Goal: Task Accomplishment & Management: Use online tool/utility

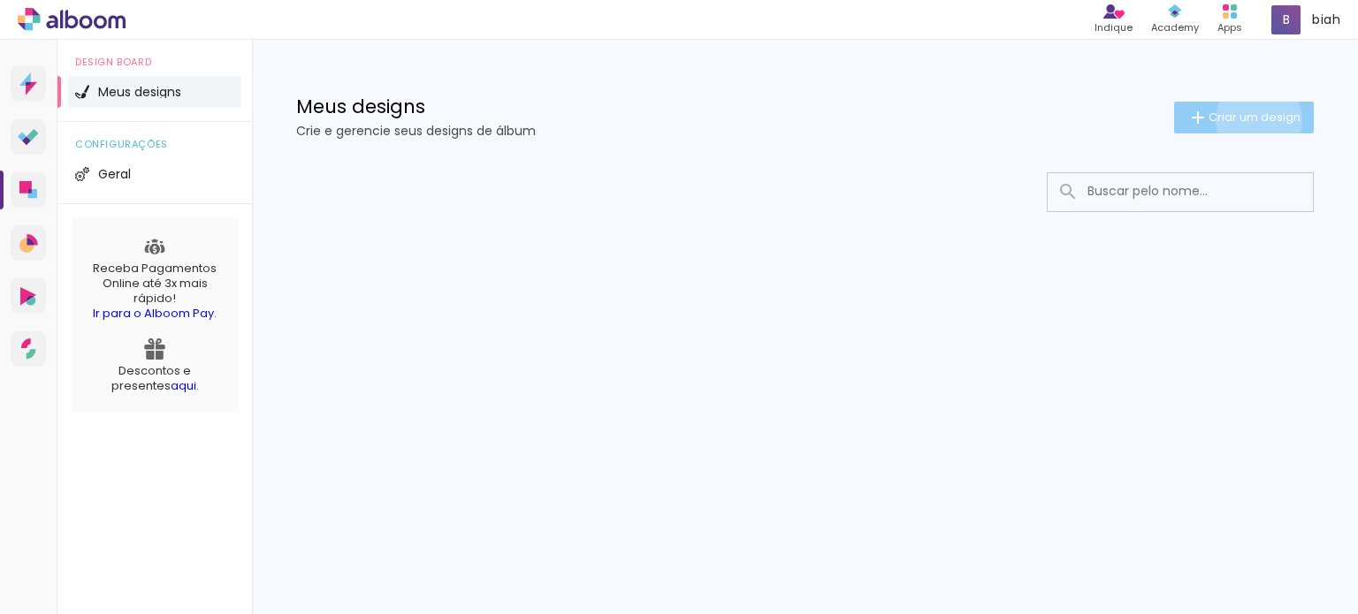
click at [1255, 119] on span "Criar um design" at bounding box center [1254, 116] width 92 height 11
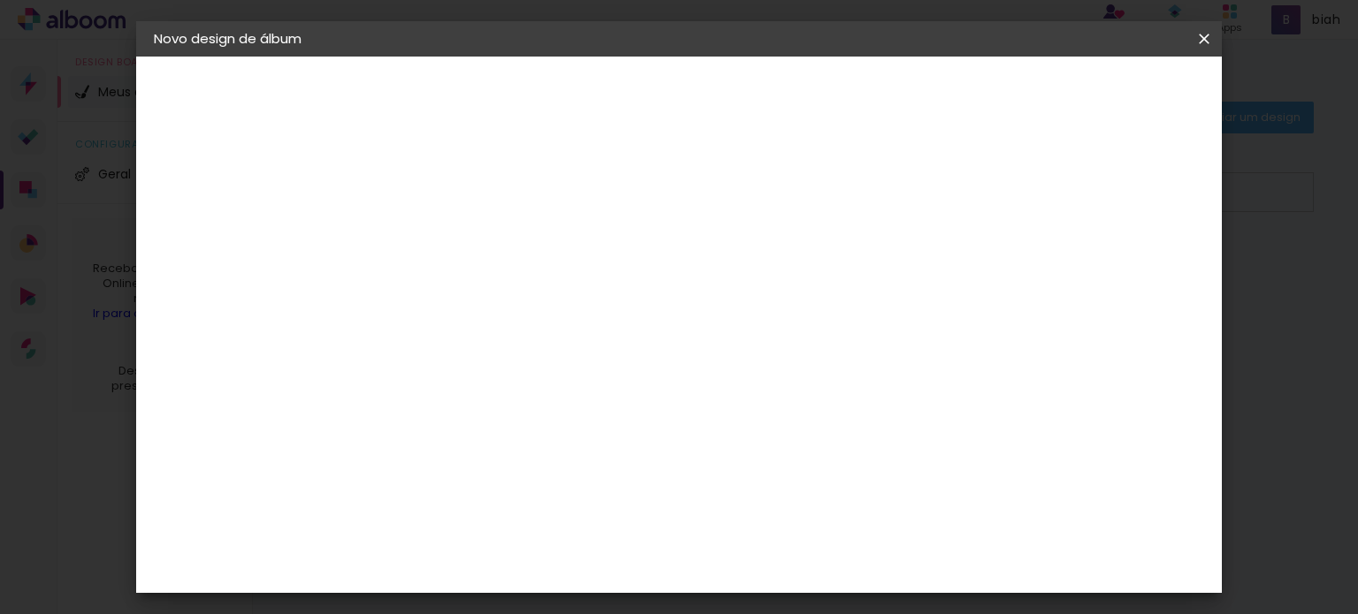
click at [443, 229] on input at bounding box center [443, 237] width 0 height 27
type input "[PERSON_NAME] 25x50"
type paper-input "[PERSON_NAME] 25x50"
click at [0, 0] on slot "Avançar" at bounding box center [0, 0] width 0 height 0
click at [0, 0] on slot "Tamanho Livre" at bounding box center [0, 0] width 0 height 0
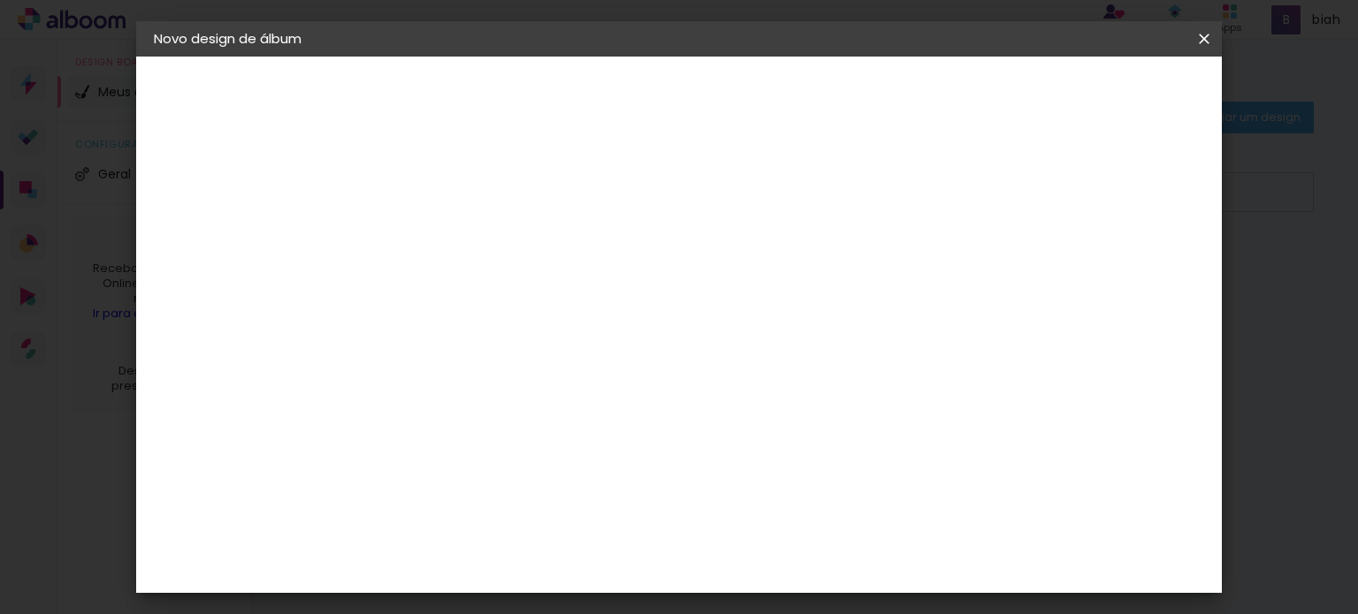
click at [0, 0] on slot "Tamanho Livre" at bounding box center [0, 0] width 0 height 0
click at [563, 273] on input "Brasil" at bounding box center [481, 282] width 164 height 22
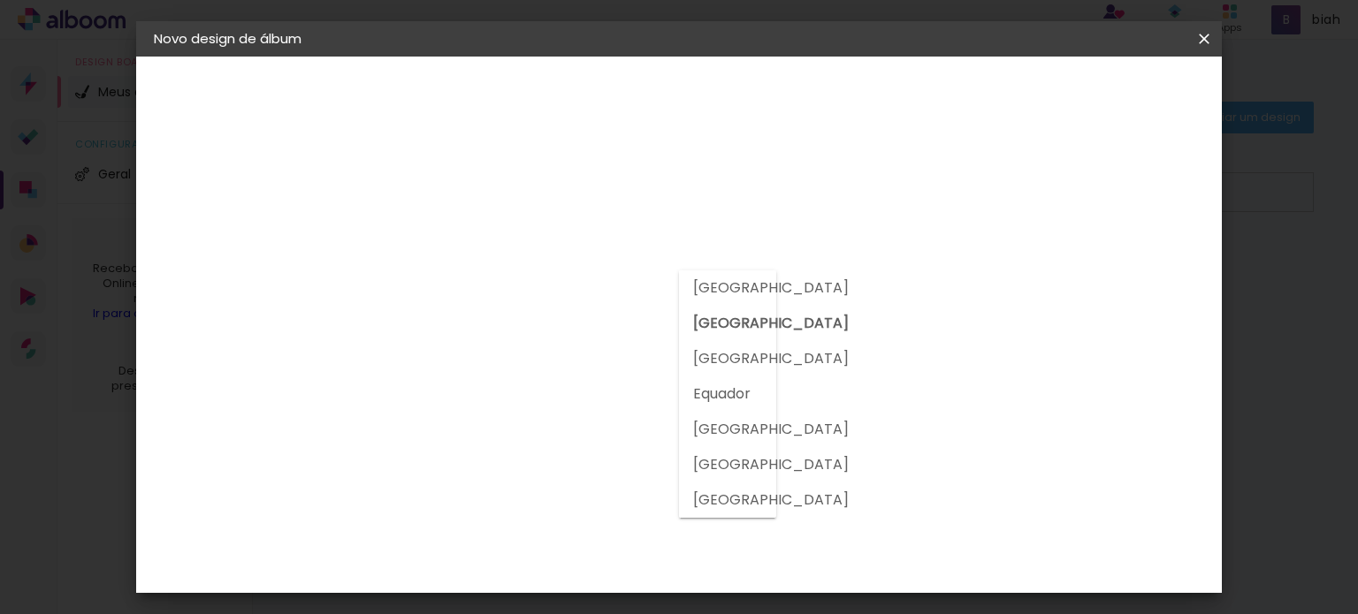
click at [563, 271] on input "Brasil" at bounding box center [481, 282] width 164 height 22
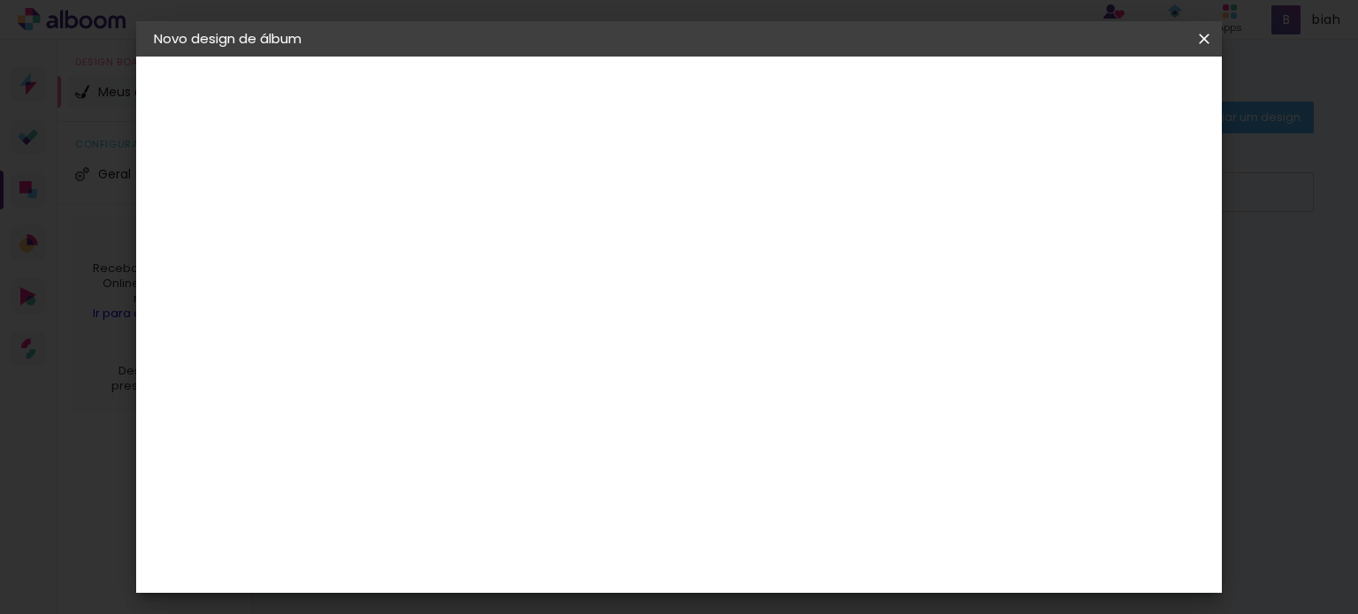
click at [484, 393] on div "3ZERO5" at bounding box center [456, 399] width 53 height 14
click at [571, 452] on paper-item "Ágata" at bounding box center [487, 465] width 191 height 39
click at [513, 375] on div "Albumaster" at bounding box center [471, 373] width 82 height 14
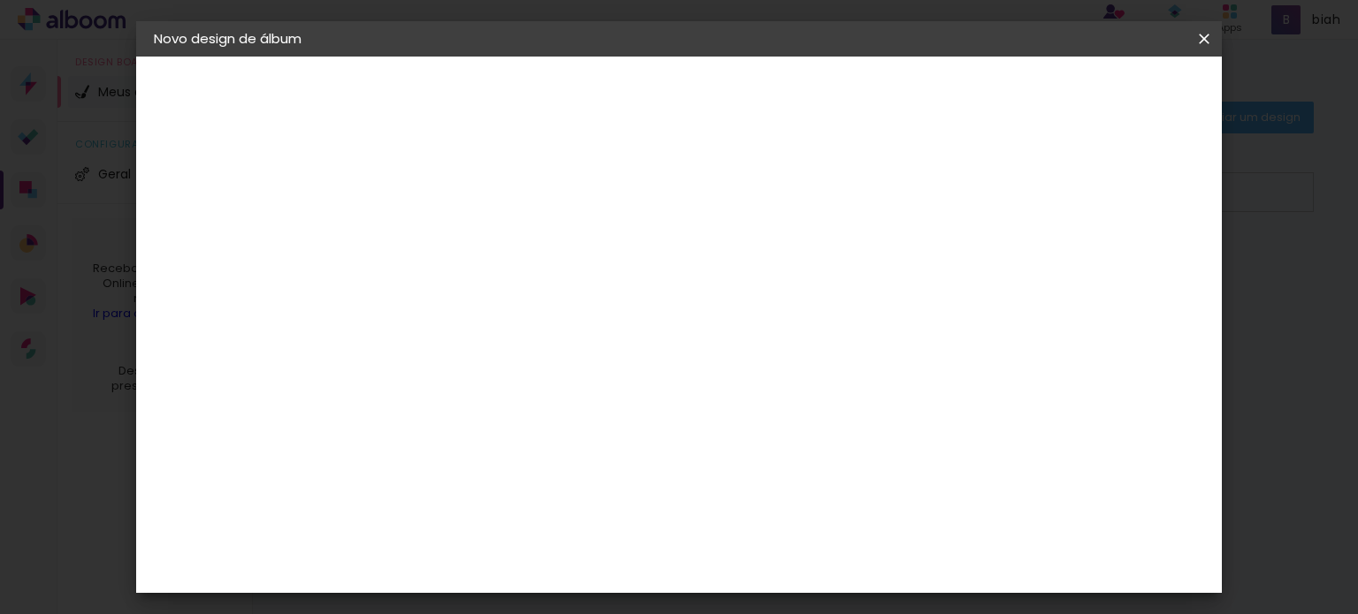
click at [0, 0] on slot "Avançar" at bounding box center [0, 0] width 0 height 0
click at [562, 500] on span "25 × 25" at bounding box center [521, 523] width 82 height 47
click at [0, 0] on slot "Avançar" at bounding box center [0, 0] width 0 height 0
click at [882, 188] on div "Mostrar sangria" at bounding box center [824, 191] width 118 height 22
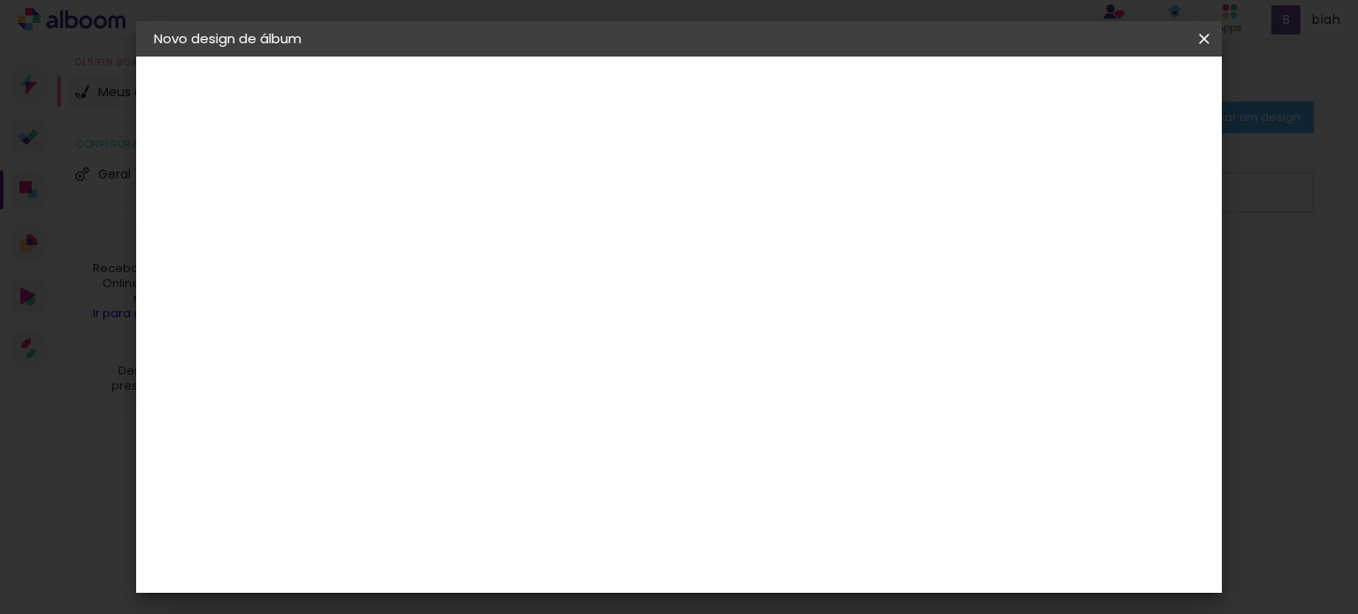
type paper-checkbox "on"
click at [882, 188] on div "Mostrar sangria" at bounding box center [824, 191] width 118 height 22
click at [864, 95] on span "Iniciar design" at bounding box center [824, 94] width 80 height 12
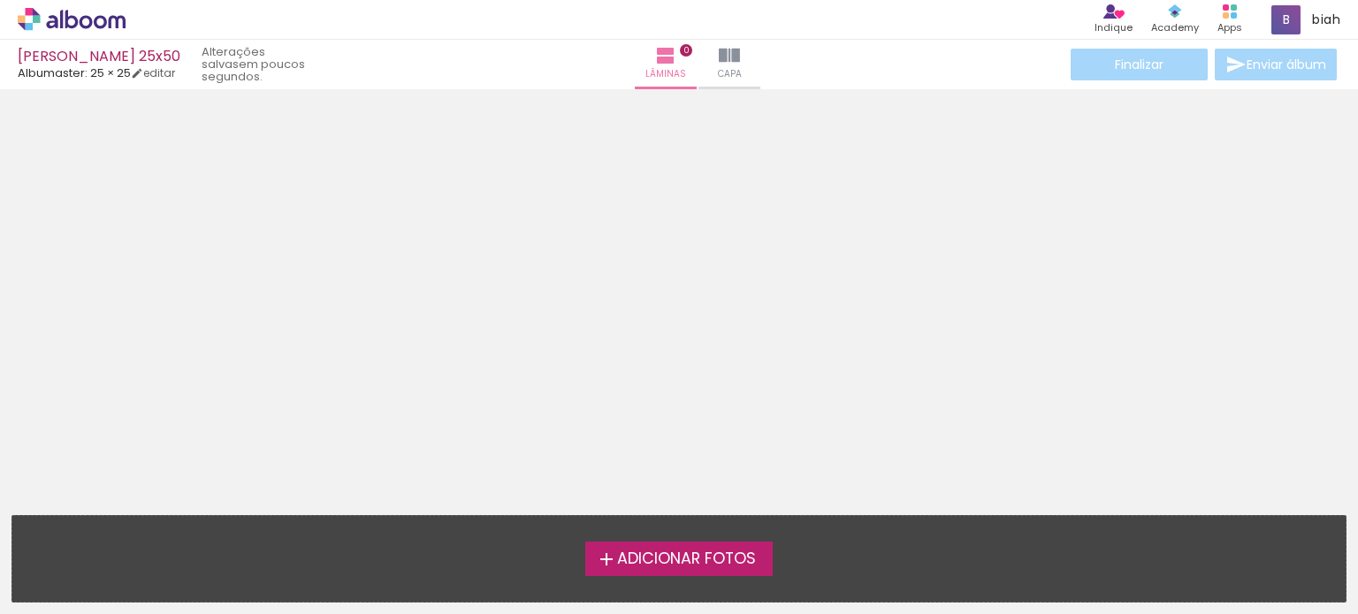
click at [675, 561] on span "Adicionar Fotos" at bounding box center [686, 560] width 139 height 16
click at [0, 0] on input "file" at bounding box center [0, 0] width 0 height 0
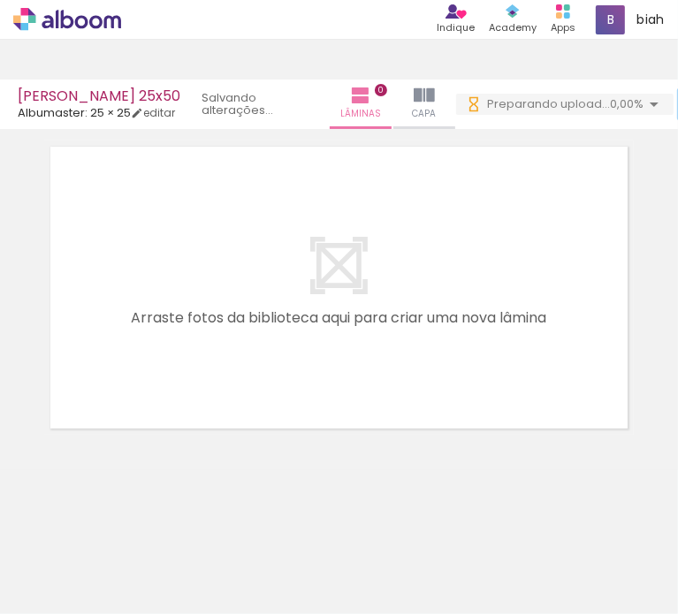
scroll to position [0, 1177]
click at [245, 600] on quentale-thumb at bounding box center [286, 555] width 99 height 102
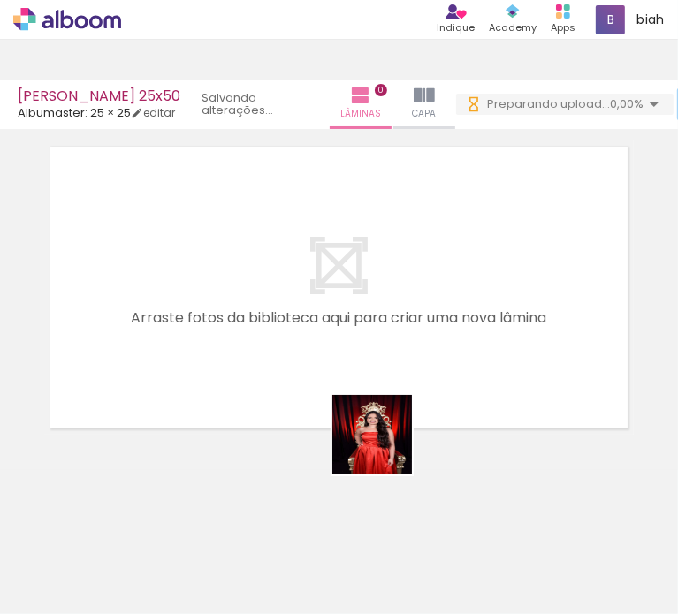
drag, startPoint x: 381, startPoint y: 561, endPoint x: 377, endPoint y: 305, distance: 256.4
click at [403, 356] on quentale-workspace at bounding box center [339, 307] width 678 height 614
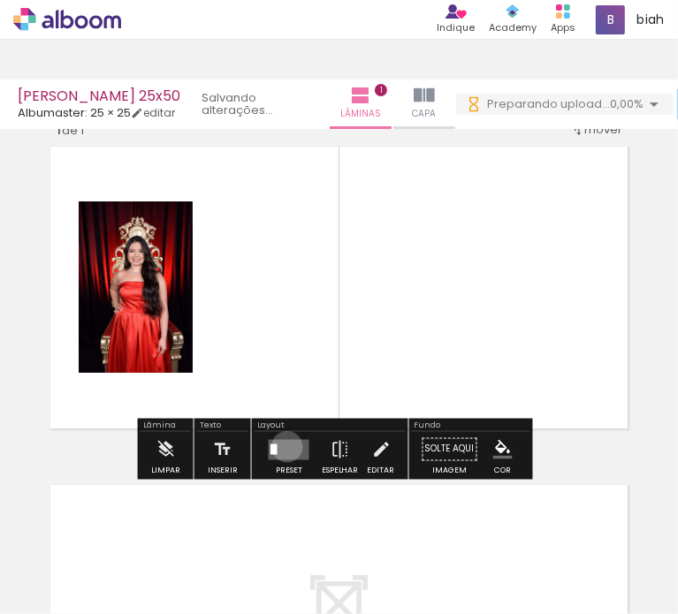
click at [283, 446] on quentale-layouter at bounding box center [289, 449] width 41 height 20
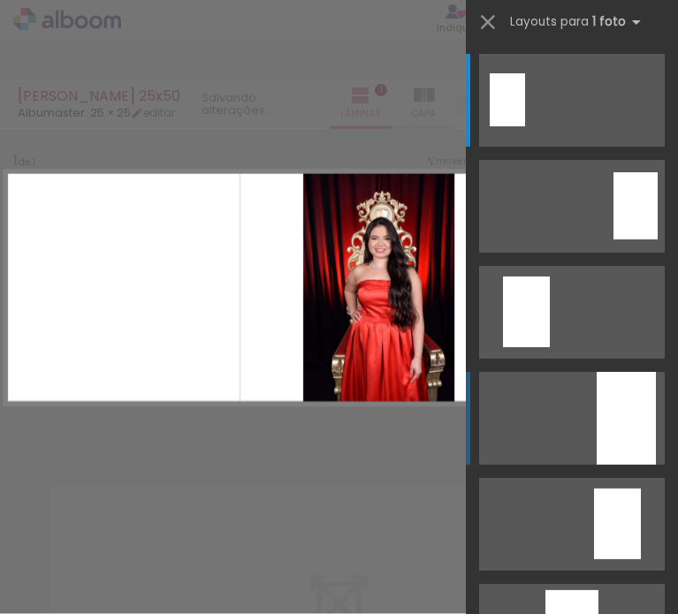
scroll to position [0, 0]
click at [588, 412] on quentale-layouter at bounding box center [572, 418] width 186 height 93
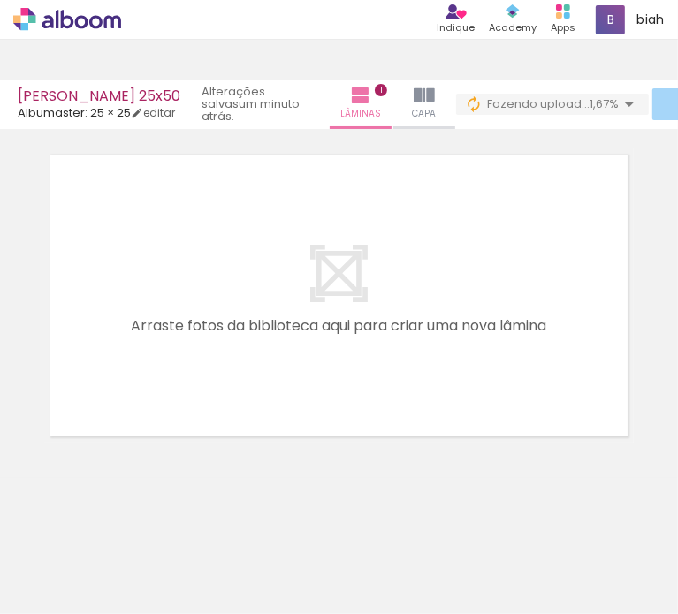
click at [585, 560] on div at bounding box center [573, 555] width 58 height 88
click at [196, 550] on div at bounding box center [174, 555] width 58 height 88
click at [179, 553] on div at bounding box center [174, 555] width 58 height 88
click at [270, 548] on div at bounding box center [273, 555] width 58 height 88
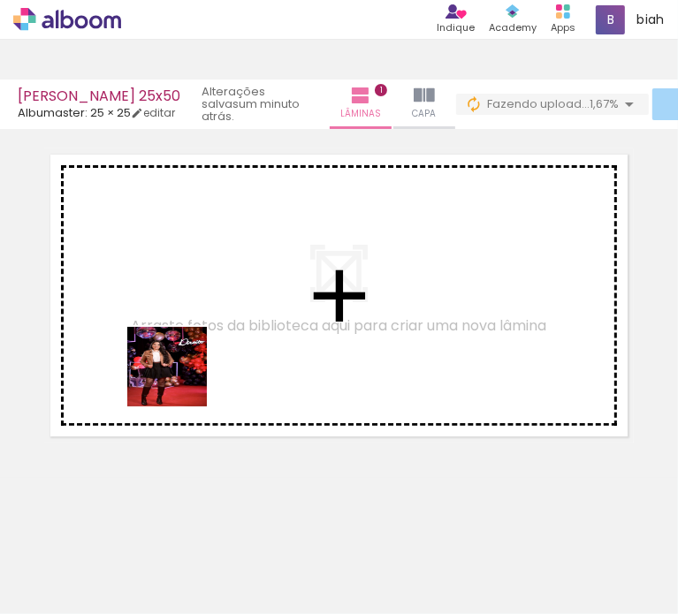
drag, startPoint x: 191, startPoint y: 537, endPoint x: 177, endPoint y: 363, distance: 173.8
click at [177, 363] on quentale-workspace at bounding box center [339, 307] width 678 height 614
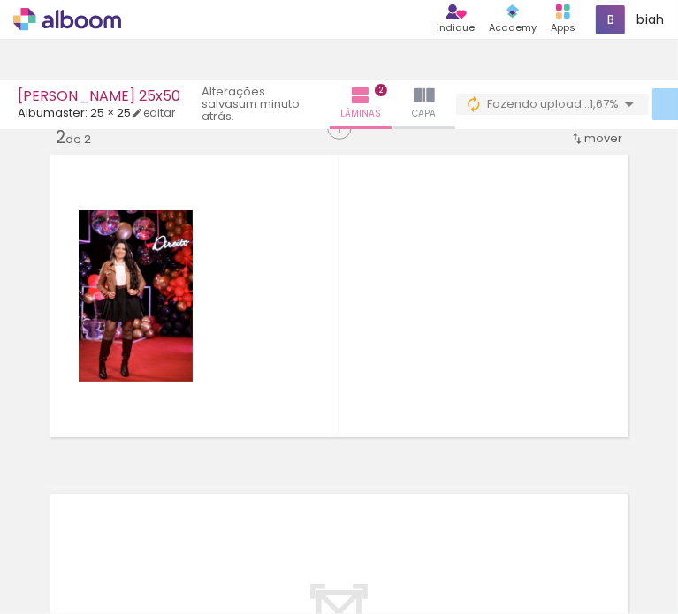
scroll to position [329, 0]
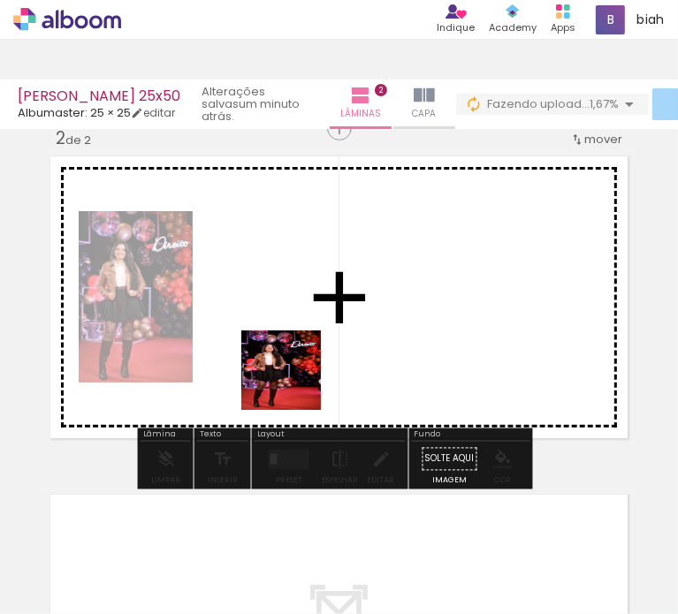
drag, startPoint x: 284, startPoint y: 554, endPoint x: 294, endPoint y: 373, distance: 181.5
click at [294, 373] on quentale-workspace at bounding box center [339, 307] width 678 height 614
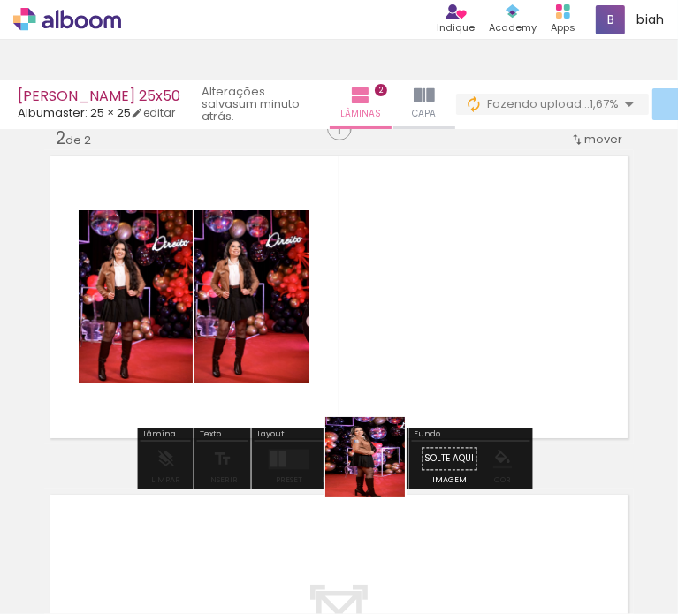
drag, startPoint x: 380, startPoint y: 498, endPoint x: 380, endPoint y: 328, distance: 169.7
click at [381, 327] on quentale-workspace at bounding box center [339, 307] width 678 height 614
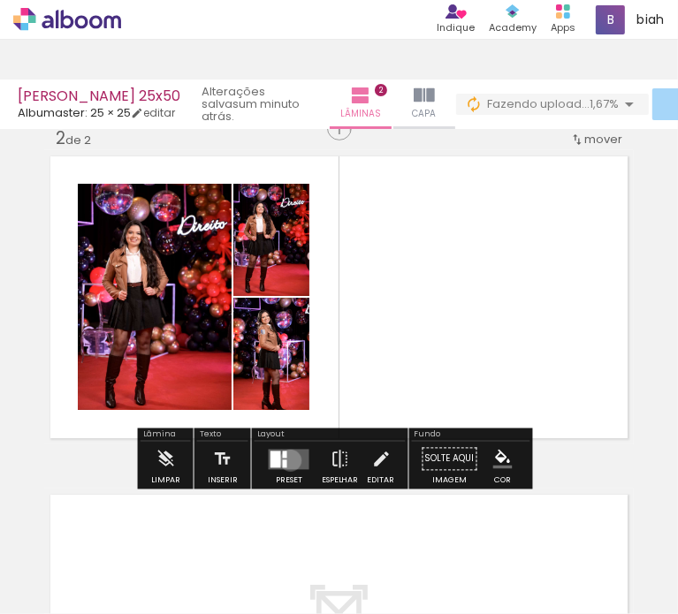
click at [286, 460] on quentale-layouter at bounding box center [289, 459] width 41 height 20
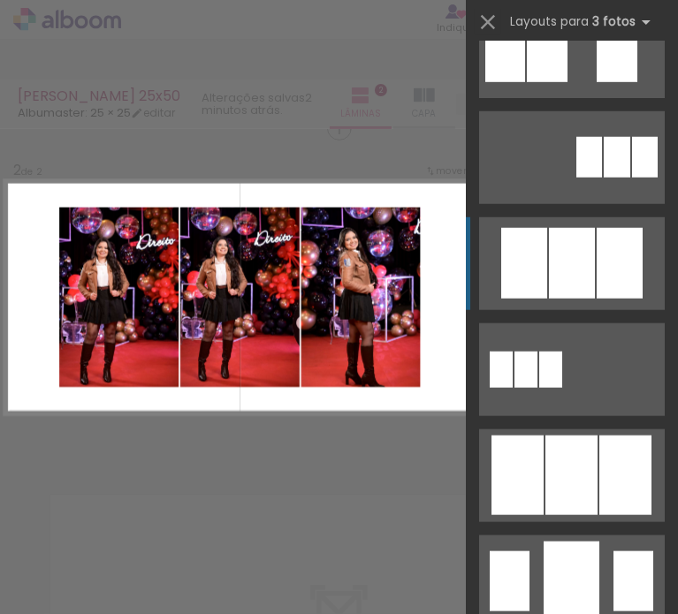
scroll to position [796, 0]
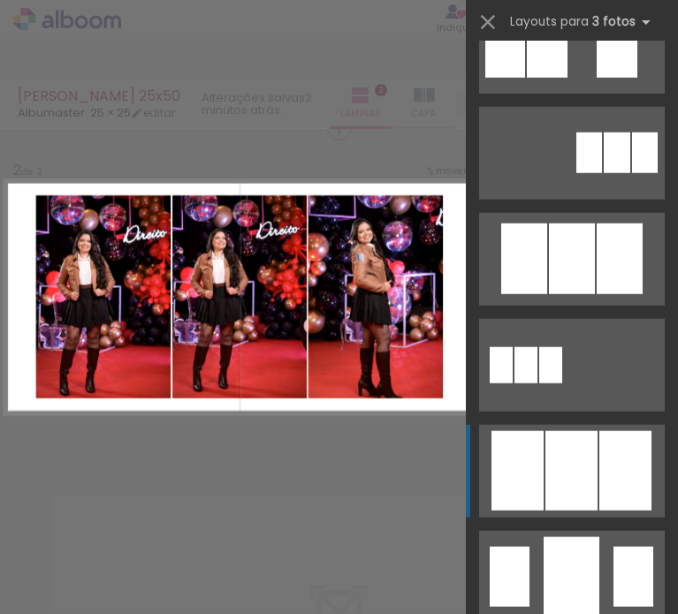
click at [589, 472] on div at bounding box center [571, 471] width 52 height 80
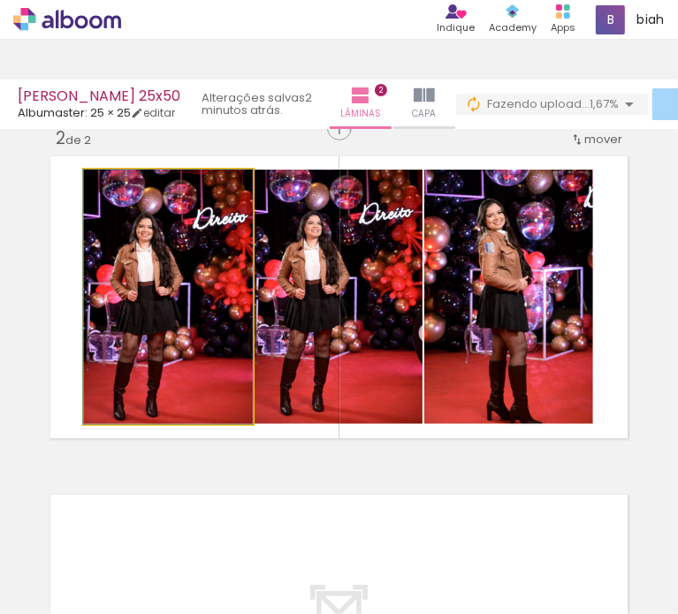
click at [192, 293] on quentale-photo at bounding box center [168, 297] width 169 height 255
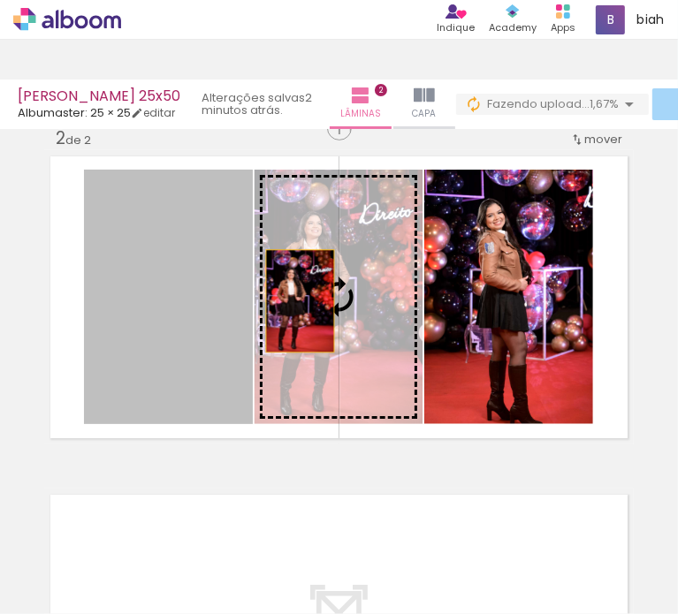
drag, startPoint x: 183, startPoint y: 307, endPoint x: 308, endPoint y: 296, distance: 125.1
click at [0, 0] on slot at bounding box center [0, 0] width 0 height 0
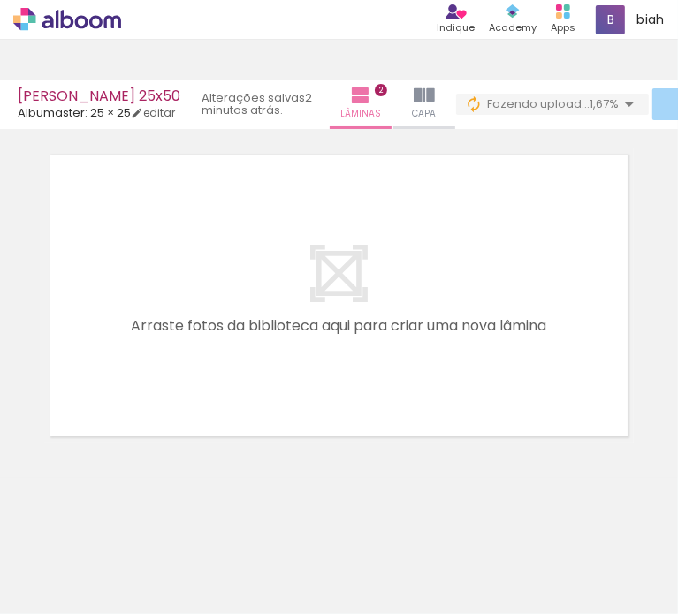
scroll to position [0, 0]
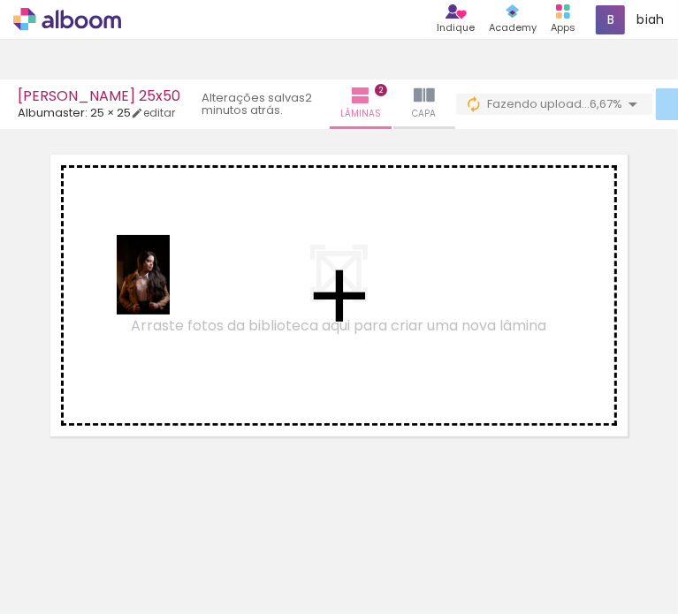
drag, startPoint x: 180, startPoint y: 523, endPoint x: 170, endPoint y: 286, distance: 238.0
click at [170, 286] on quentale-workspace at bounding box center [339, 307] width 678 height 614
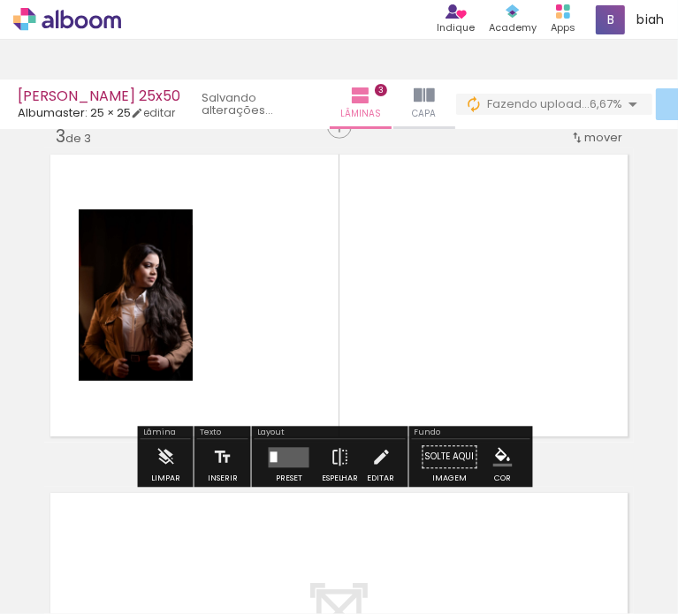
scroll to position [668, 0]
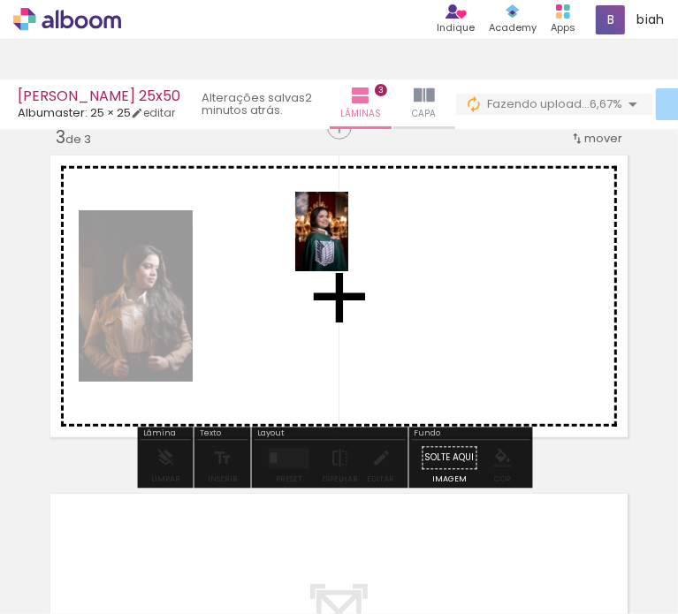
drag, startPoint x: 289, startPoint y: 544, endPoint x: 364, endPoint y: 245, distance: 308.1
click at [349, 245] on quentale-workspace at bounding box center [339, 307] width 678 height 614
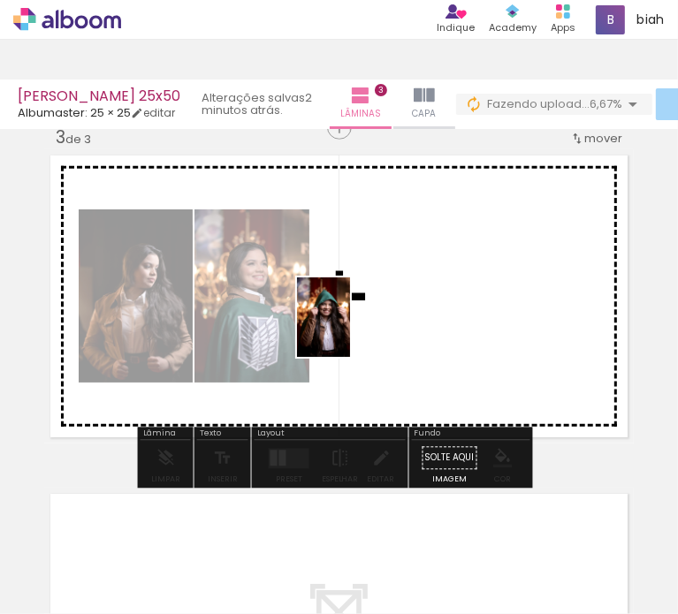
drag, startPoint x: 364, startPoint y: 544, endPoint x: 347, endPoint y: 313, distance: 231.4
click at [340, 300] on quentale-workspace at bounding box center [339, 307] width 678 height 614
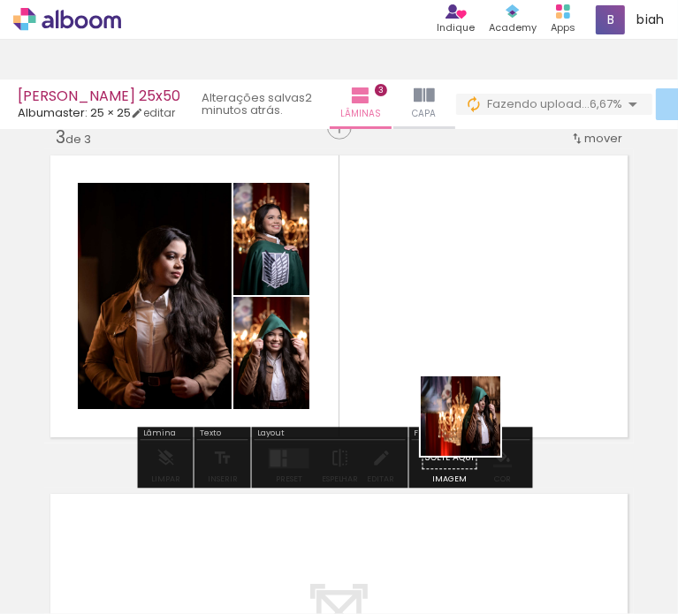
drag, startPoint x: 491, startPoint y: 563, endPoint x: 470, endPoint y: 279, distance: 284.5
click at [470, 279] on quentale-workspace at bounding box center [339, 307] width 678 height 614
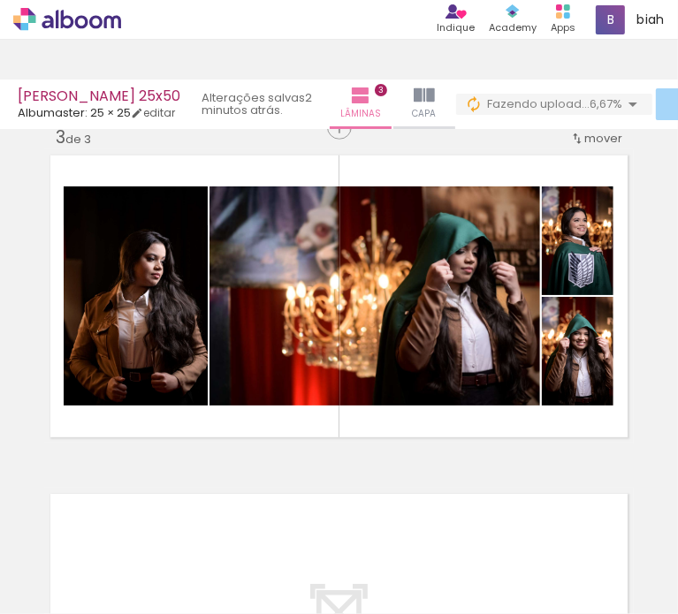
scroll to position [0, 462]
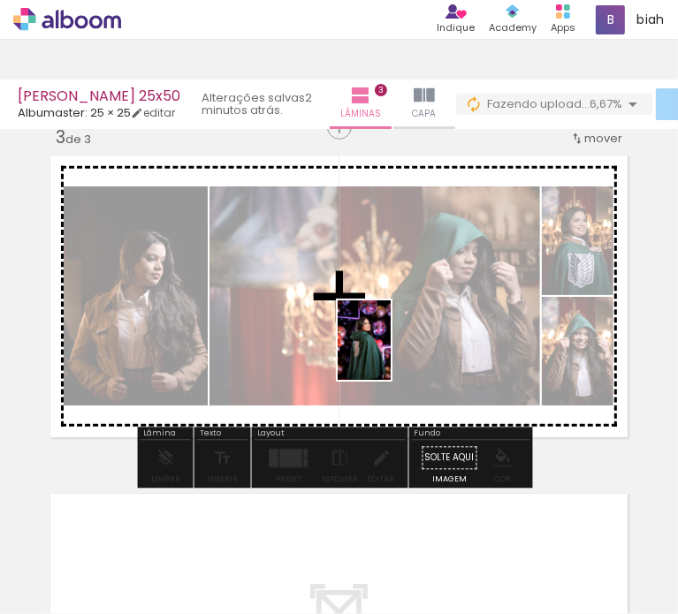
drag, startPoint x: 421, startPoint y: 527, endPoint x: 391, endPoint y: 354, distance: 175.8
click at [391, 354] on quentale-workspace at bounding box center [339, 307] width 678 height 614
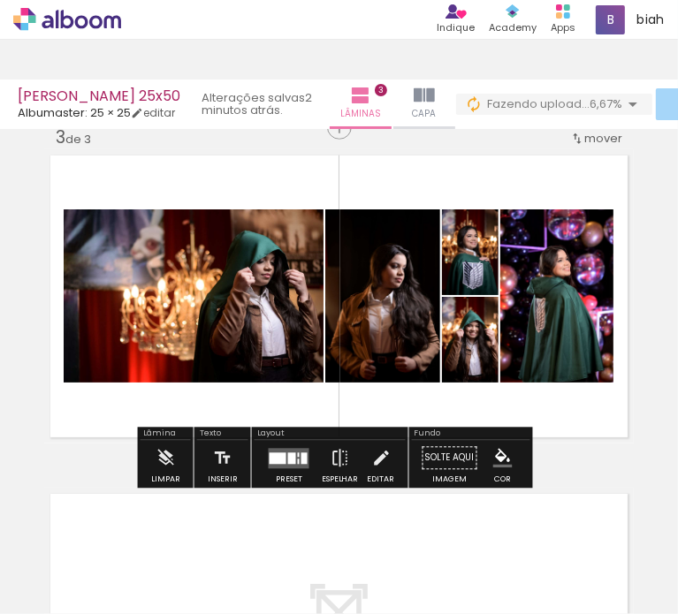
click at [280, 455] on div at bounding box center [278, 458] width 17 height 11
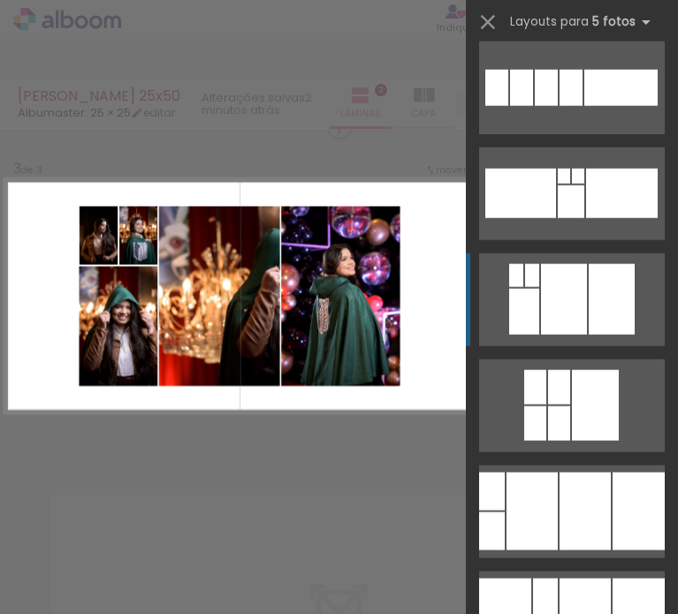
scroll to position [4508, 0]
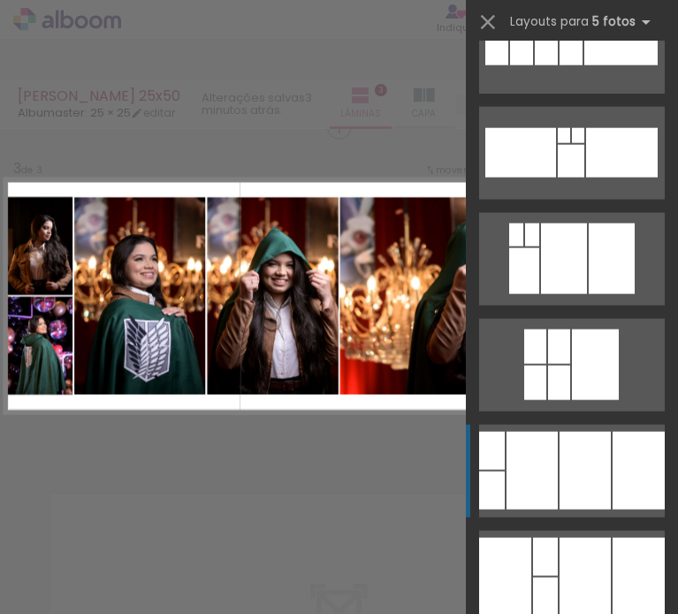
click at [539, 477] on div at bounding box center [531, 471] width 51 height 78
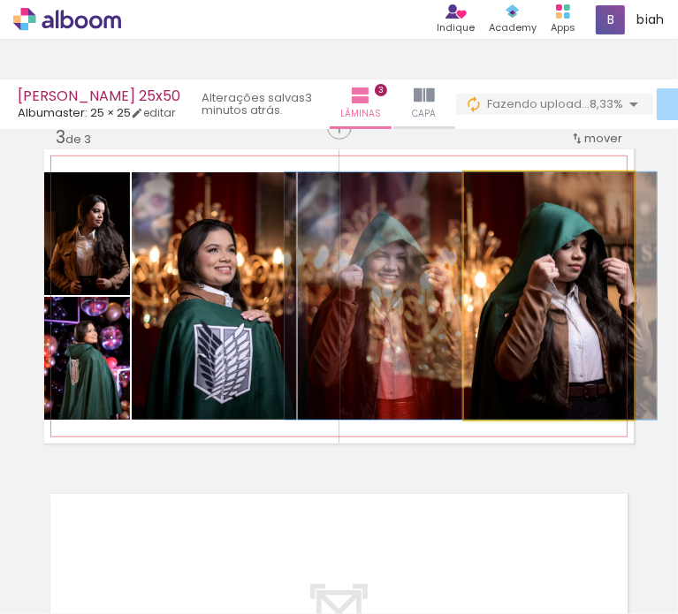
drag, startPoint x: 537, startPoint y: 344, endPoint x: 460, endPoint y: 339, distance: 78.0
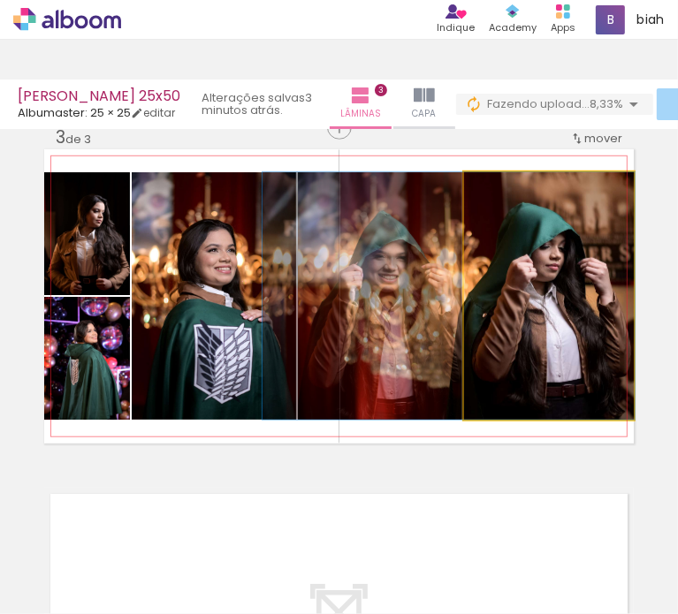
drag, startPoint x: 508, startPoint y: 335, endPoint x: 486, endPoint y: 335, distance: 22.1
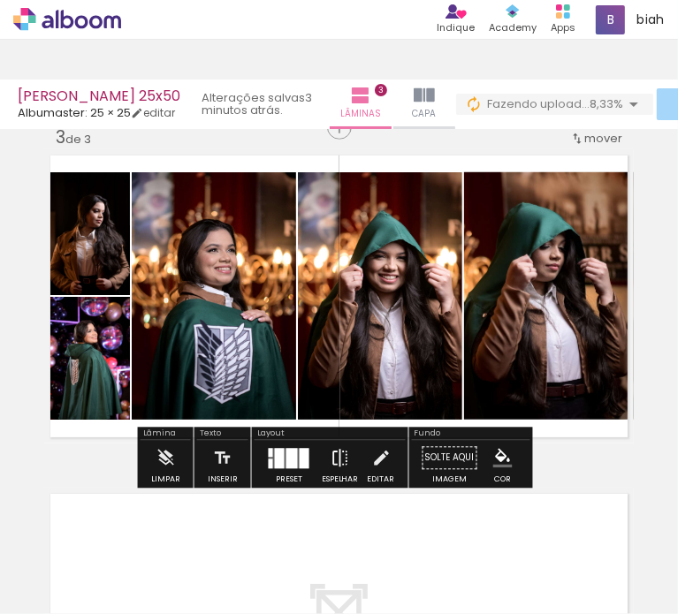
click at [332, 459] on iron-icon at bounding box center [340, 458] width 19 height 35
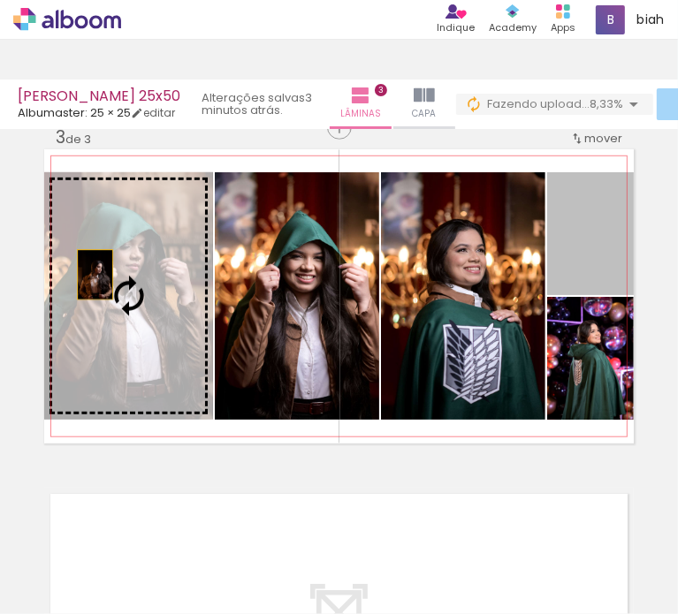
drag, startPoint x: 613, startPoint y: 236, endPoint x: 84, endPoint y: 280, distance: 530.4
click at [0, 0] on slot at bounding box center [0, 0] width 0 height 0
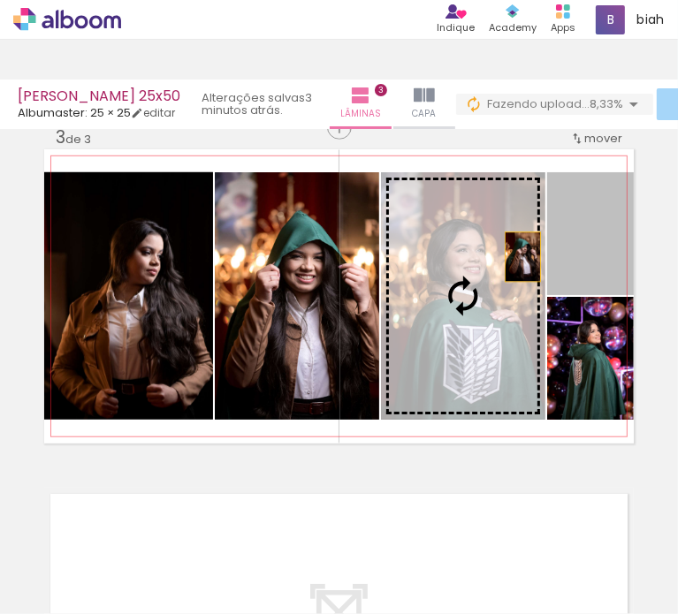
drag, startPoint x: 575, startPoint y: 258, endPoint x: 515, endPoint y: 259, distance: 60.1
click at [0, 0] on slot at bounding box center [0, 0] width 0 height 0
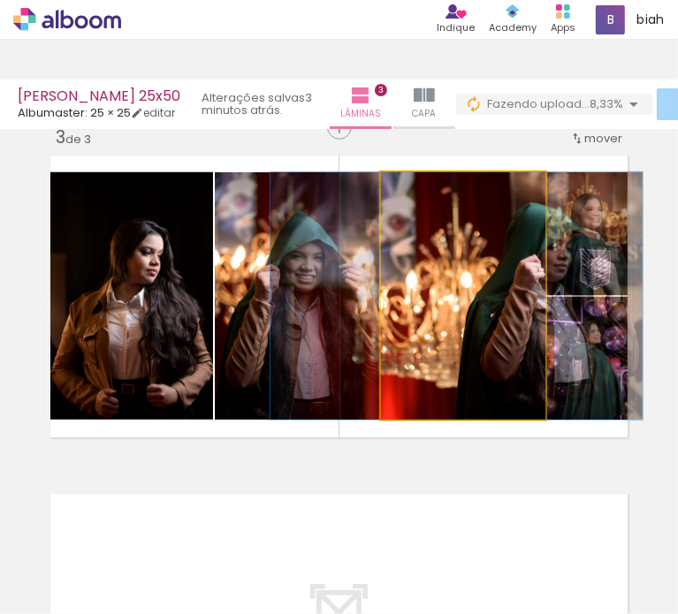
drag, startPoint x: 487, startPoint y: 299, endPoint x: 420, endPoint y: 286, distance: 68.5
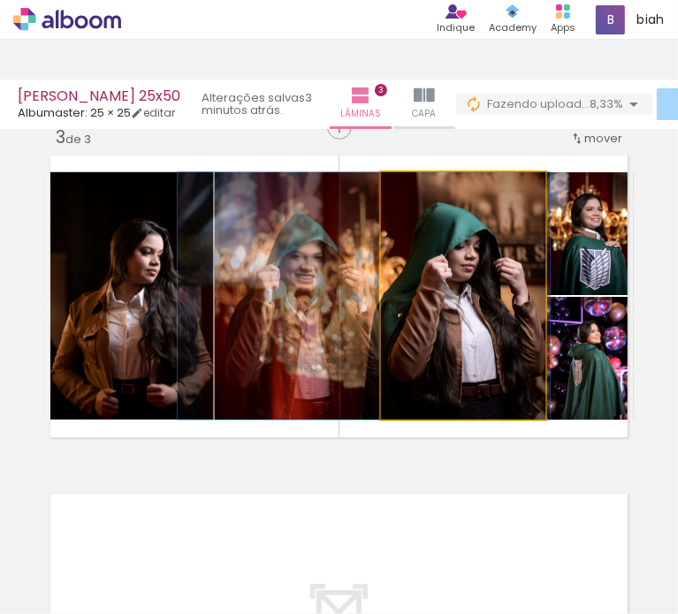
drag, startPoint x: 458, startPoint y: 295, endPoint x: 430, endPoint y: 295, distance: 27.4
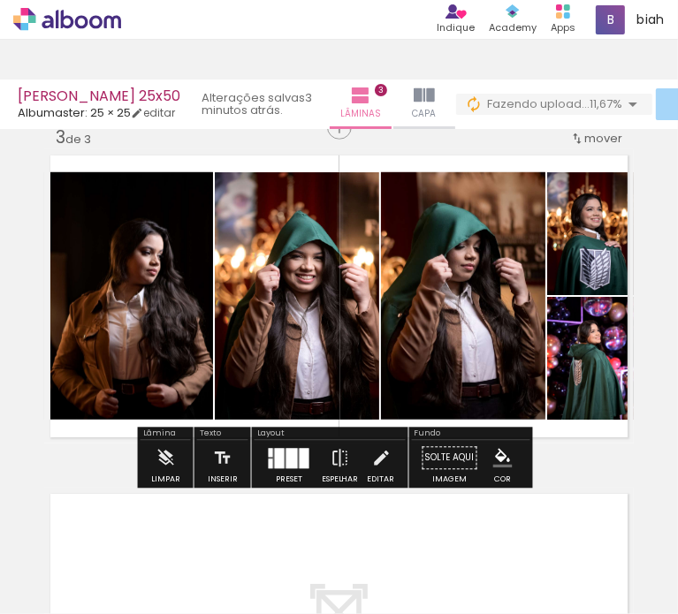
click at [288, 461] on div at bounding box center [291, 458] width 11 height 20
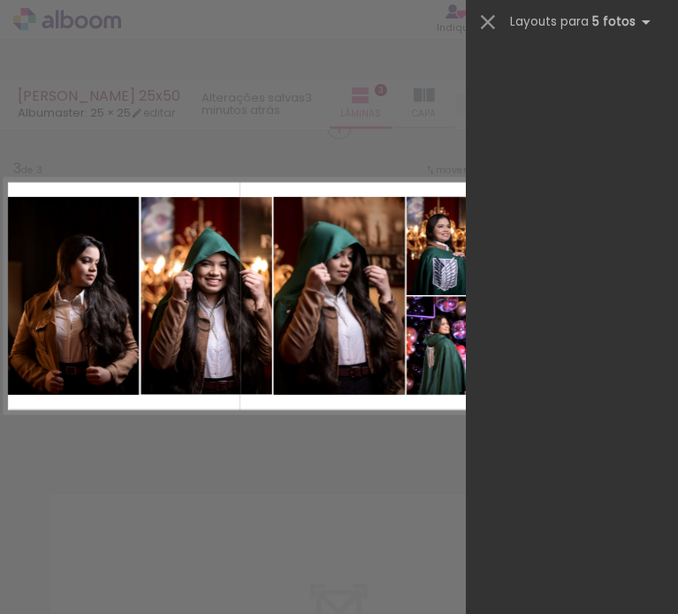
scroll to position [0, 0]
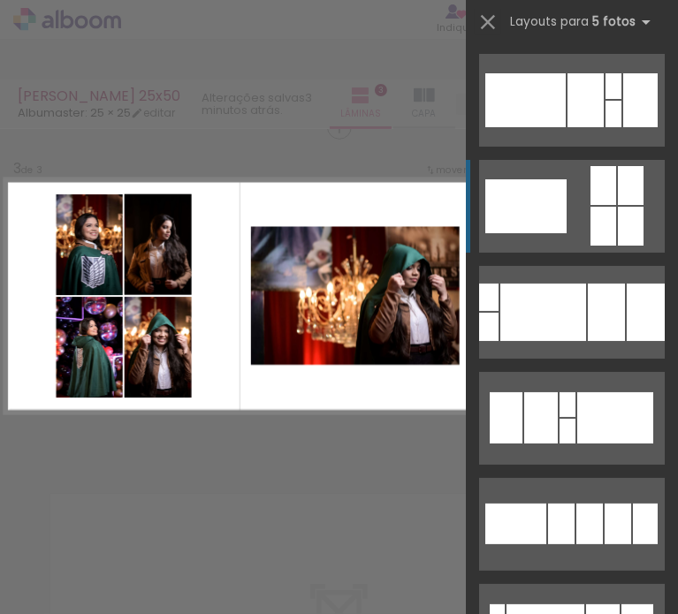
click at [575, 202] on quentale-layouter at bounding box center [572, 206] width 186 height 93
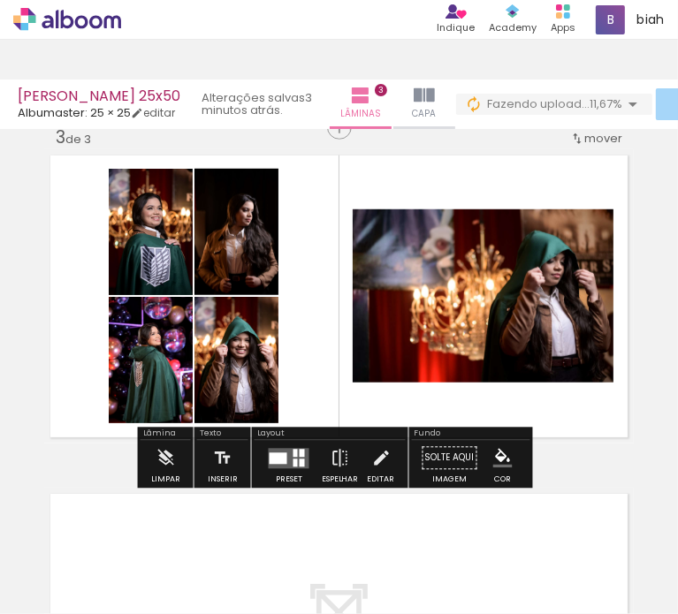
click at [523, 229] on div at bounding box center [532, 228] width 21 height 18
click at [383, 198] on quentale-layouter at bounding box center [339, 296] width 590 height 294
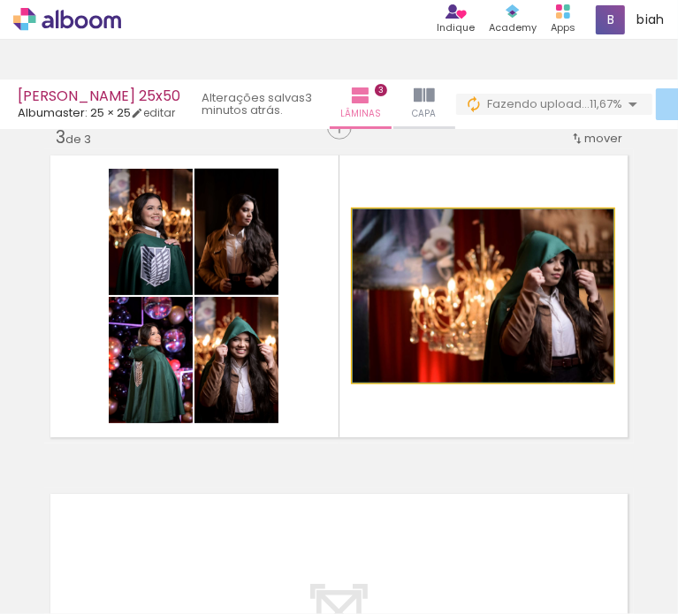
click at [353, 218] on quentale-photo at bounding box center [483, 295] width 261 height 173
drag, startPoint x: 347, startPoint y: 211, endPoint x: 409, endPoint y: 243, distance: 70.4
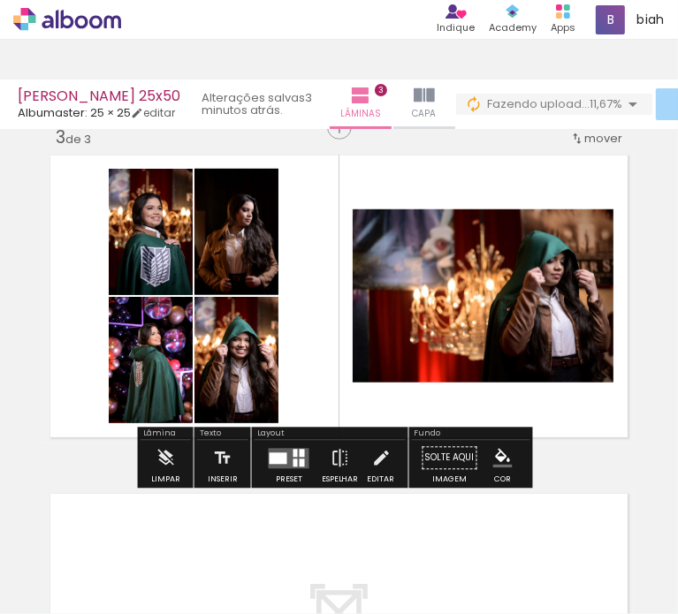
click at [375, 462] on iron-icon at bounding box center [380, 458] width 19 height 35
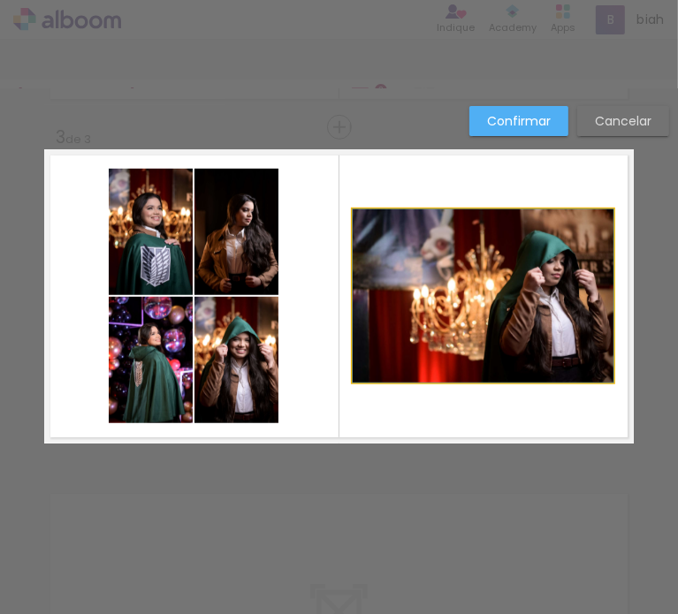
click at [495, 270] on quentale-photo at bounding box center [483, 295] width 261 height 173
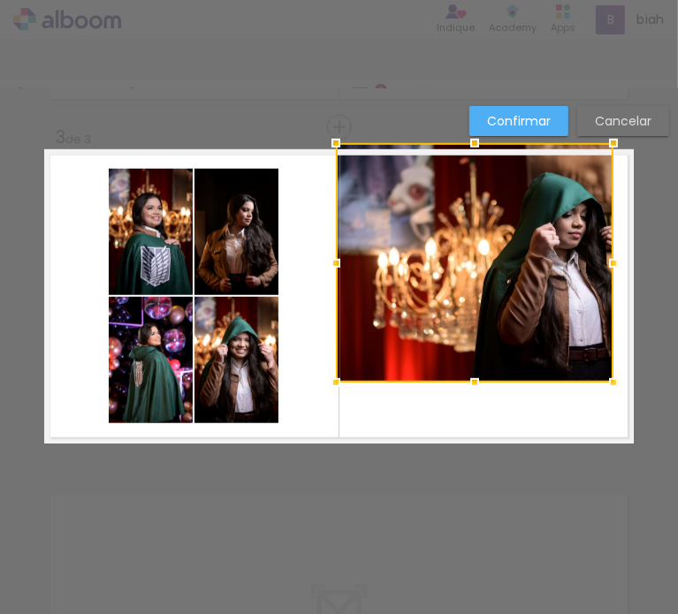
drag, startPoint x: 351, startPoint y: 214, endPoint x: 334, endPoint y: 155, distance: 61.6
click at [334, 155] on div at bounding box center [335, 143] width 35 height 35
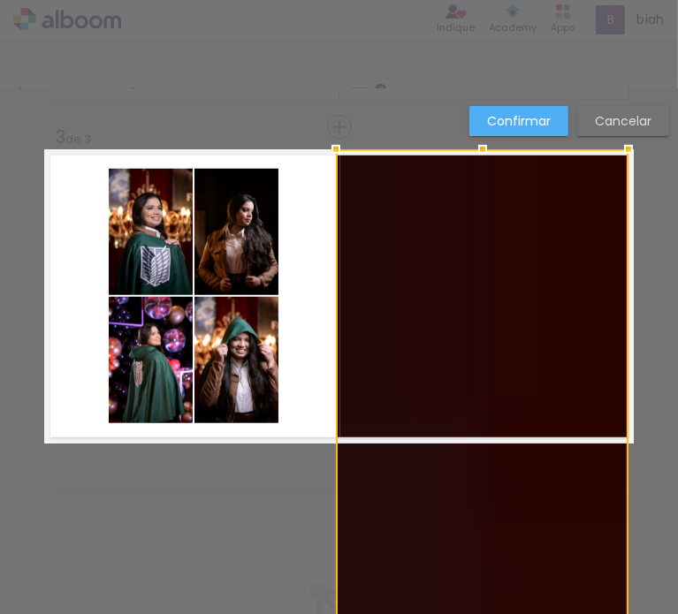
drag, startPoint x: 614, startPoint y: 388, endPoint x: 677, endPoint y: 398, distance: 63.5
click at [677, 398] on div "Inserir lâmina 1 de 3 Inserir lâmina 2 de 3 Inserir lâmina 3 de 3 Confirmar Can…" at bounding box center [339, 351] width 678 height 525
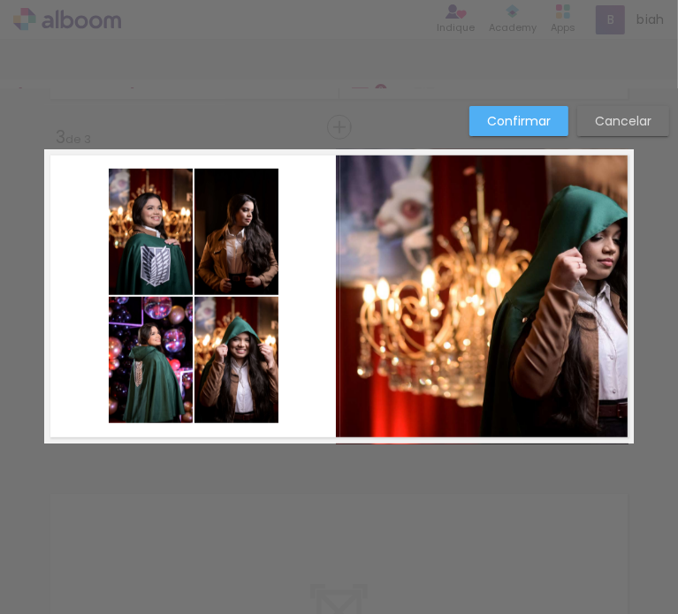
click at [374, 187] on quentale-photo at bounding box center [482, 296] width 293 height 295
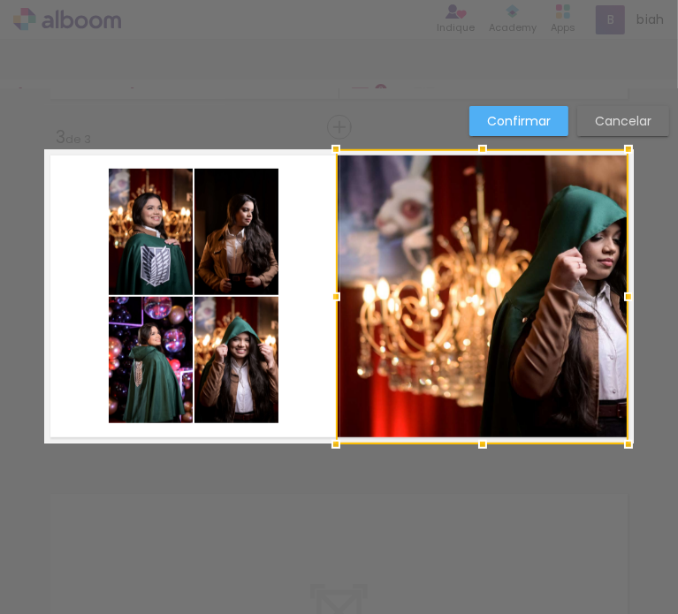
click at [0, 0] on slot "Confirmar" at bounding box center [0, 0] width 0 height 0
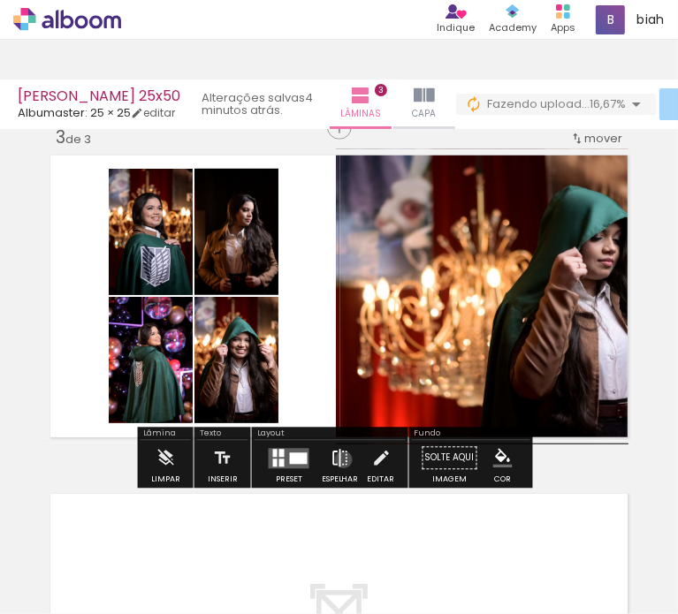
click at [339, 460] on iron-icon at bounding box center [340, 458] width 19 height 35
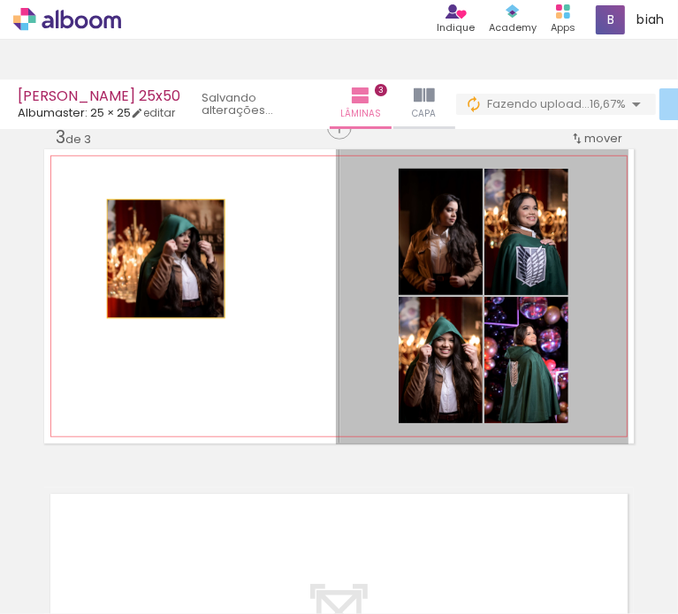
drag, startPoint x: 421, startPoint y: 311, endPoint x: 159, endPoint y: 259, distance: 266.8
click at [159, 259] on quentale-layouter at bounding box center [339, 296] width 590 height 294
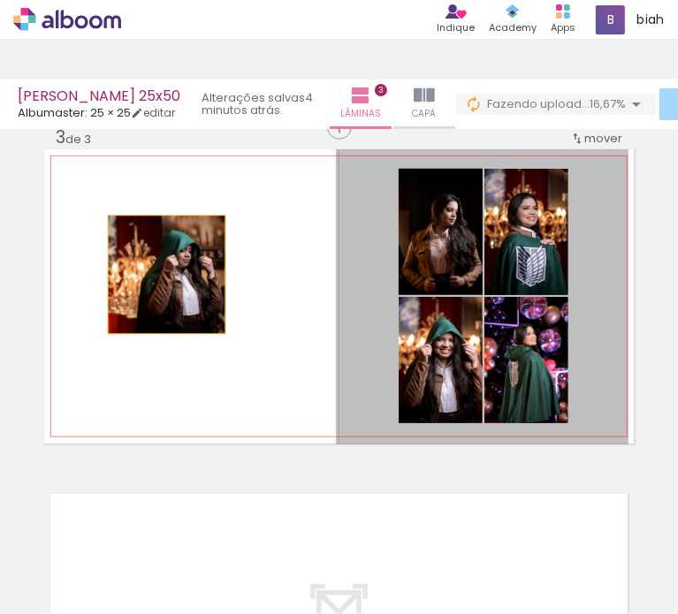
drag, startPoint x: 470, startPoint y: 293, endPoint x: 159, endPoint y: 275, distance: 311.7
click at [159, 275] on quentale-layouter at bounding box center [339, 296] width 590 height 294
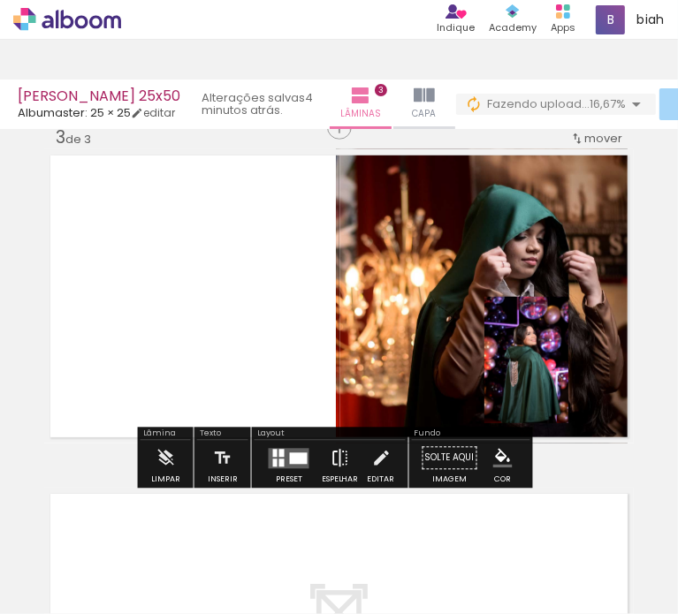
click at [332, 463] on iron-icon at bounding box center [340, 458] width 19 height 35
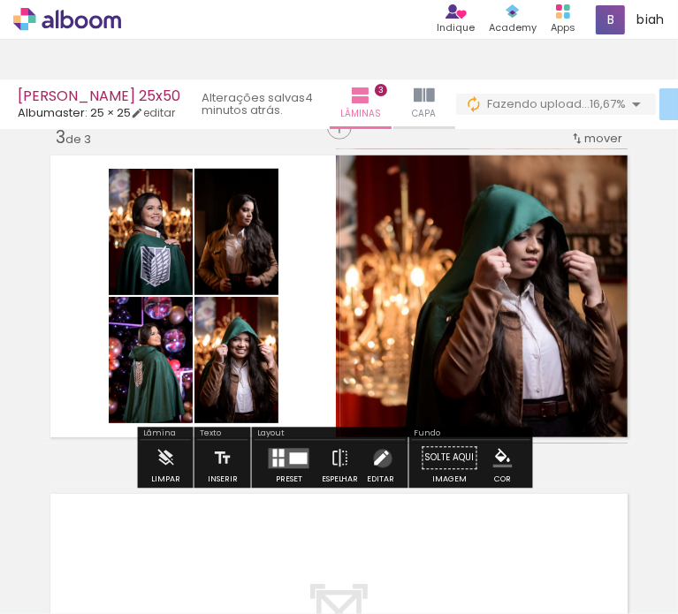
click at [378, 459] on iron-icon at bounding box center [380, 458] width 19 height 35
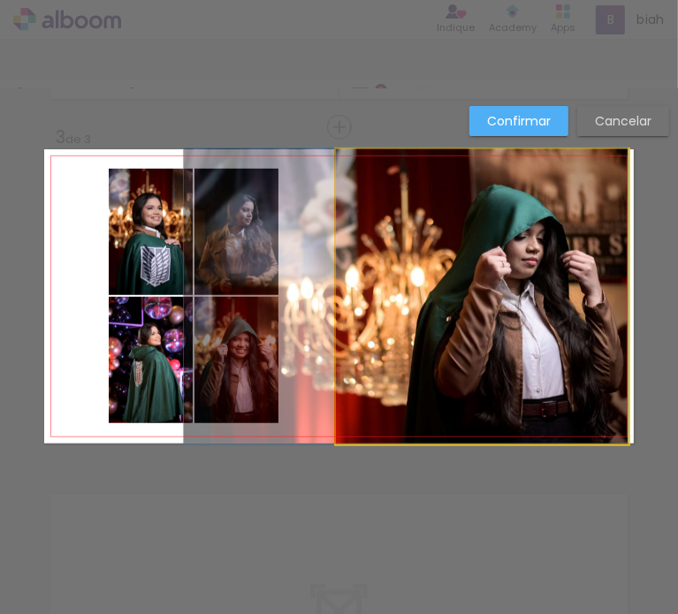
drag, startPoint x: 468, startPoint y: 346, endPoint x: 435, endPoint y: 345, distance: 32.7
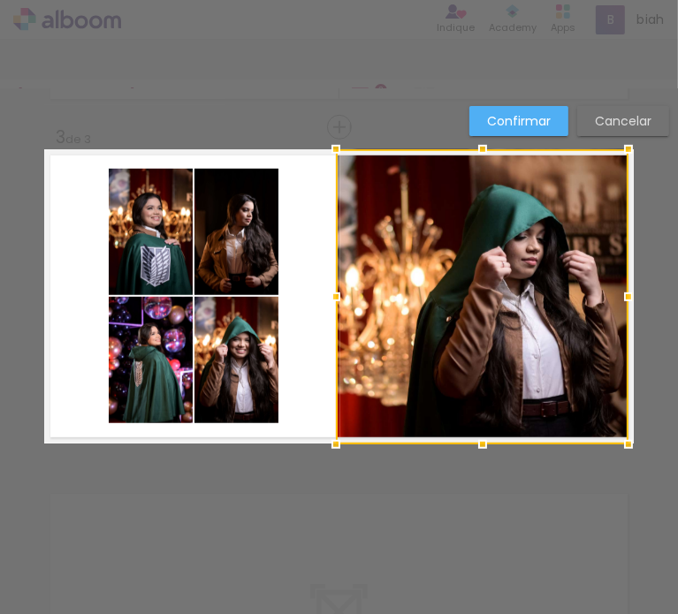
click at [240, 255] on quentale-photo at bounding box center [236, 232] width 84 height 126
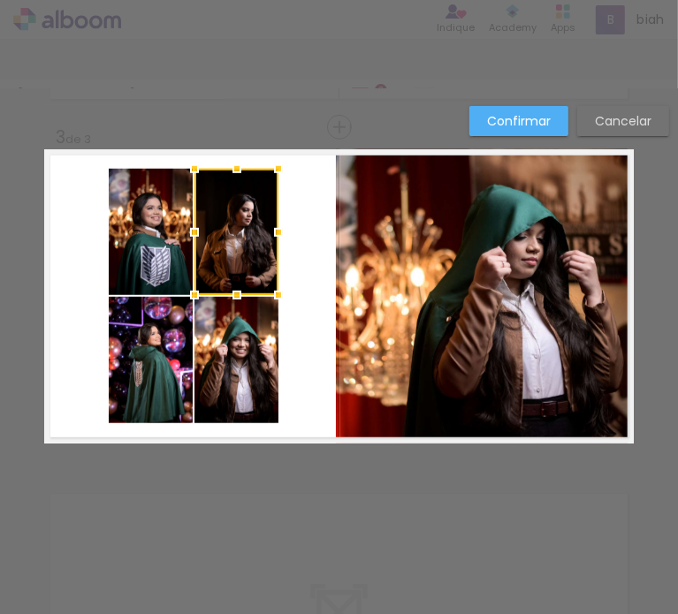
click at [308, 268] on quentale-layouter at bounding box center [339, 296] width 590 height 294
click at [248, 238] on quentale-photo at bounding box center [236, 232] width 84 height 126
click at [550, 121] on paper-button "Confirmar" at bounding box center [518, 121] width 99 height 30
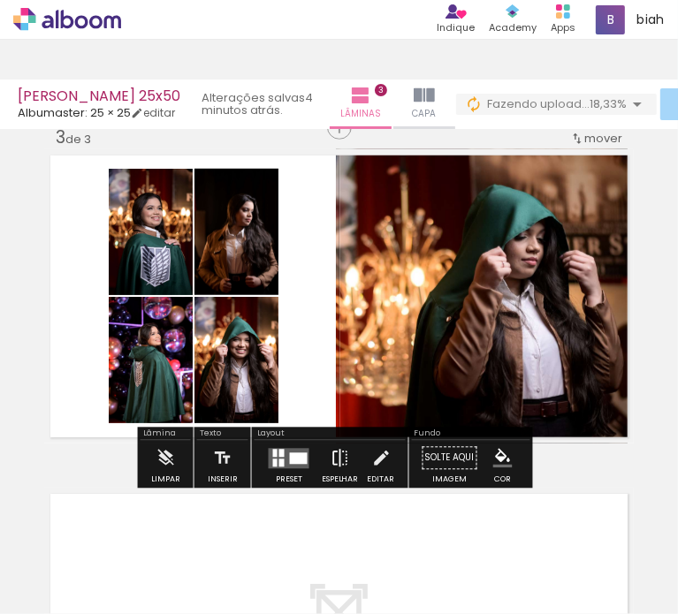
click at [333, 461] on iron-icon at bounding box center [340, 458] width 19 height 35
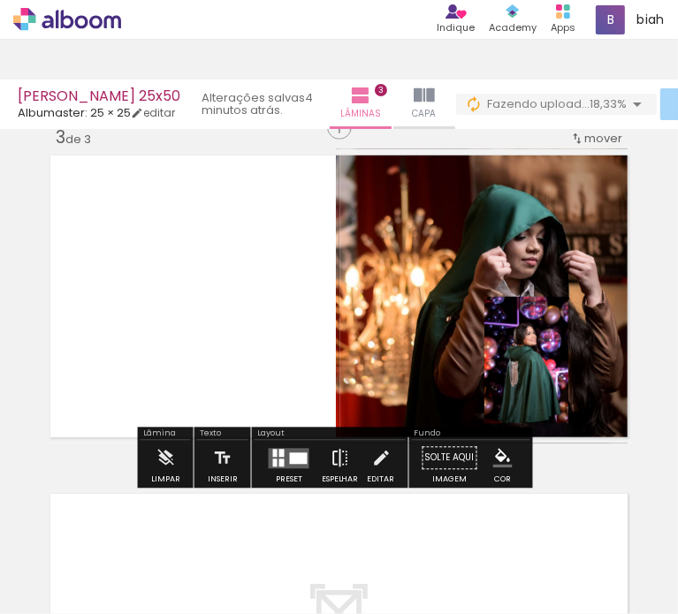
click at [332, 459] on iron-icon at bounding box center [340, 458] width 19 height 35
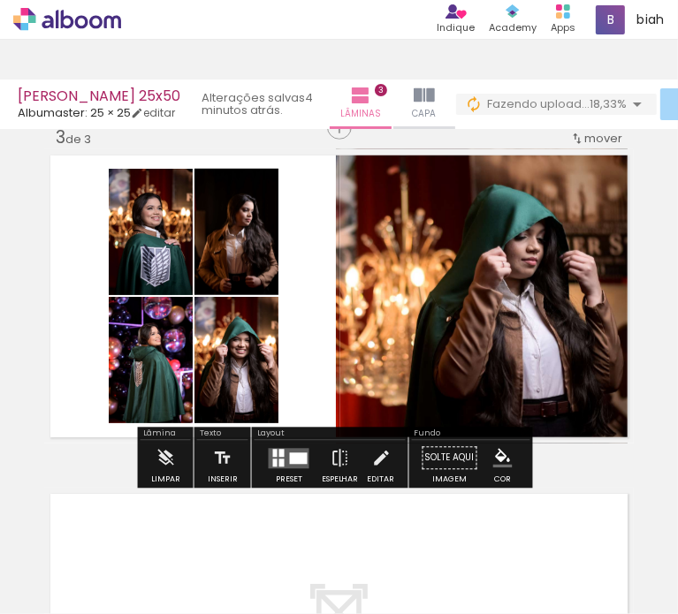
click at [290, 457] on div at bounding box center [299, 458] width 18 height 11
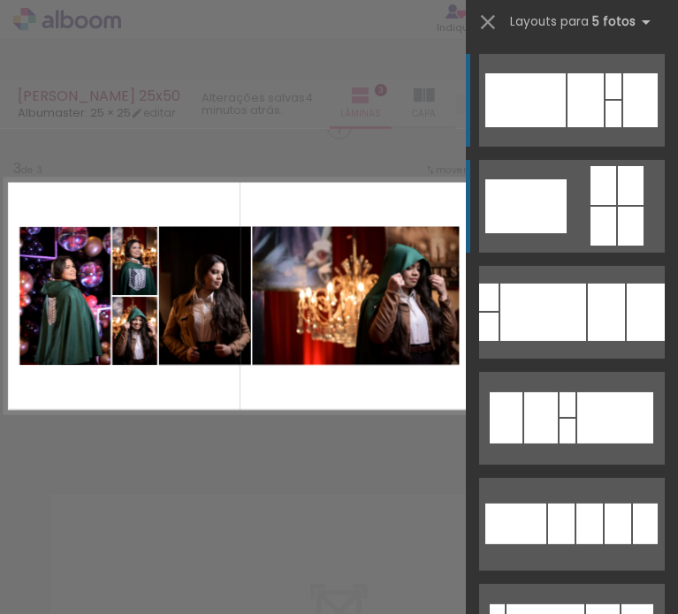
click at [580, 87] on div at bounding box center [585, 100] width 36 height 54
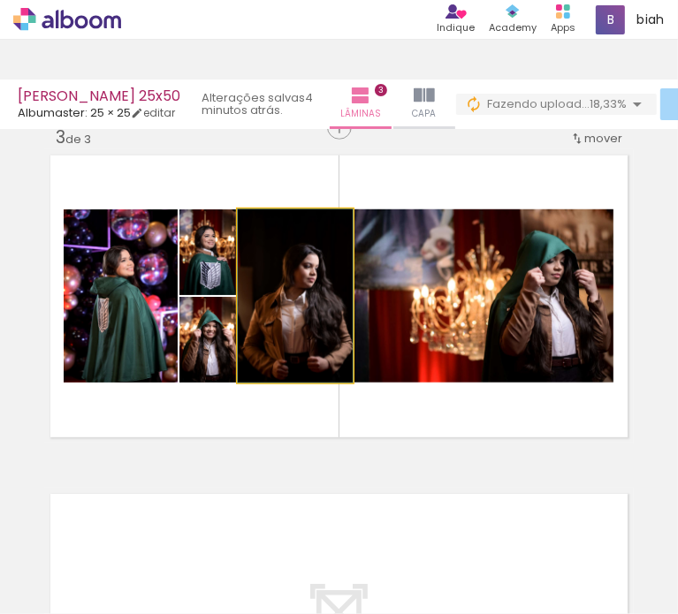
drag, startPoint x: 292, startPoint y: 308, endPoint x: 458, endPoint y: 305, distance: 166.2
click at [0, 0] on slot at bounding box center [0, 0] width 0 height 0
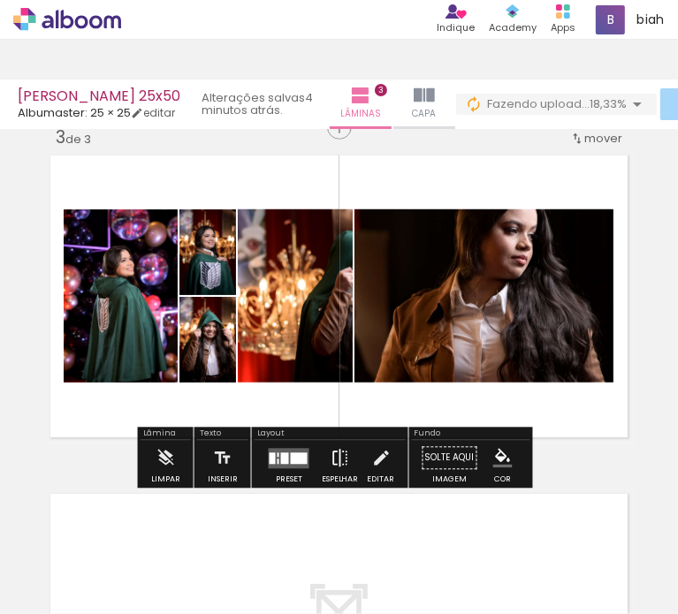
click at [331, 461] on iron-icon at bounding box center [340, 458] width 19 height 35
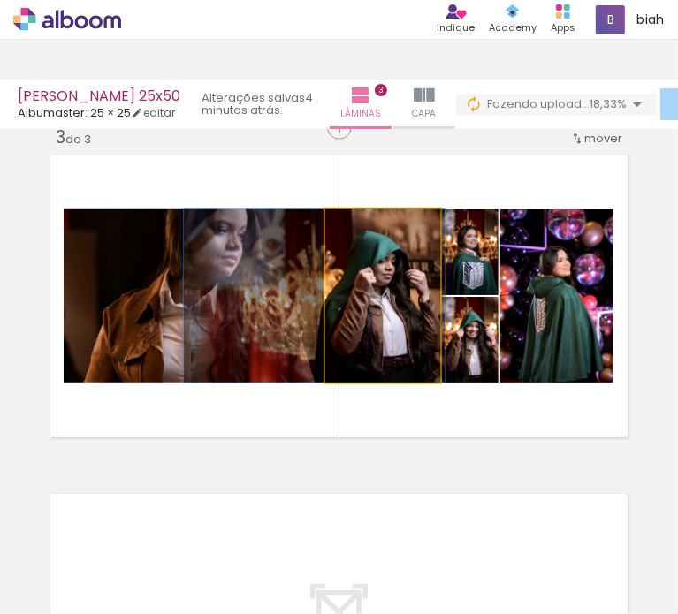
drag, startPoint x: 397, startPoint y: 321, endPoint x: 329, endPoint y: 312, distance: 68.6
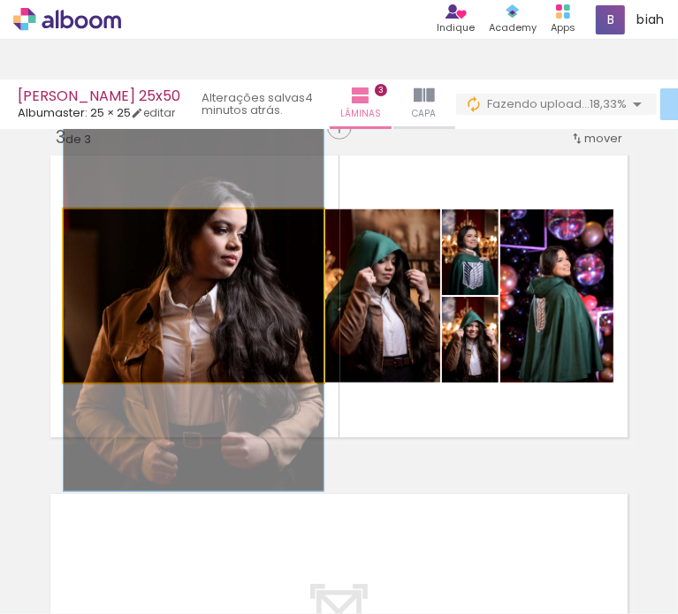
click at [171, 272] on quentale-photo at bounding box center [194, 295] width 260 height 173
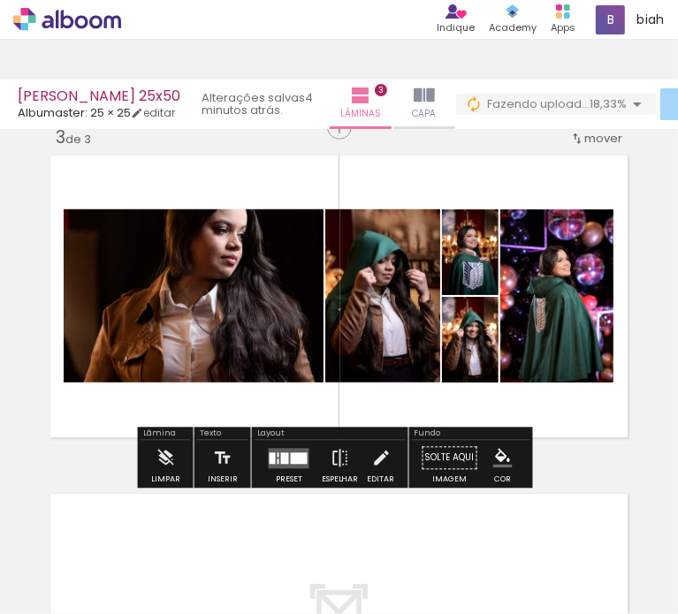
click at [373, 455] on iron-icon at bounding box center [380, 458] width 19 height 35
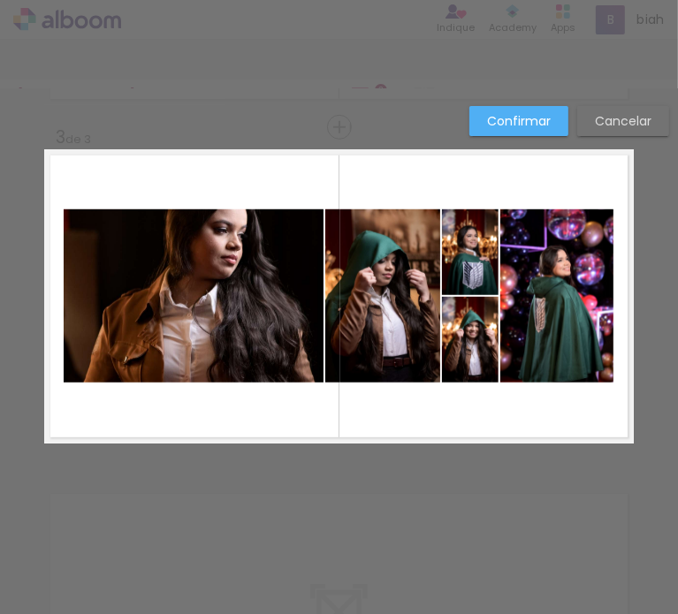
click at [192, 274] on quentale-photo at bounding box center [194, 295] width 260 height 173
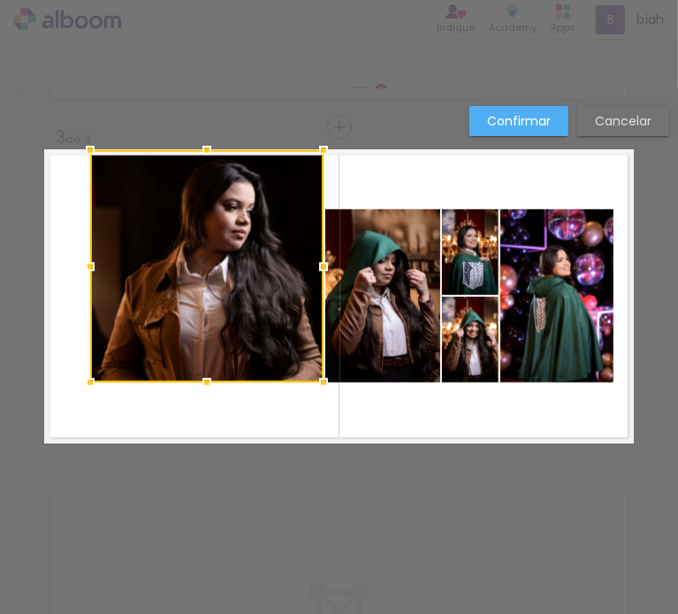
drag, startPoint x: 62, startPoint y: 207, endPoint x: -45, endPoint y: 124, distance: 135.4
click at [0, 124] on html "link( href="../../bower_components/polymer/polymer.html" rel="import" ) picture…" at bounding box center [339, 307] width 678 height 614
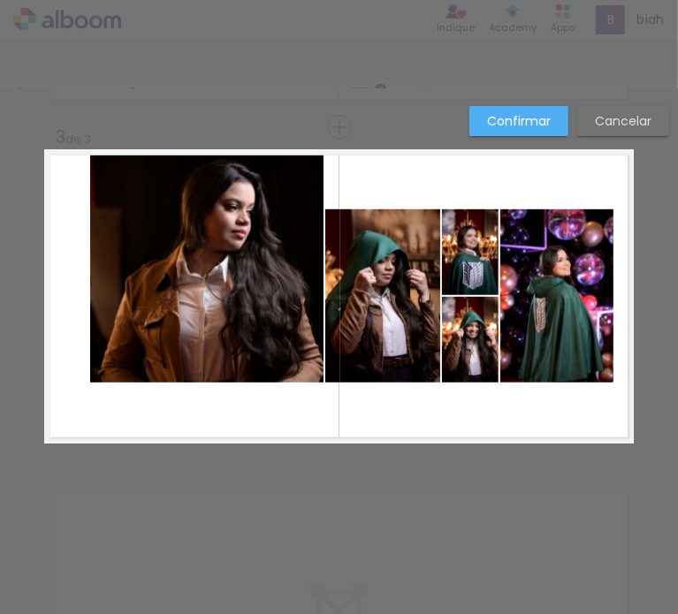
click at [109, 175] on quentale-photo at bounding box center [206, 266] width 233 height 232
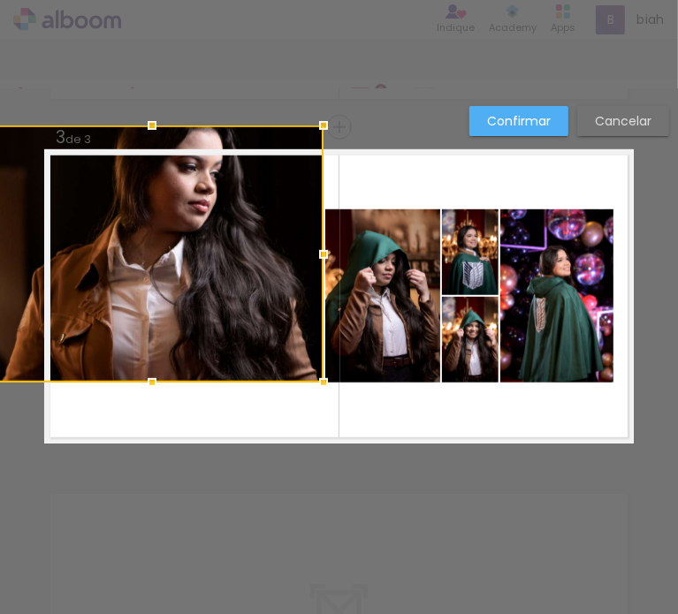
drag, startPoint x: 85, startPoint y: 149, endPoint x: -13, endPoint y: 122, distance: 101.6
click at [0, 122] on html "link( href="../../bower_components/polymer/polymer.html" rel="import" ) picture…" at bounding box center [339, 307] width 678 height 614
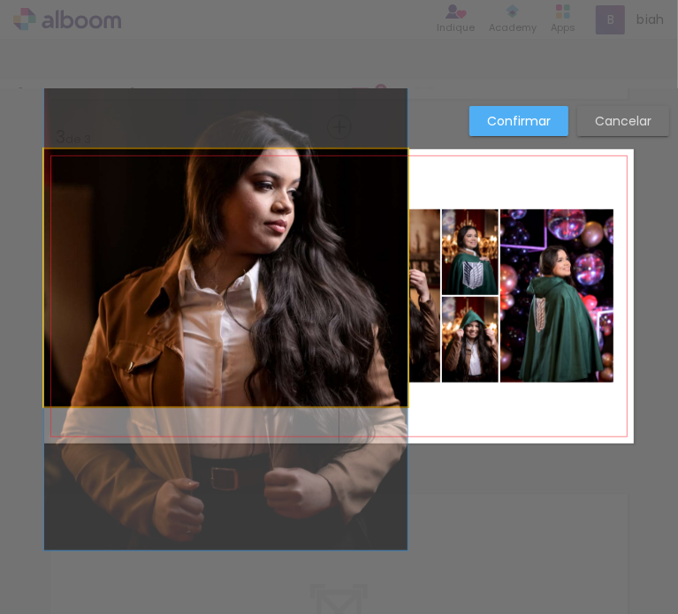
click at [379, 399] on quentale-photo at bounding box center [225, 277] width 363 height 257
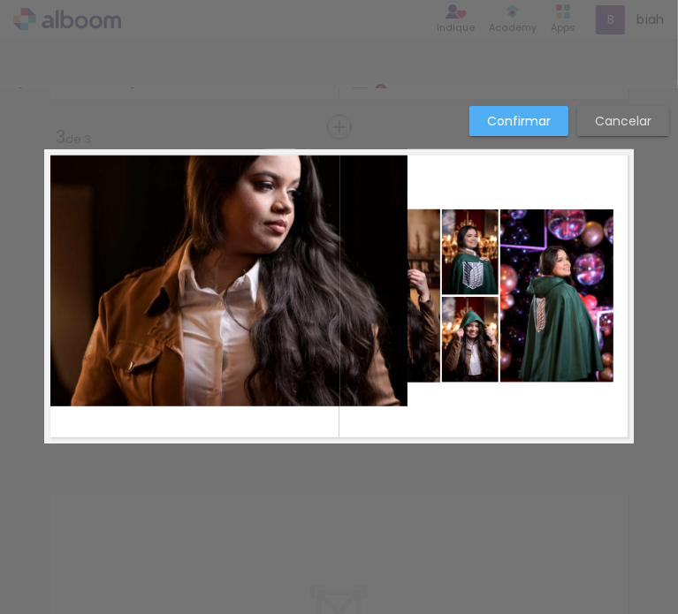
click at [237, 333] on quentale-photo at bounding box center [225, 277] width 363 height 257
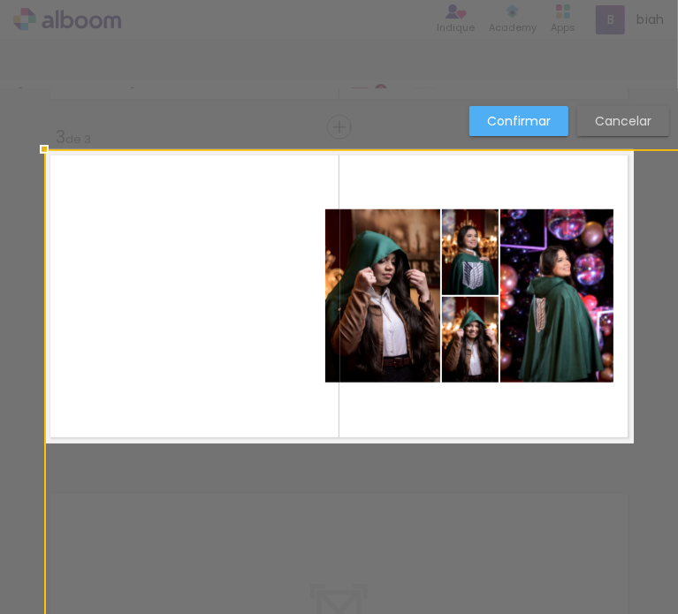
drag, startPoint x: 320, startPoint y: 385, endPoint x: 334, endPoint y: 441, distance: 58.3
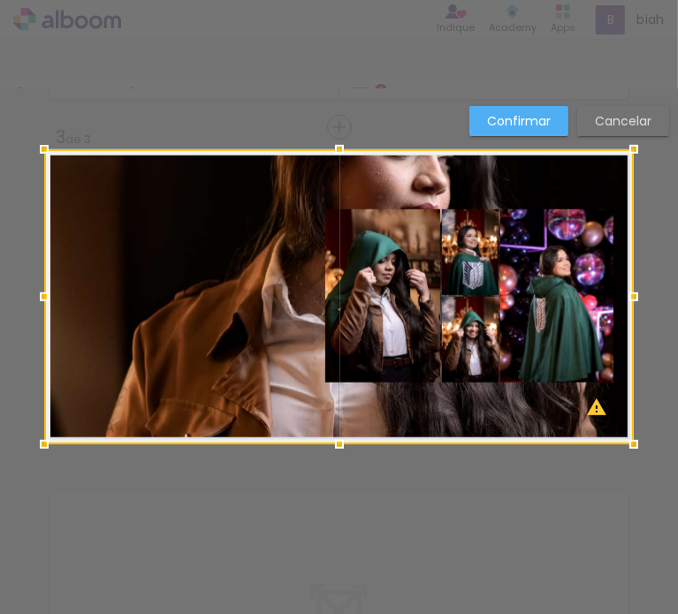
click at [0, 0] on slot "Confirmar" at bounding box center [0, 0] width 0 height 0
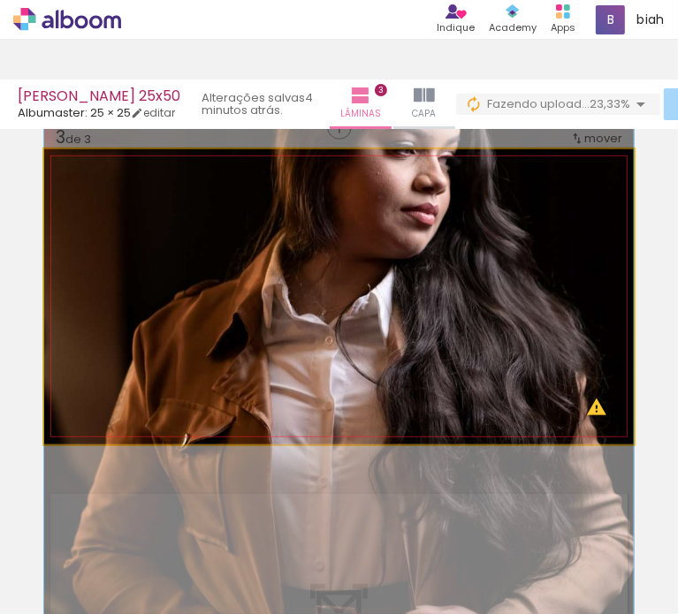
click at [250, 315] on quentale-photo at bounding box center [339, 296] width 590 height 295
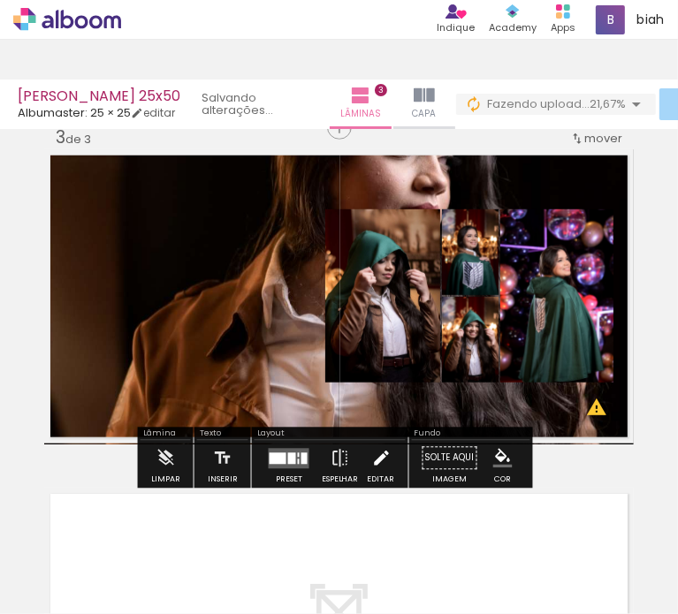
click at [375, 464] on iron-icon at bounding box center [380, 458] width 19 height 35
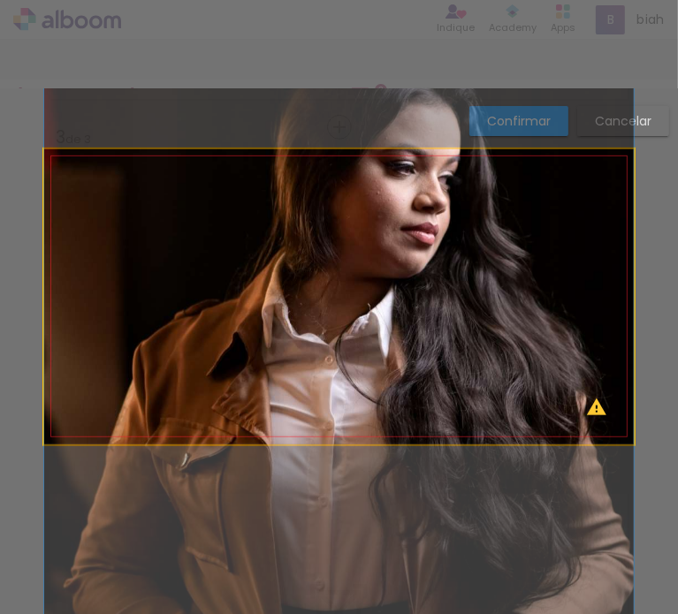
drag, startPoint x: 202, startPoint y: 309, endPoint x: 92, endPoint y: 338, distance: 113.2
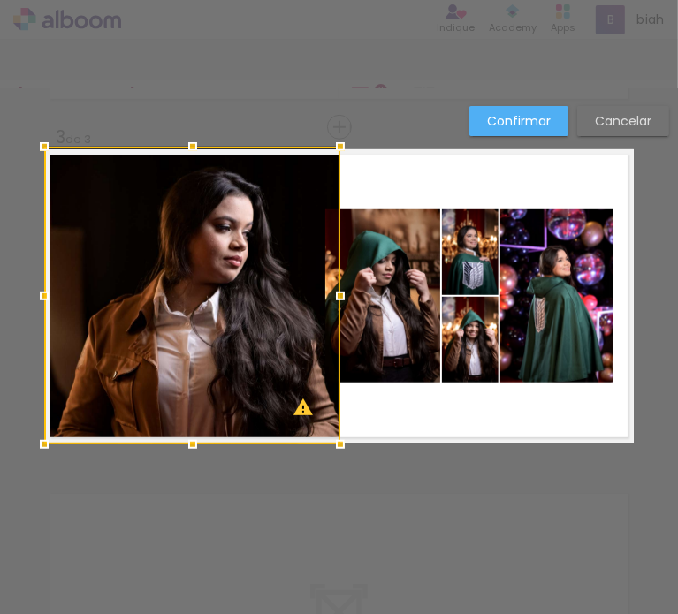
drag, startPoint x: 612, startPoint y: 151, endPoint x: 339, endPoint y: 142, distance: 273.3
click at [339, 142] on div at bounding box center [340, 146] width 35 height 35
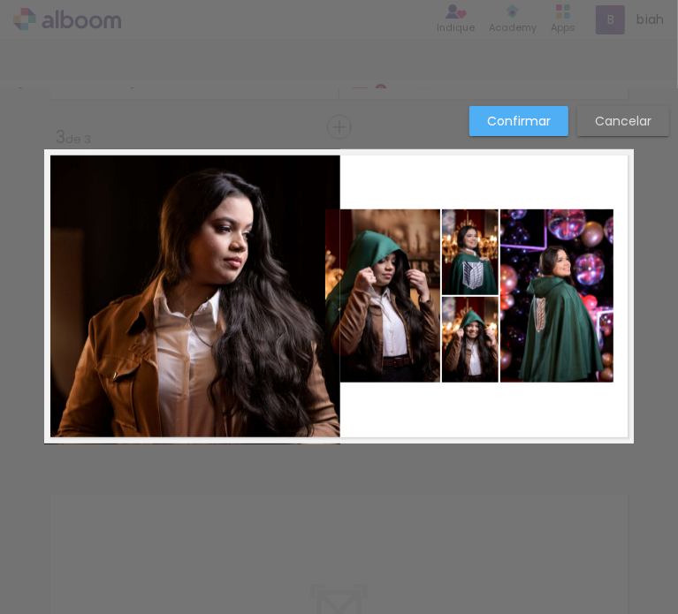
click at [522, 111] on paper-button "Confirmar" at bounding box center [518, 121] width 99 height 30
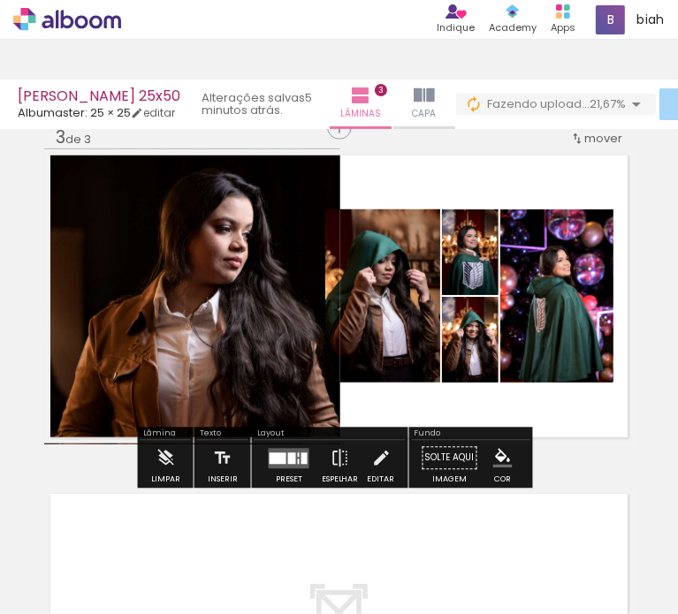
click at [488, 266] on quentale-photo at bounding box center [470, 252] width 57 height 86
click at [379, 462] on iron-icon at bounding box center [380, 458] width 19 height 35
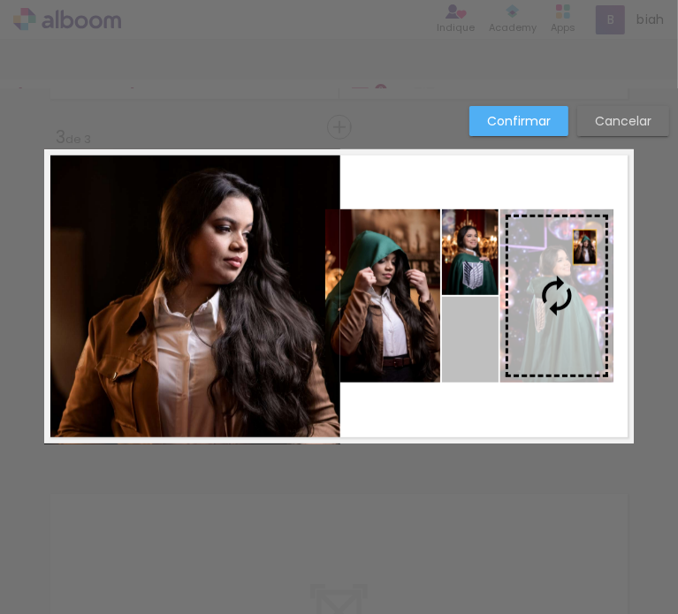
drag, startPoint x: 469, startPoint y: 344, endPoint x: 572, endPoint y: 249, distance: 139.5
click at [0, 0] on slot at bounding box center [0, 0] width 0 height 0
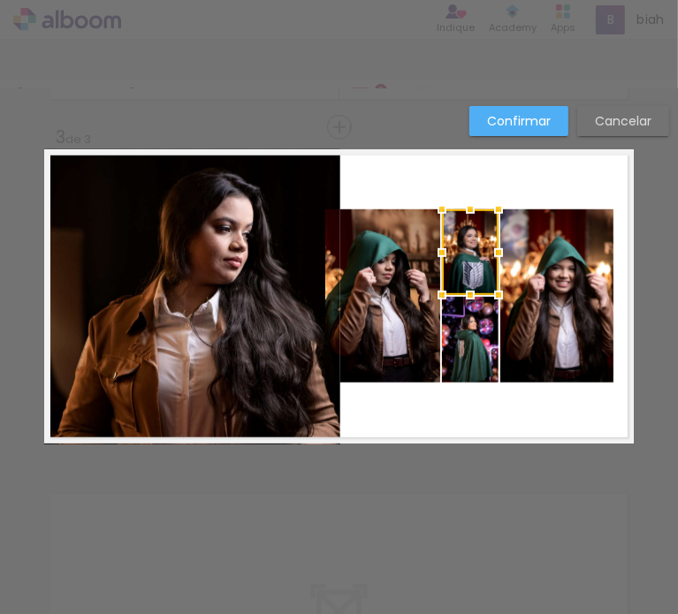
click at [512, 400] on quentale-layouter at bounding box center [339, 296] width 590 height 294
click at [527, 130] on paper-button "Confirmar" at bounding box center [518, 121] width 99 height 30
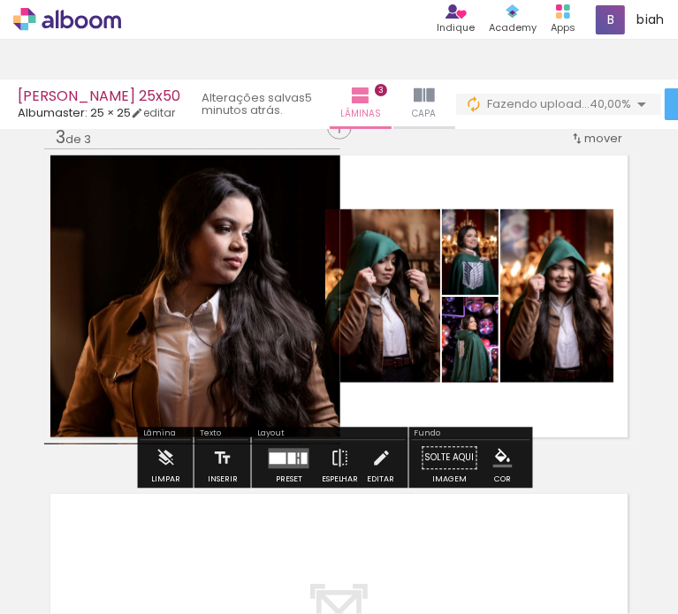
click at [269, 448] on quentale-layouter at bounding box center [289, 458] width 41 height 20
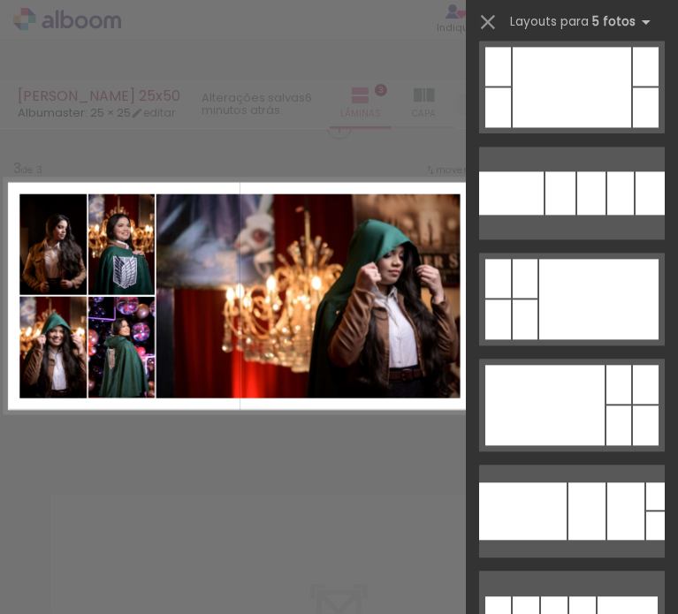
scroll to position [2033, 0]
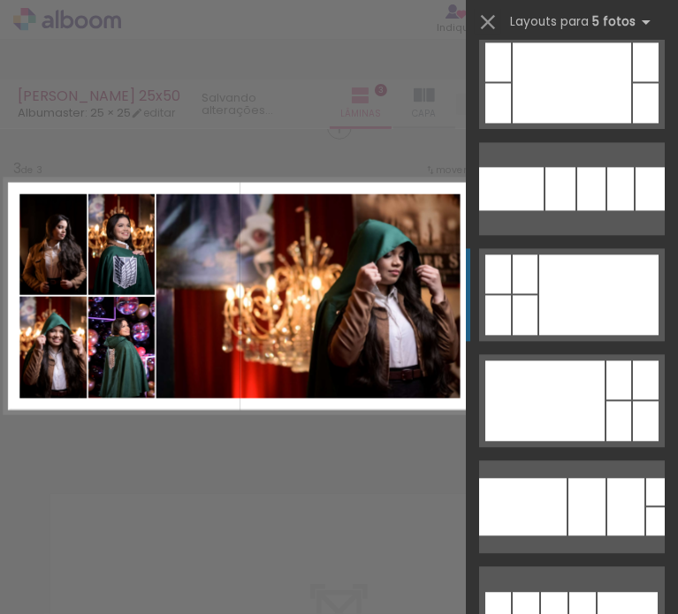
click at [553, 316] on div at bounding box center [598, 295] width 119 height 80
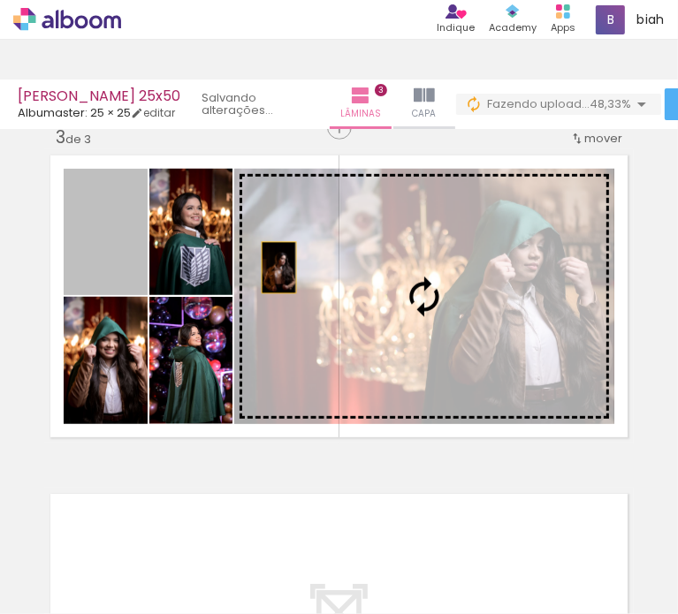
drag, startPoint x: 109, startPoint y: 247, endPoint x: 407, endPoint y: 271, distance: 298.9
click at [0, 0] on slot at bounding box center [0, 0] width 0 height 0
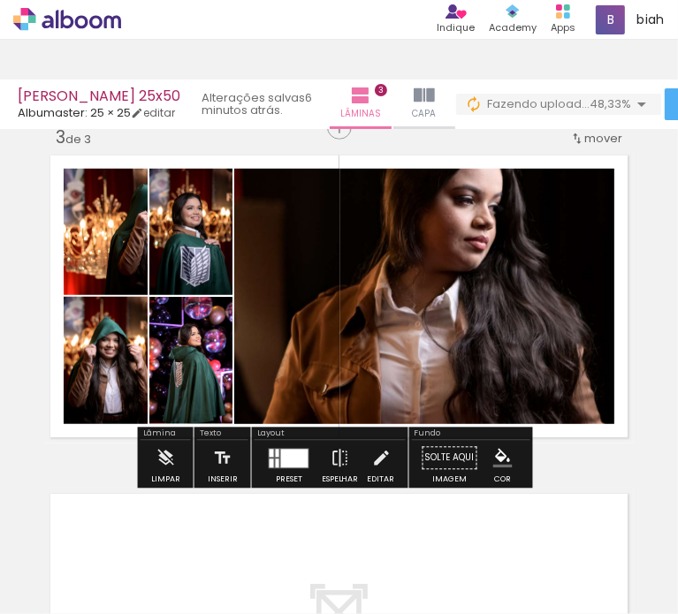
click at [291, 377] on quentale-photo at bounding box center [424, 296] width 380 height 255
click at [376, 459] on iron-icon at bounding box center [380, 458] width 19 height 35
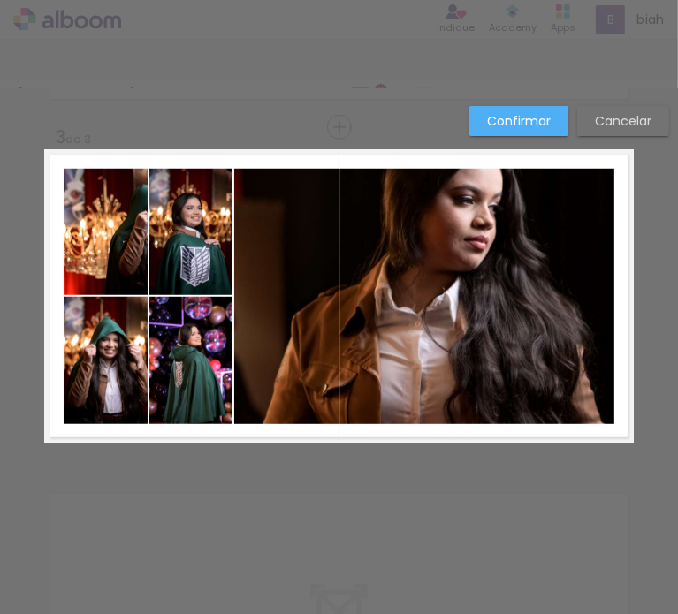
click at [240, 408] on quentale-photo at bounding box center [424, 296] width 380 height 255
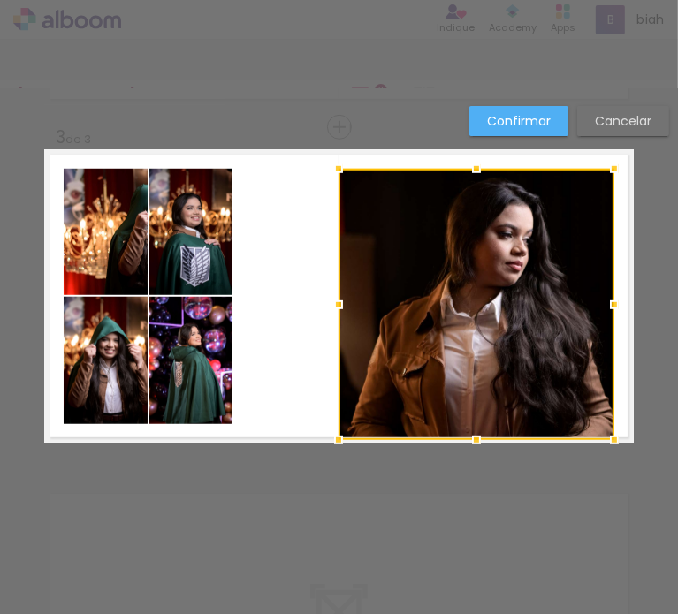
drag, startPoint x: 226, startPoint y: 421, endPoint x: 331, endPoint y: 441, distance: 106.3
click at [331, 441] on div at bounding box center [338, 440] width 35 height 35
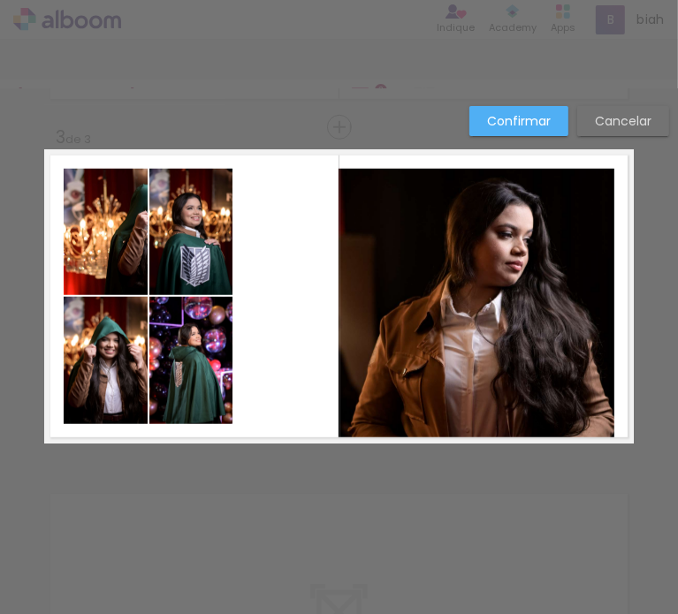
click at [217, 296] on quentale-layouter at bounding box center [339, 296] width 590 height 294
click at [194, 392] on quentale-photo at bounding box center [190, 360] width 83 height 127
click at [269, 274] on quentale-layouter at bounding box center [339, 296] width 590 height 294
click at [501, 110] on paper-button "Confirmar" at bounding box center [518, 121] width 99 height 30
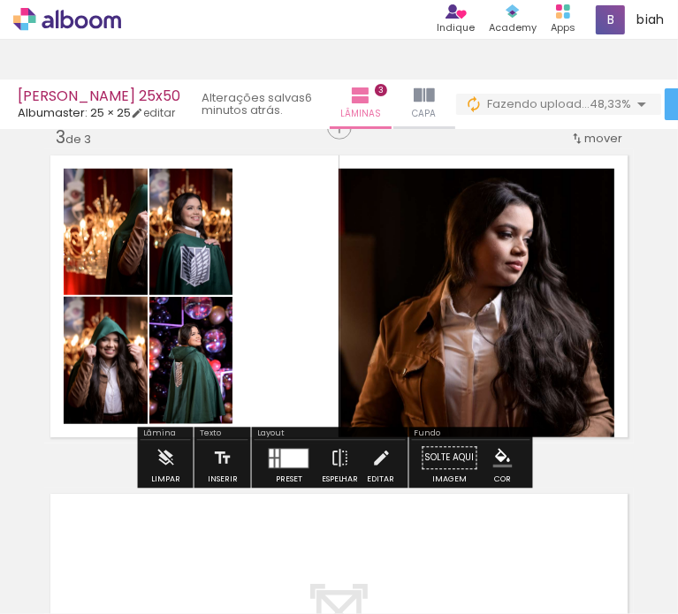
drag, startPoint x: 279, startPoint y: 466, endPoint x: 286, endPoint y: 445, distance: 22.4
click at [281, 466] on div at bounding box center [294, 458] width 27 height 19
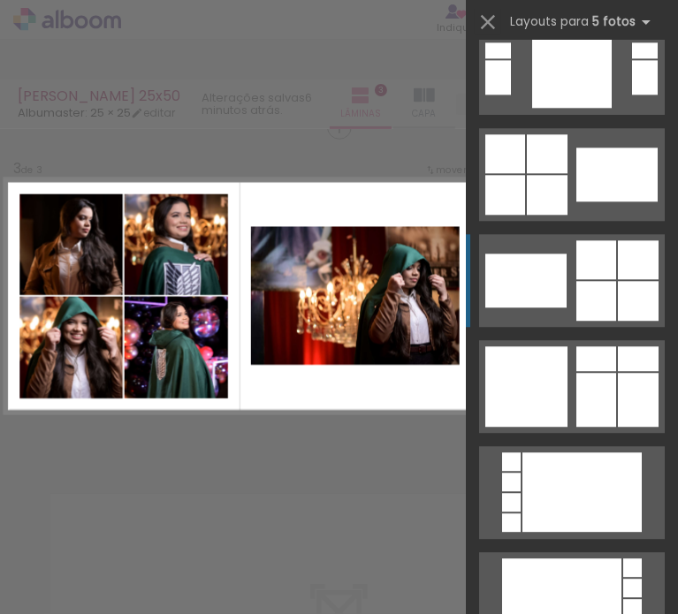
scroll to position [15840, 0]
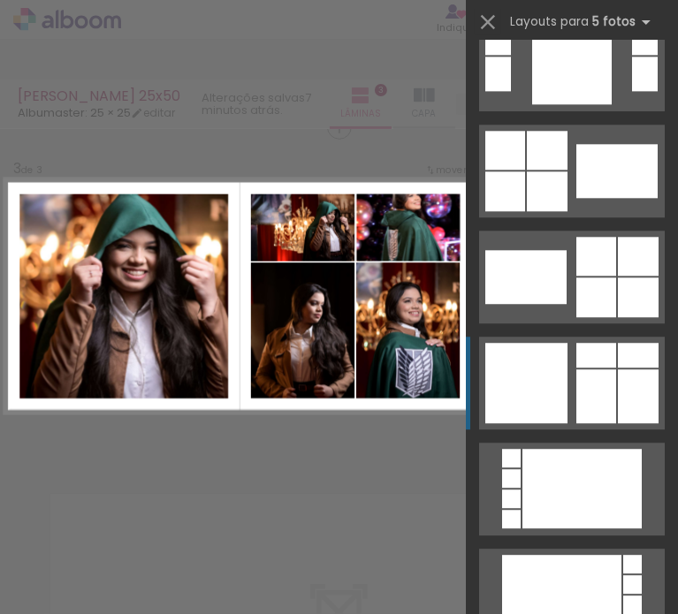
click at [597, 370] on div at bounding box center [596, 396] width 40 height 54
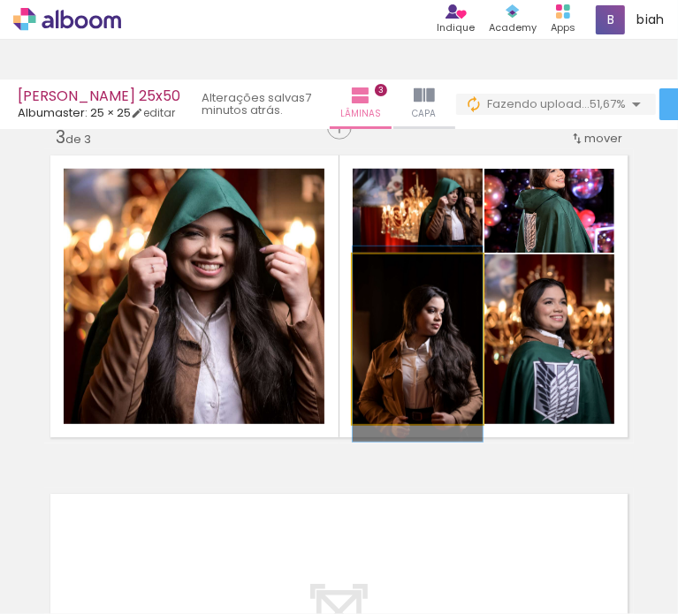
drag, startPoint x: 390, startPoint y: 342, endPoint x: 152, endPoint y: 305, distance: 240.7
click at [0, 0] on slot at bounding box center [0, 0] width 0 height 0
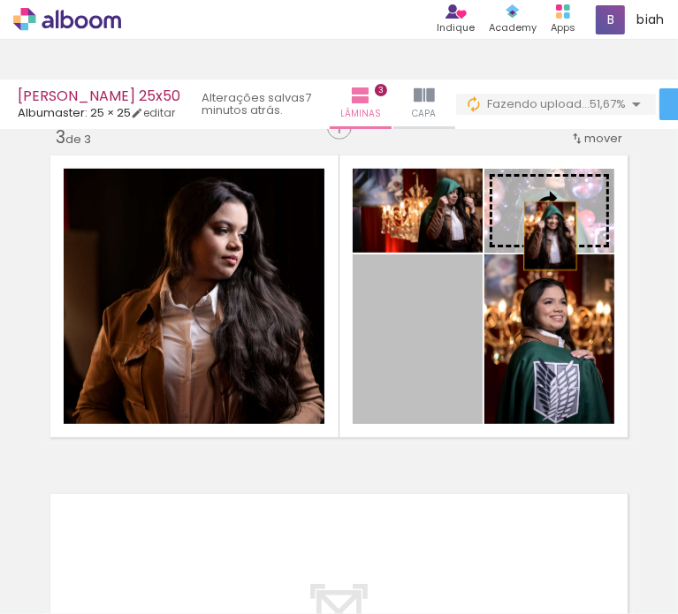
drag, startPoint x: 442, startPoint y: 343, endPoint x: 570, endPoint y: 220, distance: 177.6
click at [0, 0] on slot at bounding box center [0, 0] width 0 height 0
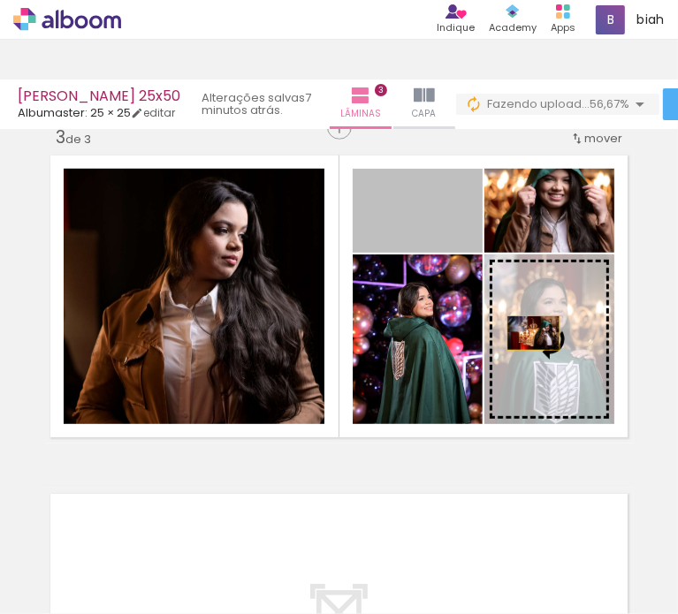
drag, startPoint x: 425, startPoint y: 225, endPoint x: 529, endPoint y: 335, distance: 151.3
click at [0, 0] on slot at bounding box center [0, 0] width 0 height 0
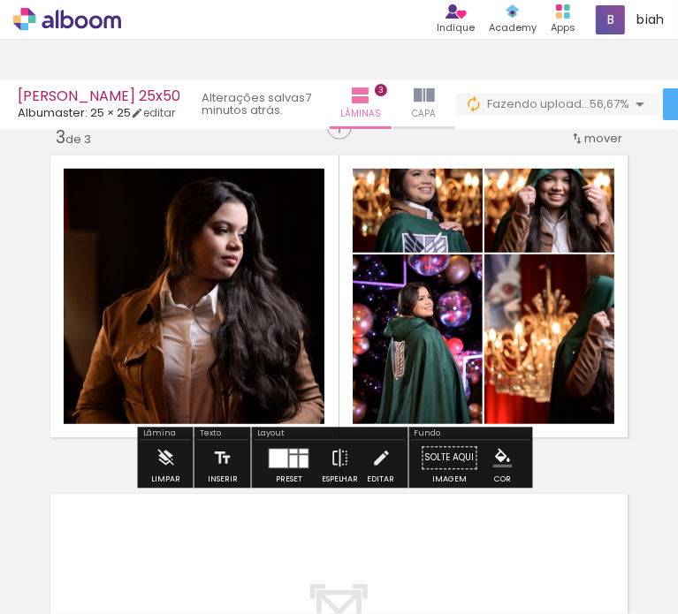
click at [530, 309] on div "Largura Cor" at bounding box center [541, 300] width 32 height 27
click at [0, 0] on slot "P&B" at bounding box center [0, 0] width 0 height 0
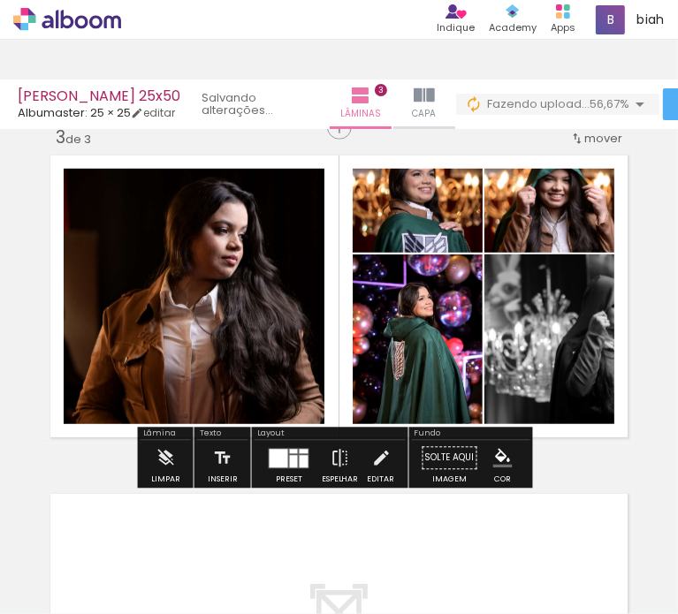
click at [0, 0] on slot "P&B" at bounding box center [0, 0] width 0 height 0
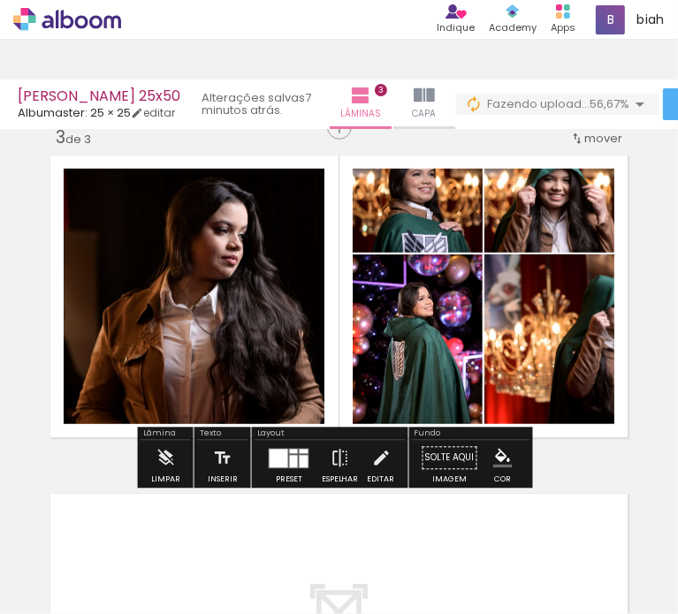
click at [521, 347] on quentale-photo at bounding box center [549, 340] width 130 height 170
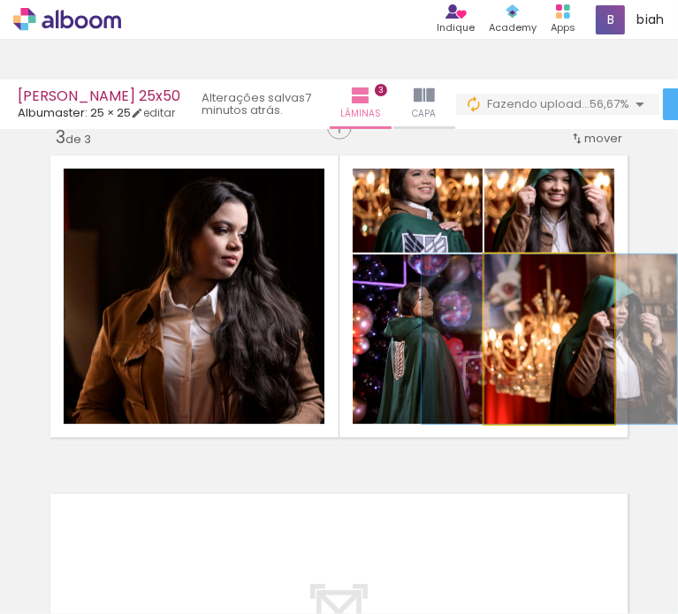
click at [521, 347] on quentale-photo at bounding box center [549, 340] width 130 height 170
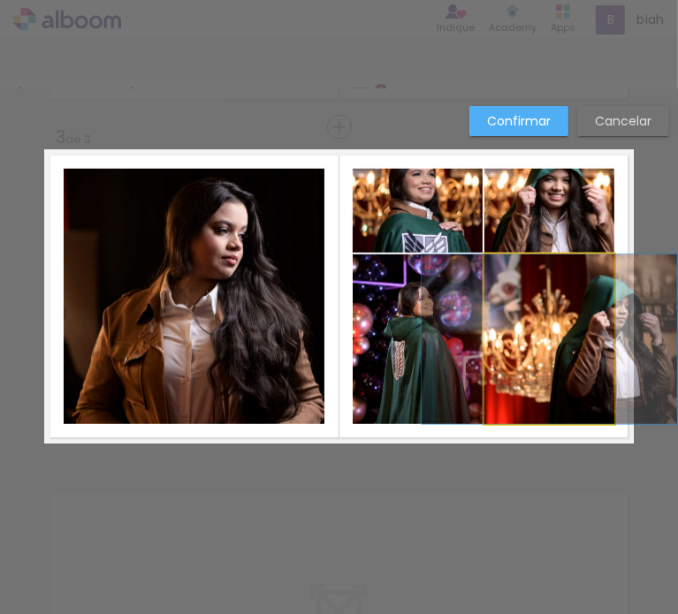
click at [520, 346] on quentale-photo at bounding box center [549, 340] width 130 height 170
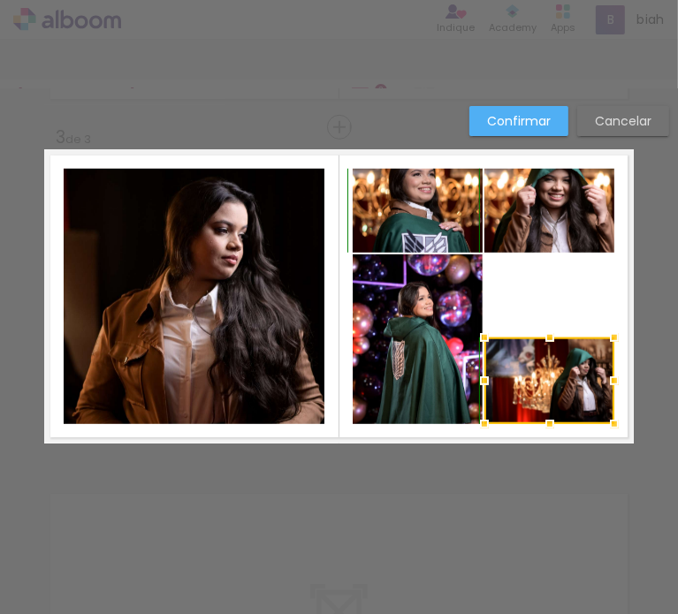
drag, startPoint x: 545, startPoint y: 261, endPoint x: 537, endPoint y: 348, distance: 87.8
click at [537, 348] on div at bounding box center [549, 337] width 35 height 35
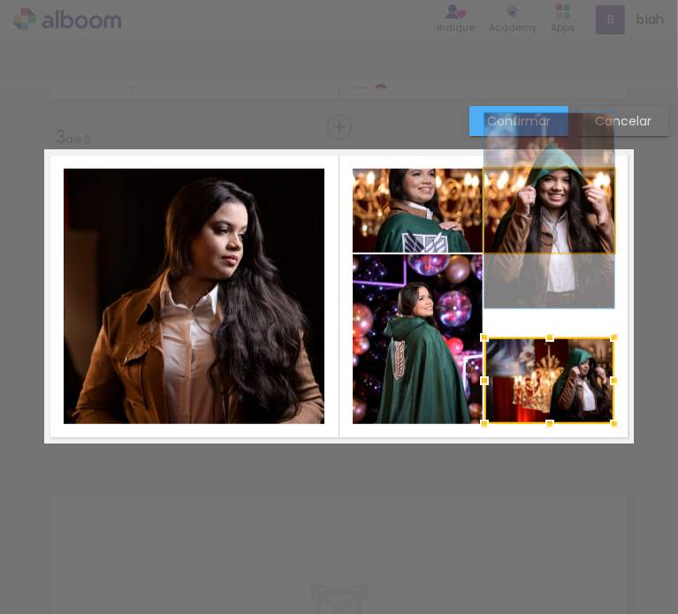
click at [544, 242] on quentale-photo at bounding box center [549, 211] width 130 height 84
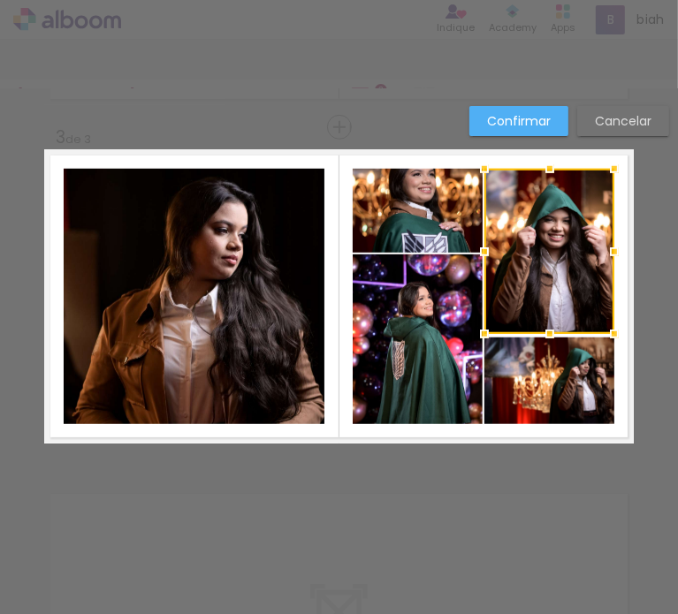
drag, startPoint x: 543, startPoint y: 259, endPoint x: 545, endPoint y: 337, distance: 77.8
click at [545, 337] on div at bounding box center [549, 333] width 35 height 35
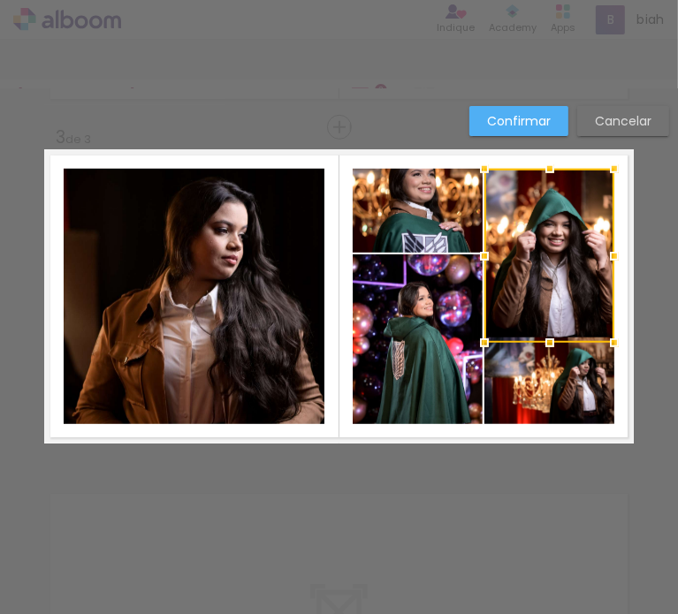
click at [430, 300] on quentale-photo at bounding box center [418, 340] width 130 height 170
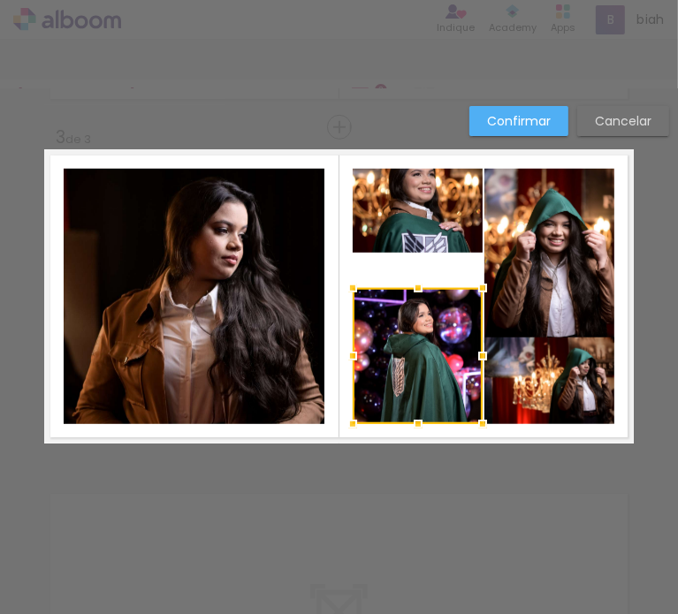
drag, startPoint x: 416, startPoint y: 255, endPoint x: 421, endPoint y: 293, distance: 38.3
click at [421, 293] on div at bounding box center [417, 287] width 35 height 35
click at [421, 244] on quentale-photo at bounding box center [418, 211] width 130 height 84
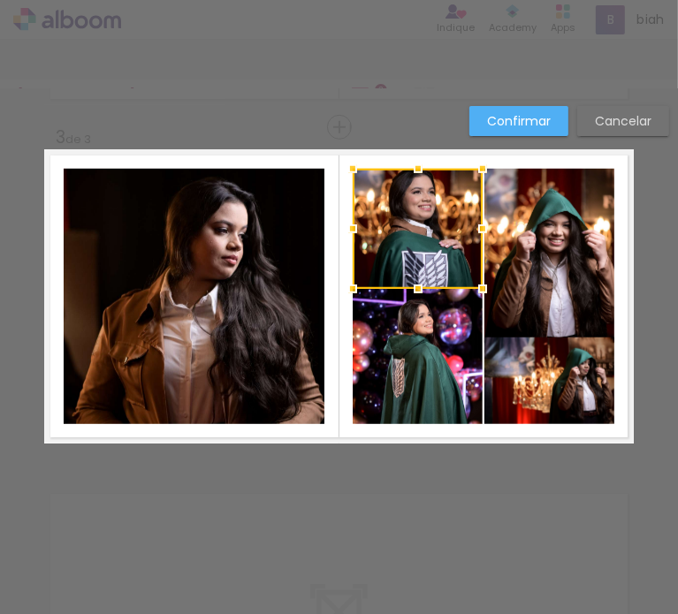
drag, startPoint x: 417, startPoint y: 258, endPoint x: 421, endPoint y: 294, distance: 36.4
click at [421, 294] on div at bounding box center [417, 288] width 35 height 35
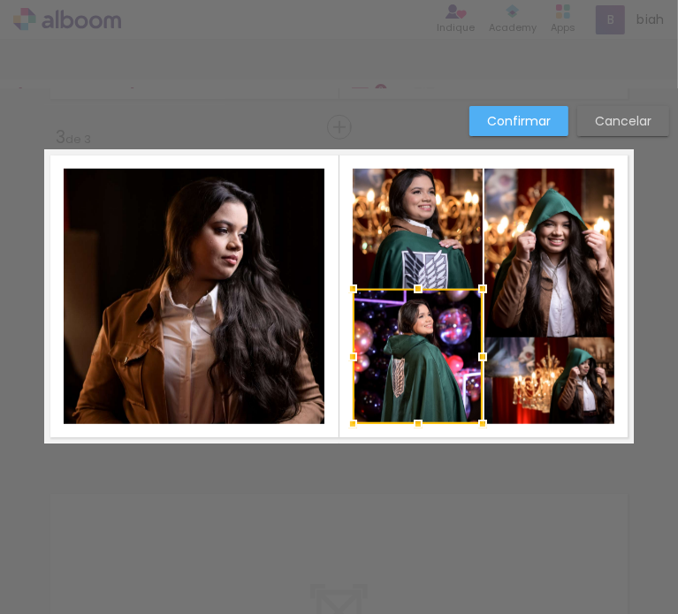
click at [439, 317] on div at bounding box center [418, 356] width 130 height 135
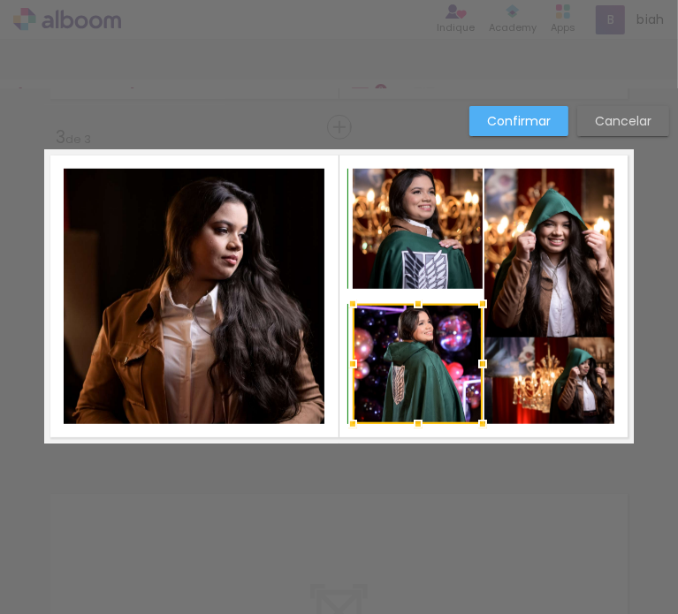
drag, startPoint x: 410, startPoint y: 289, endPoint x: 414, endPoint y: 300, distance: 11.2
click at [414, 300] on div at bounding box center [417, 303] width 35 height 35
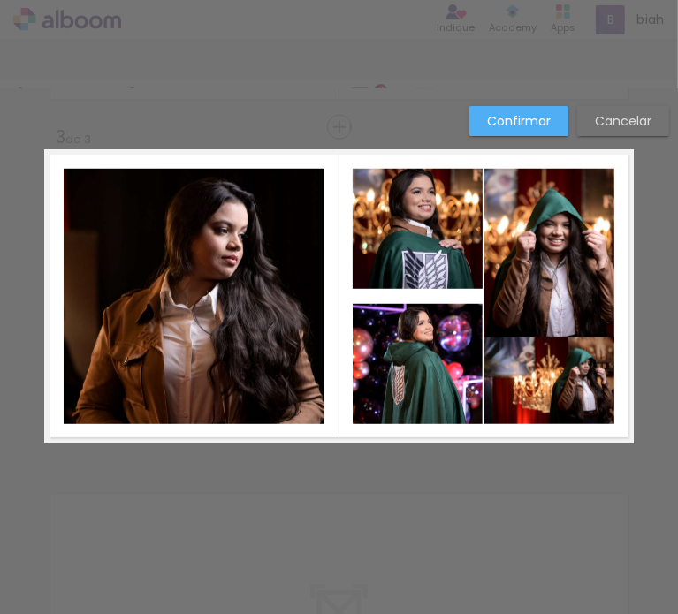
click at [420, 255] on quentale-photo at bounding box center [418, 229] width 130 height 120
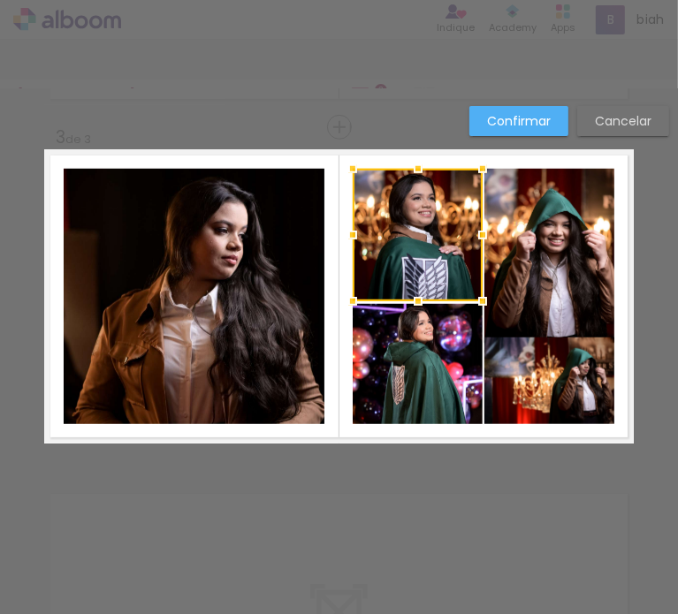
drag, startPoint x: 419, startPoint y: 286, endPoint x: 421, endPoint y: 302, distance: 16.9
click at [421, 302] on div at bounding box center [417, 301] width 35 height 35
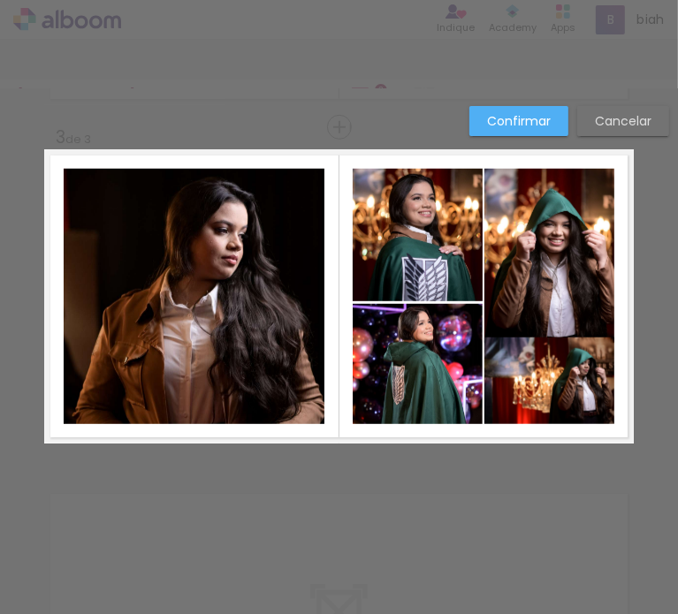
click at [398, 159] on quentale-layouter at bounding box center [339, 296] width 590 height 294
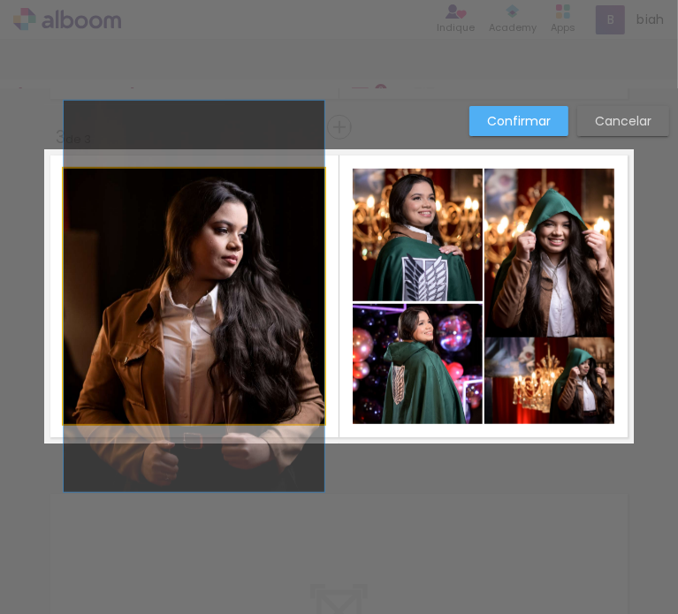
click at [271, 212] on quentale-photo at bounding box center [194, 296] width 261 height 255
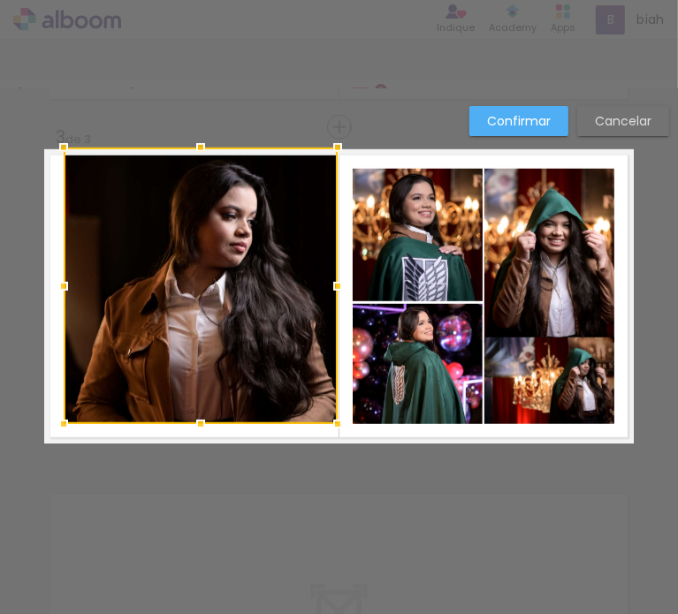
drag, startPoint x: 322, startPoint y: 164, endPoint x: 339, endPoint y: 133, distance: 35.2
click at [337, 132] on div at bounding box center [337, 147] width 35 height 35
click at [339, 133] on div "Confirmar Cancelar" at bounding box center [339, 119] width 678 height 1397
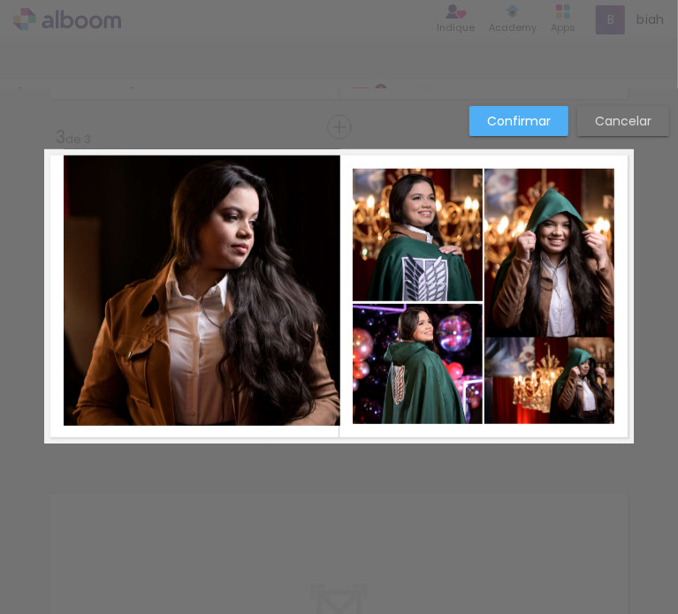
click at [339, 133] on div "Confirmar Cancelar" at bounding box center [339, 119] width 678 height 1397
click at [133, 344] on quentale-photo at bounding box center [202, 287] width 277 height 277
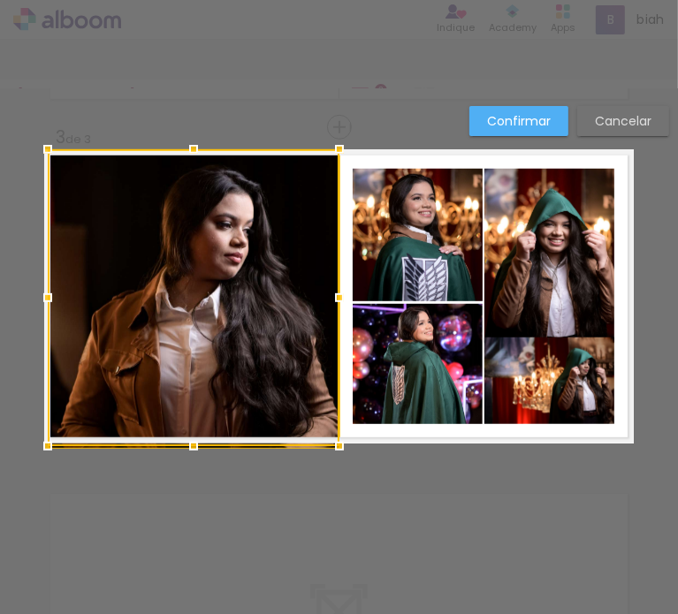
drag, startPoint x: 60, startPoint y: 427, endPoint x: 33, endPoint y: 445, distance: 32.6
click at [33, 445] on div at bounding box center [47, 446] width 35 height 35
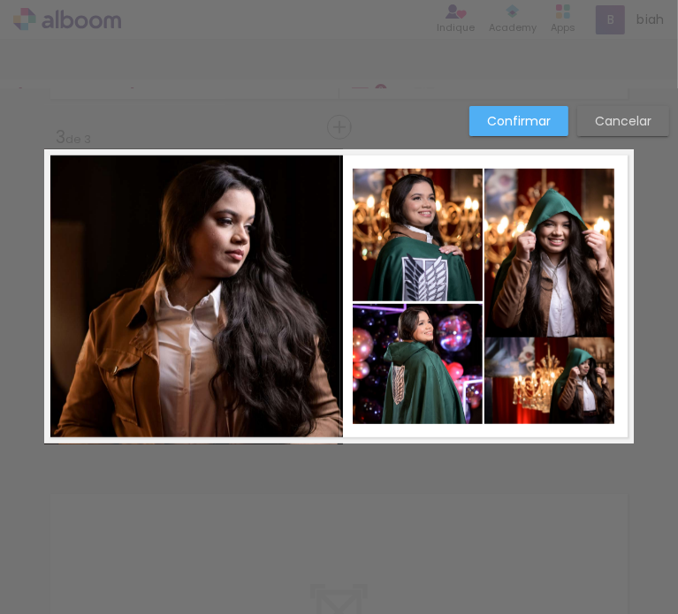
click at [0, 0] on slot "Confirmar" at bounding box center [0, 0] width 0 height 0
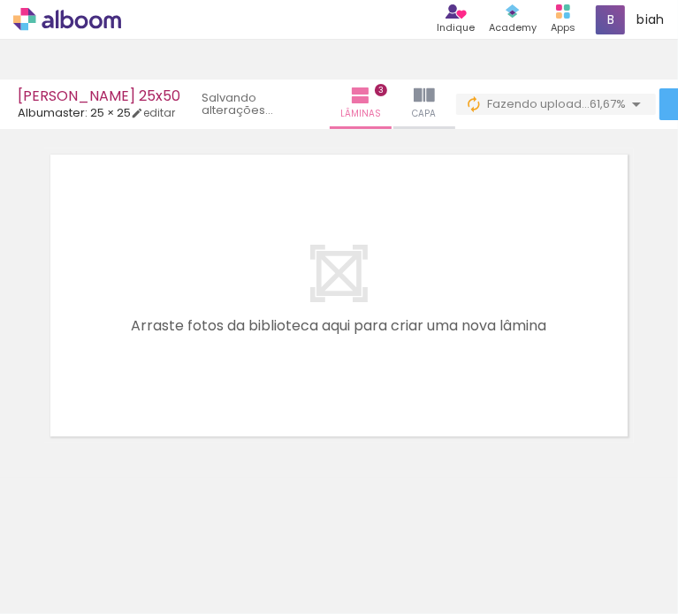
scroll to position [0, 3746]
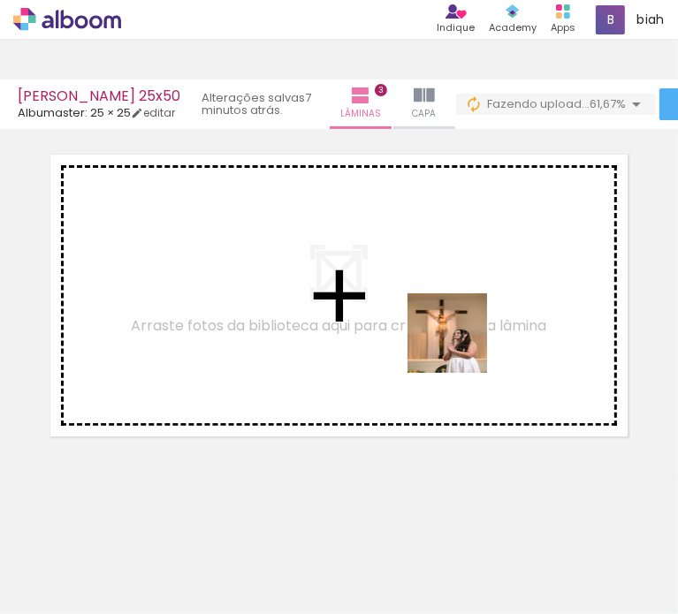
drag, startPoint x: 405, startPoint y: 558, endPoint x: 479, endPoint y: 331, distance: 238.2
click at [479, 331] on quentale-workspace at bounding box center [339, 307] width 678 height 614
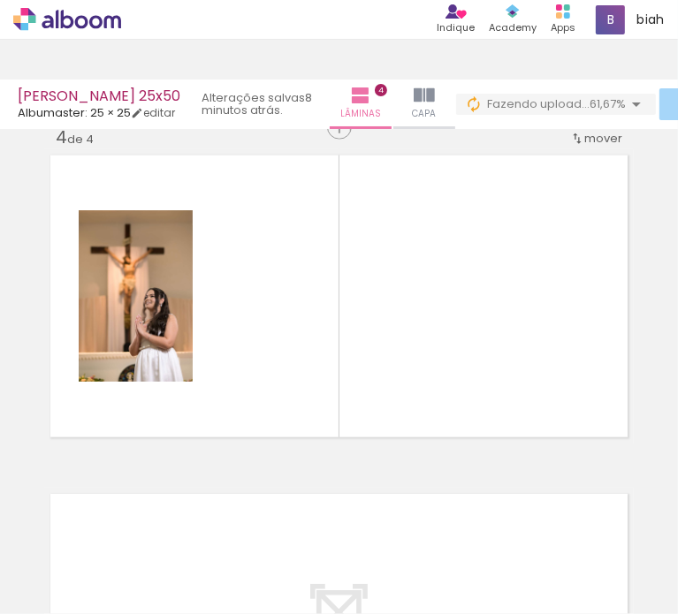
scroll to position [0, 4671]
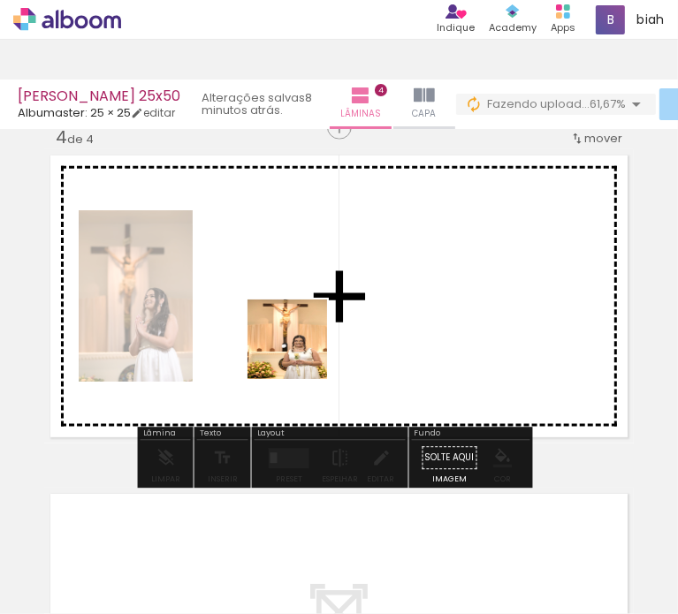
drag, startPoint x: 473, startPoint y: 555, endPoint x: 290, endPoint y: 316, distance: 301.4
click at [290, 316] on quentale-workspace at bounding box center [339, 307] width 678 height 614
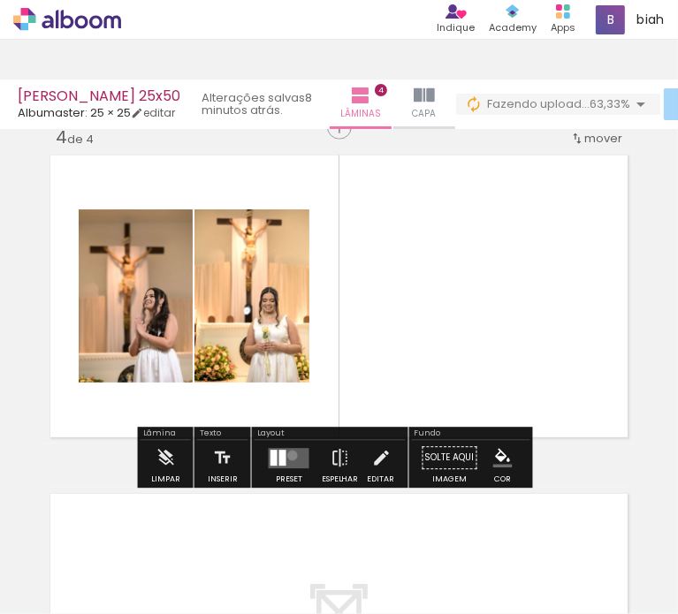
click at [288, 455] on quentale-layouter at bounding box center [289, 458] width 41 height 20
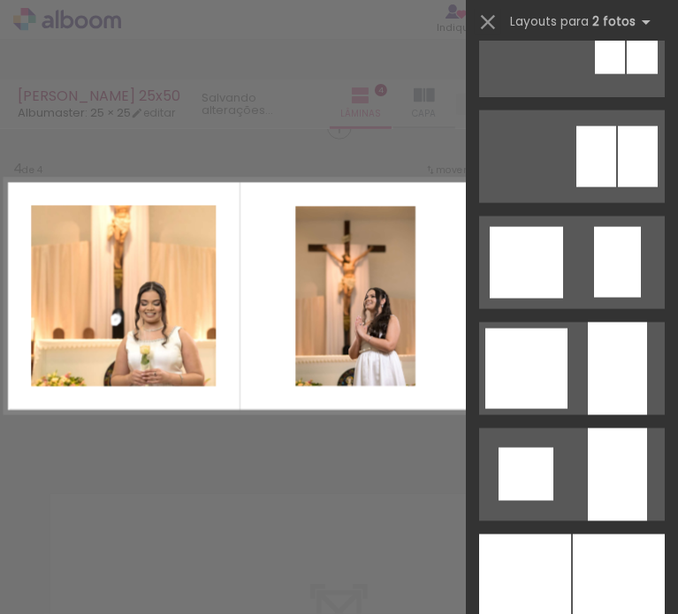
scroll to position [1326, 0]
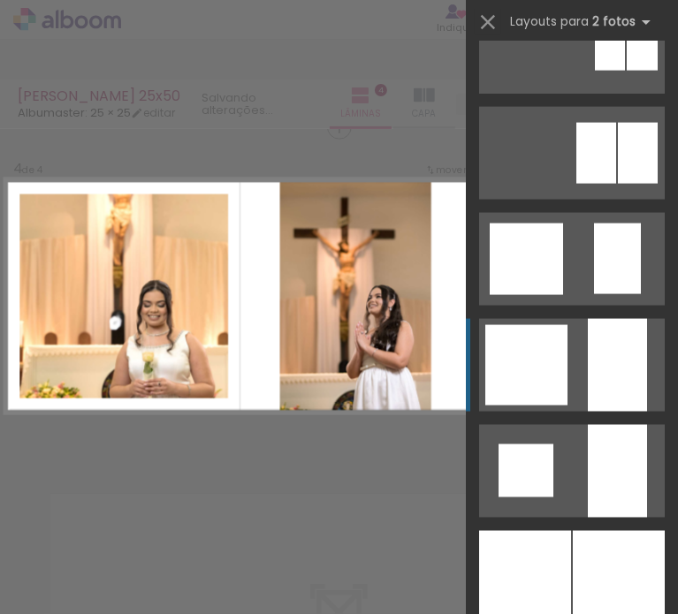
click at [580, 349] on quentale-layouter at bounding box center [572, 365] width 186 height 93
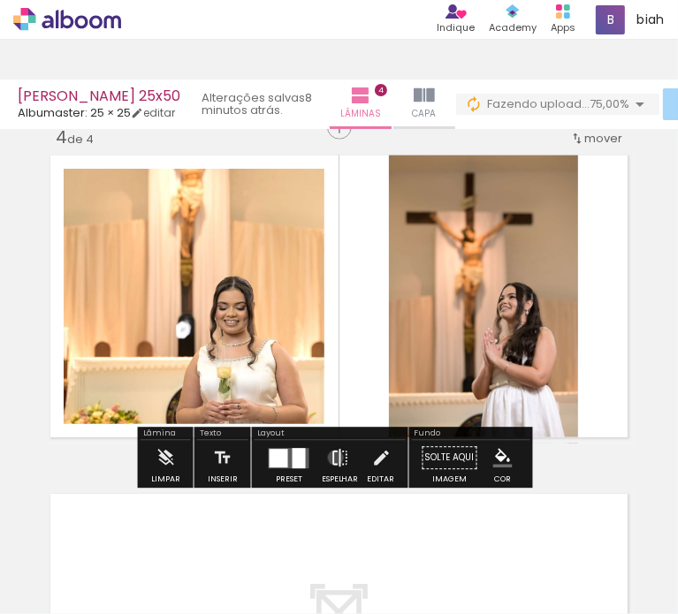
click at [331, 458] on iron-icon at bounding box center [340, 458] width 19 height 35
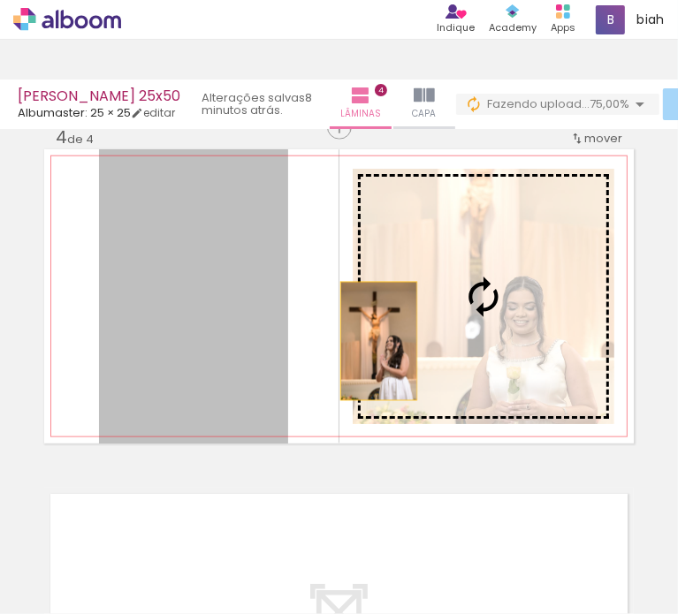
drag, startPoint x: 248, startPoint y: 343, endPoint x: 470, endPoint y: 339, distance: 222.8
click at [0, 0] on slot at bounding box center [0, 0] width 0 height 0
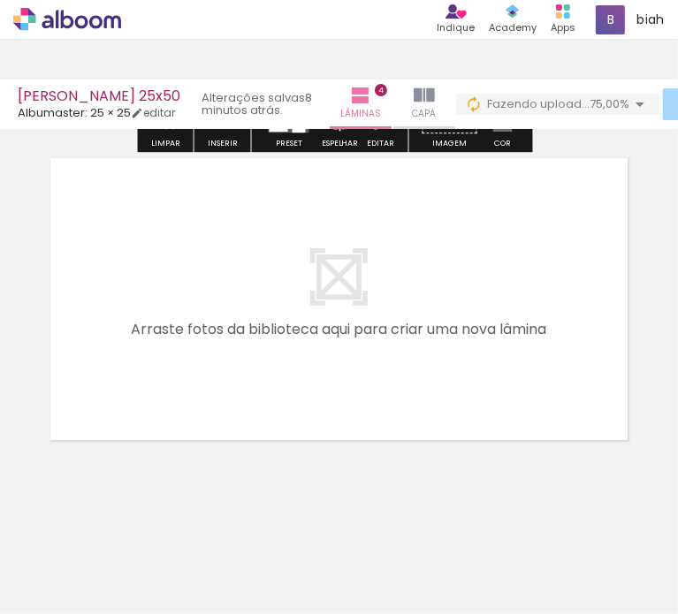
scroll to position [1347, 0]
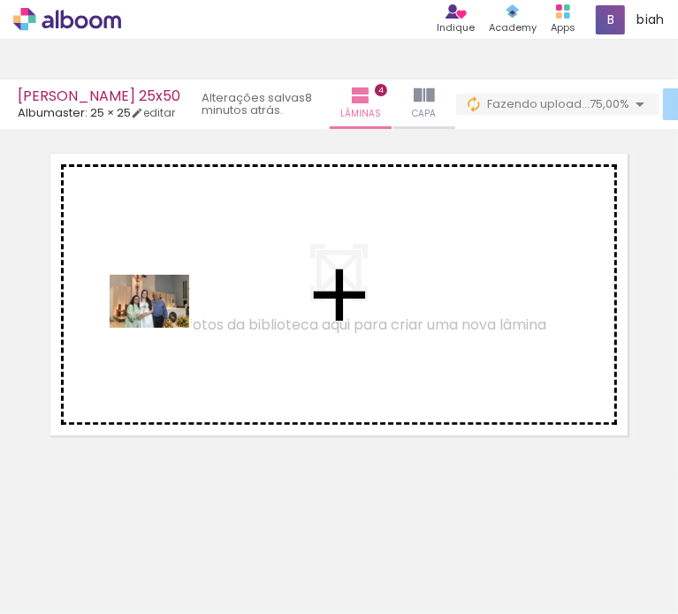
drag, startPoint x: 569, startPoint y: 572, endPoint x: 162, endPoint y: 328, distance: 474.9
click at [162, 328] on quentale-workspace at bounding box center [339, 307] width 678 height 614
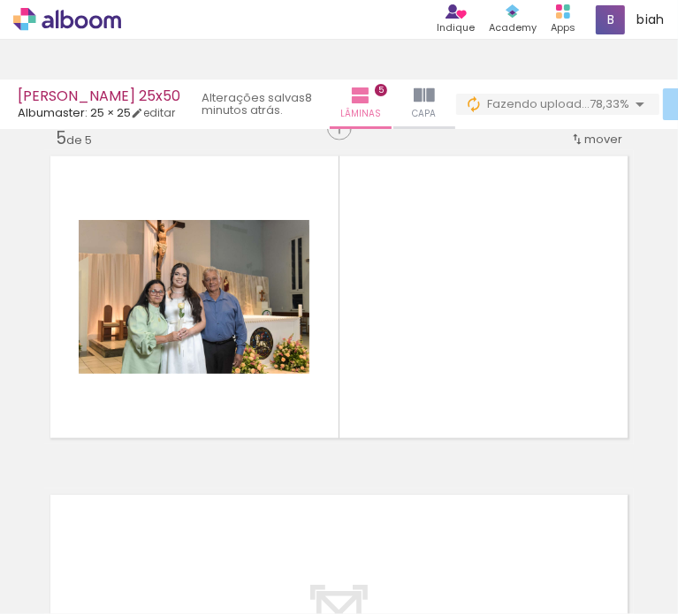
scroll to position [0, 4934]
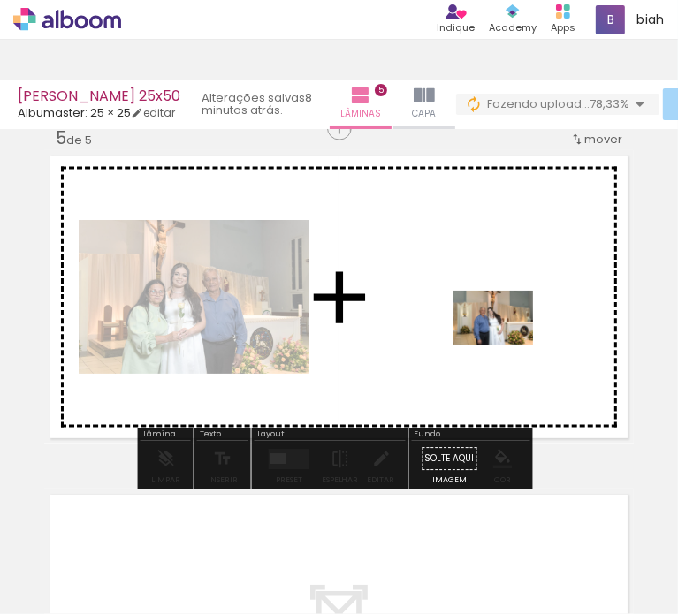
drag, startPoint x: 496, startPoint y: 557, endPoint x: 514, endPoint y: 297, distance: 260.5
click at [514, 297] on quentale-workspace at bounding box center [339, 307] width 678 height 614
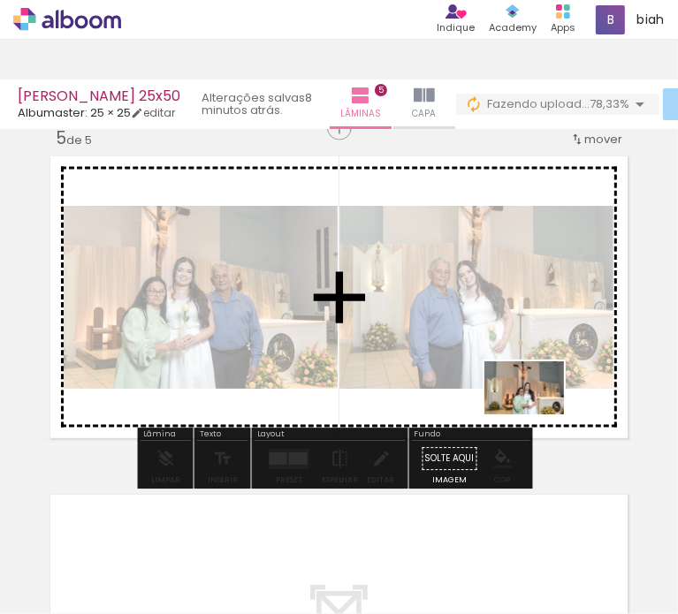
drag, startPoint x: 406, startPoint y: 567, endPoint x: 537, endPoint y: 415, distance: 201.2
click at [537, 415] on quentale-workspace at bounding box center [339, 307] width 678 height 614
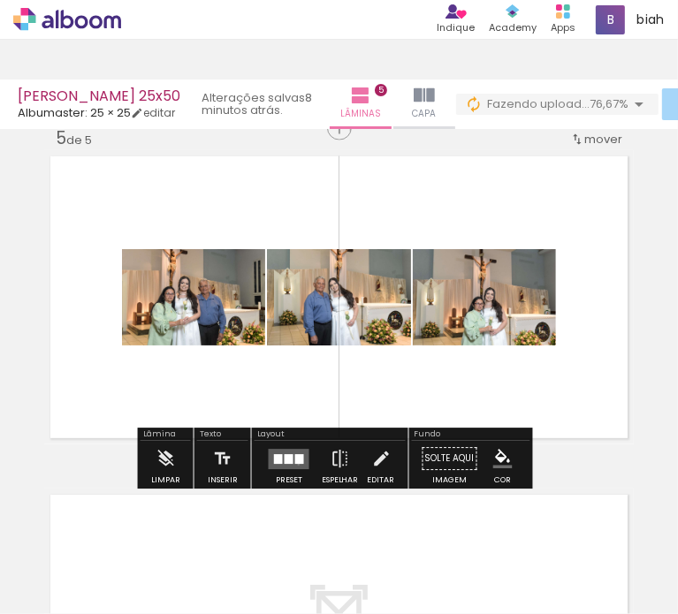
click at [294, 464] on quentale-layouter at bounding box center [289, 459] width 41 height 20
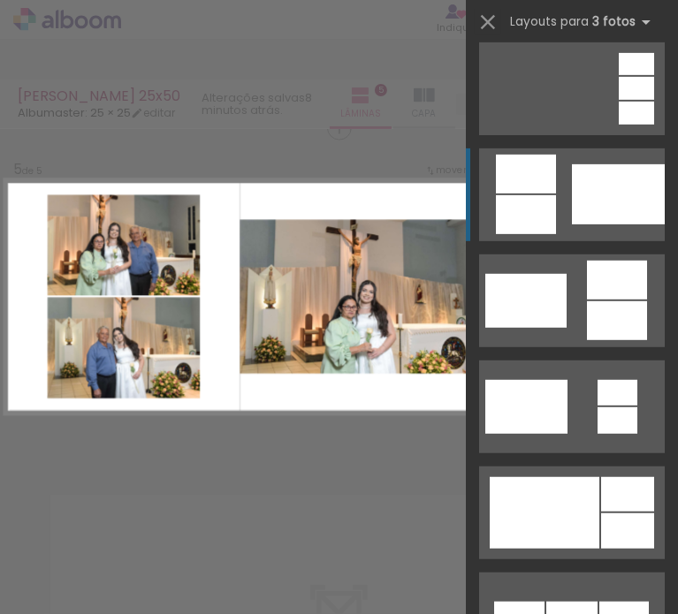
scroll to position [442, 0]
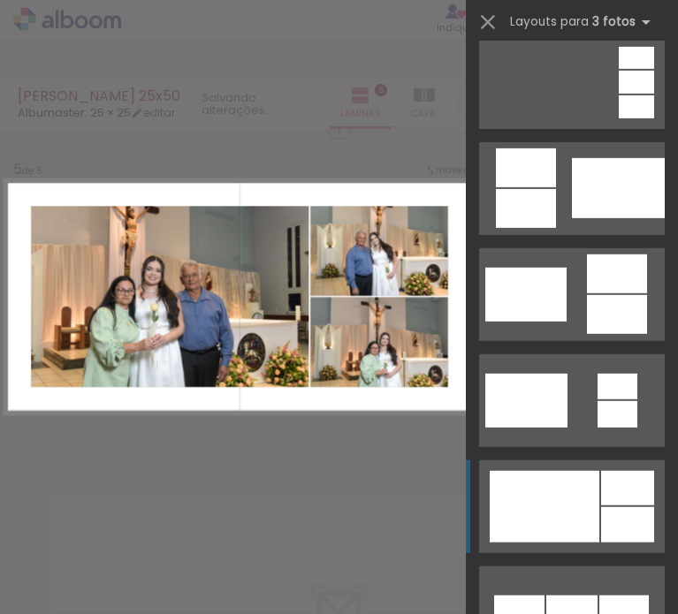
click at [587, 508] on div at bounding box center [545, 507] width 110 height 72
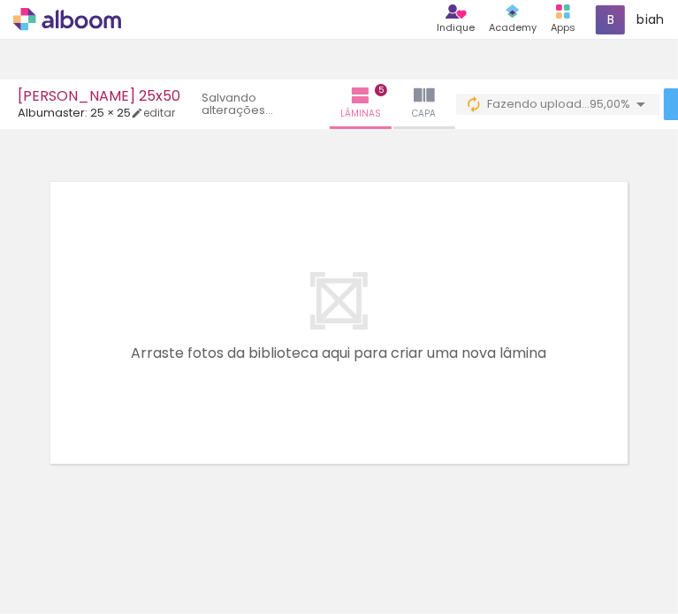
scroll to position [1685, 0]
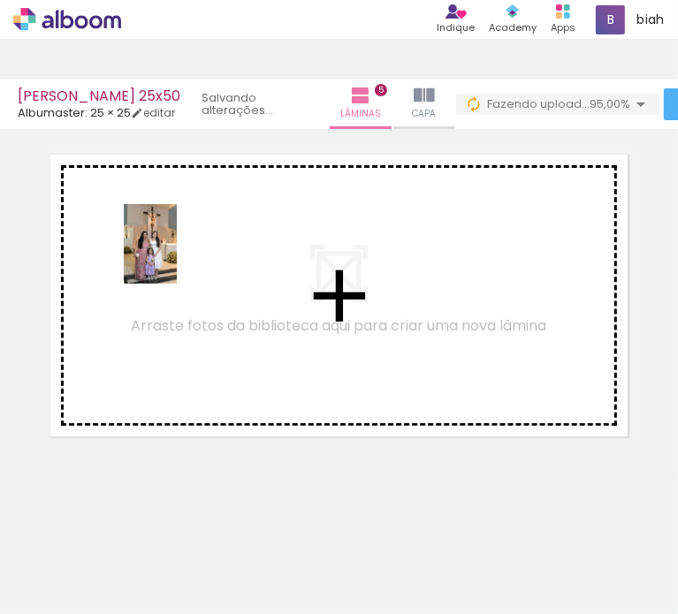
drag, startPoint x: 598, startPoint y: 568, endPoint x: 177, endPoint y: 257, distance: 523.3
click at [177, 257] on quentale-workspace at bounding box center [339, 307] width 678 height 614
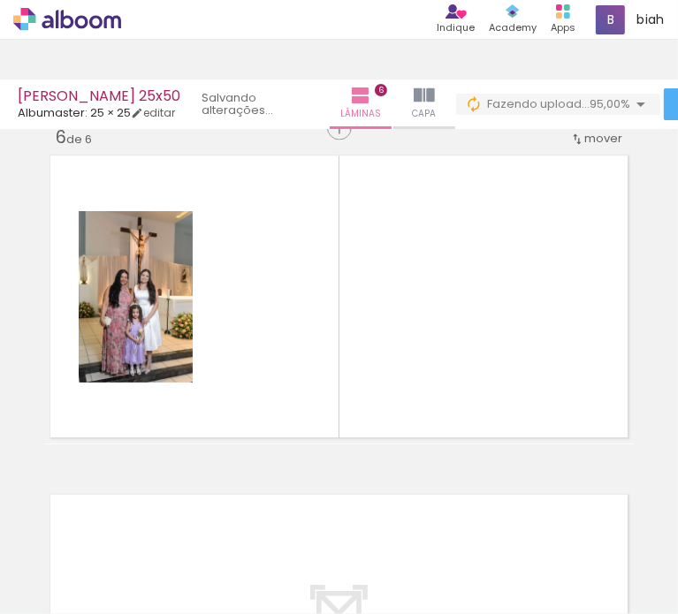
scroll to position [0, 5381]
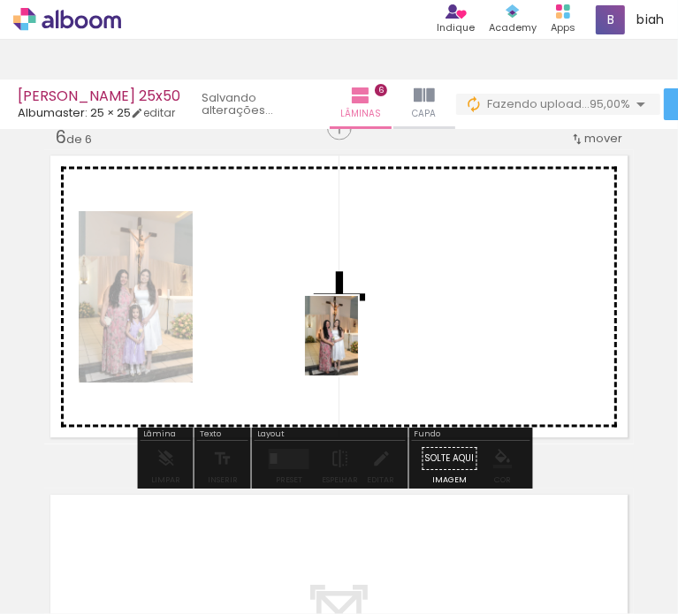
drag, startPoint x: 534, startPoint y: 555, endPoint x: 356, endPoint y: 347, distance: 274.0
click at [356, 347] on quentale-workspace at bounding box center [339, 307] width 678 height 614
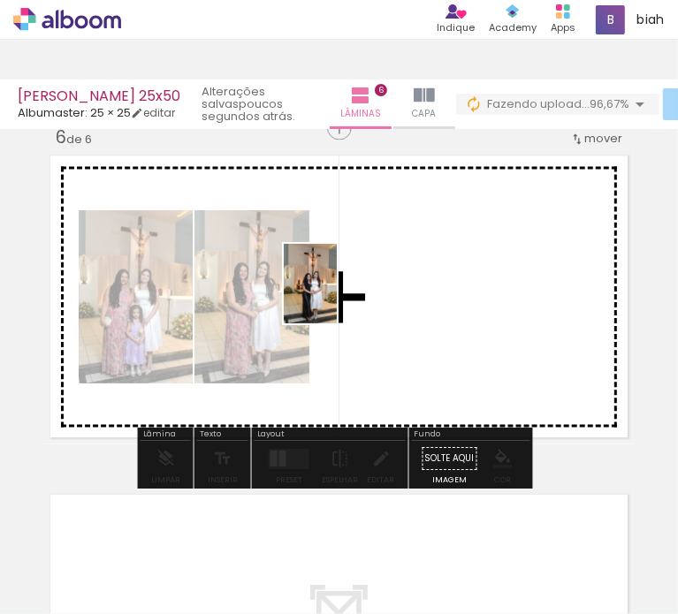
drag, startPoint x: 238, startPoint y: 560, endPoint x: 337, endPoint y: 297, distance: 281.4
click at [337, 297] on quentale-workspace at bounding box center [339, 307] width 678 height 614
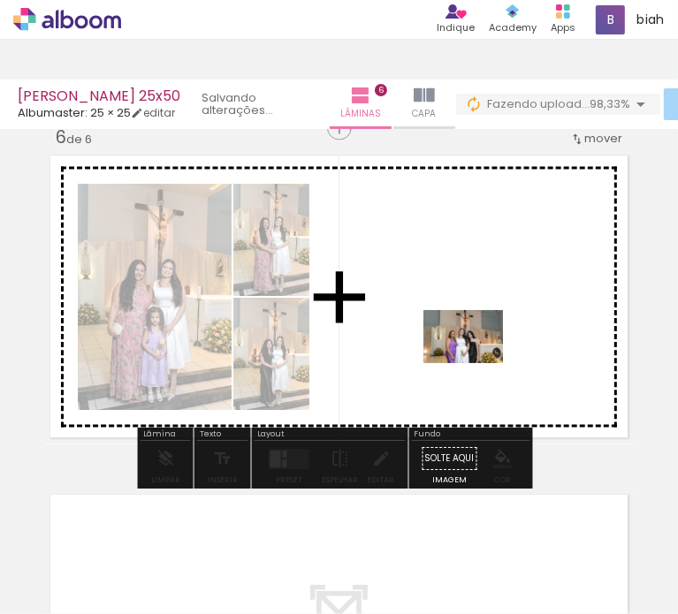
drag, startPoint x: 364, startPoint y: 561, endPoint x: 475, endPoint y: 482, distance: 136.2
click at [476, 350] on quentale-workspace at bounding box center [339, 307] width 678 height 614
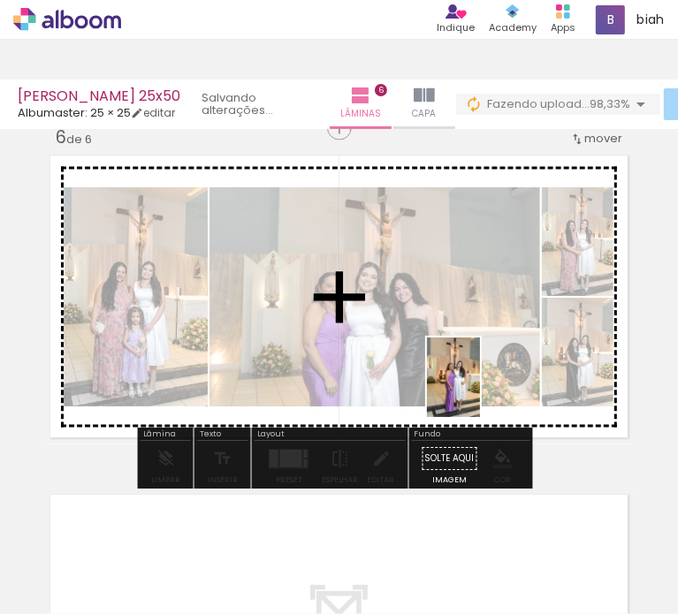
drag, startPoint x: 446, startPoint y: 572, endPoint x: 481, endPoint y: 341, distance: 233.3
click at [482, 332] on quentale-workspace at bounding box center [339, 307] width 678 height 614
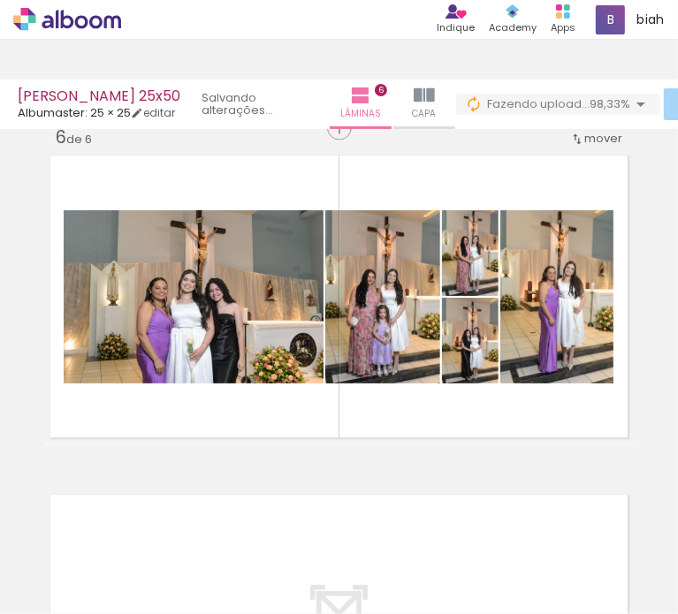
scroll to position [0, 4057]
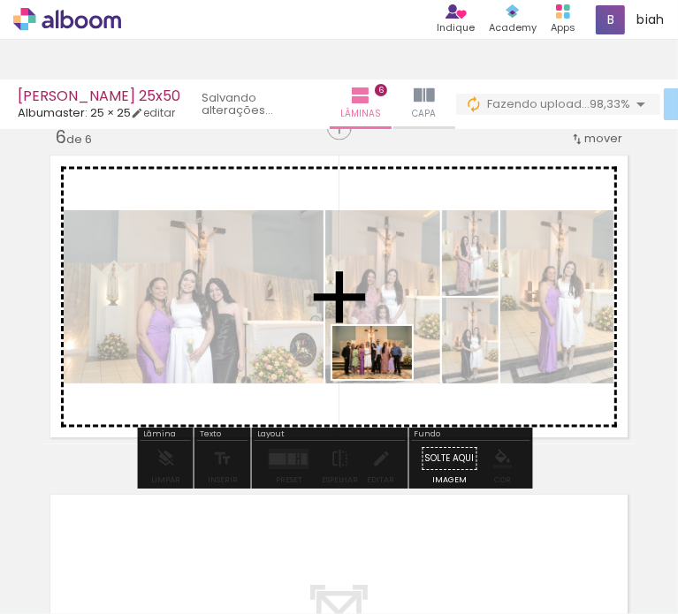
drag, startPoint x: 407, startPoint y: 562, endPoint x: 382, endPoint y: 374, distance: 190.0
click at [384, 374] on quentale-workspace at bounding box center [339, 307] width 678 height 614
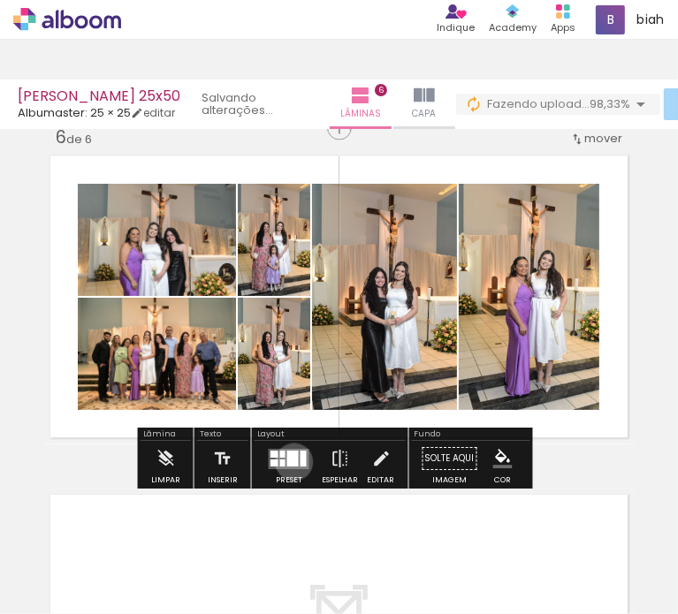
click at [290, 461] on div at bounding box center [292, 459] width 11 height 16
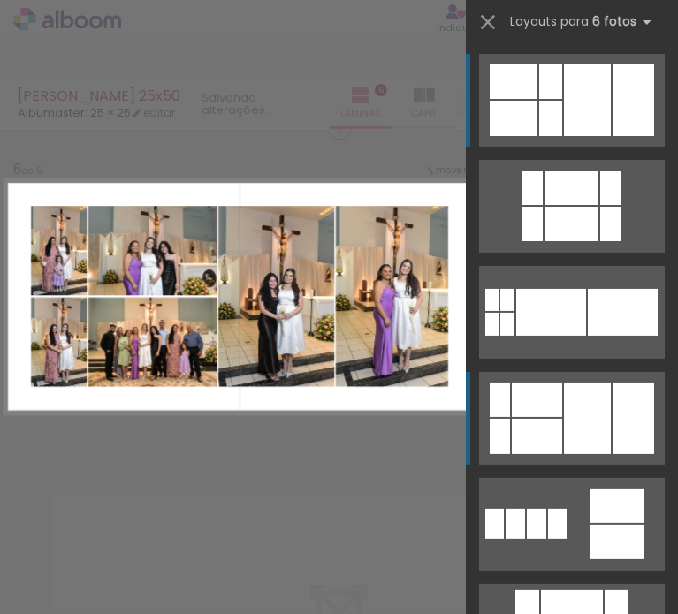
click at [534, 423] on div at bounding box center [537, 436] width 50 height 35
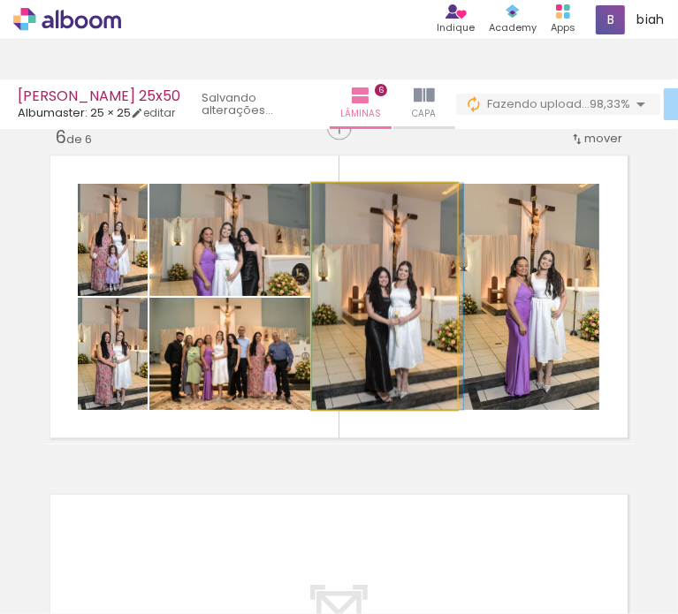
drag, startPoint x: 379, startPoint y: 303, endPoint x: 387, endPoint y: 295, distance: 11.3
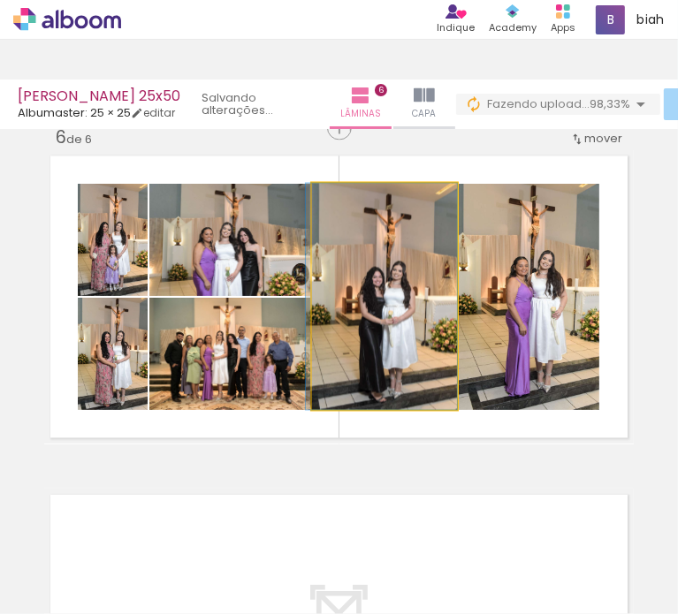
drag, startPoint x: 399, startPoint y: 308, endPoint x: 385, endPoint y: 301, distance: 15.4
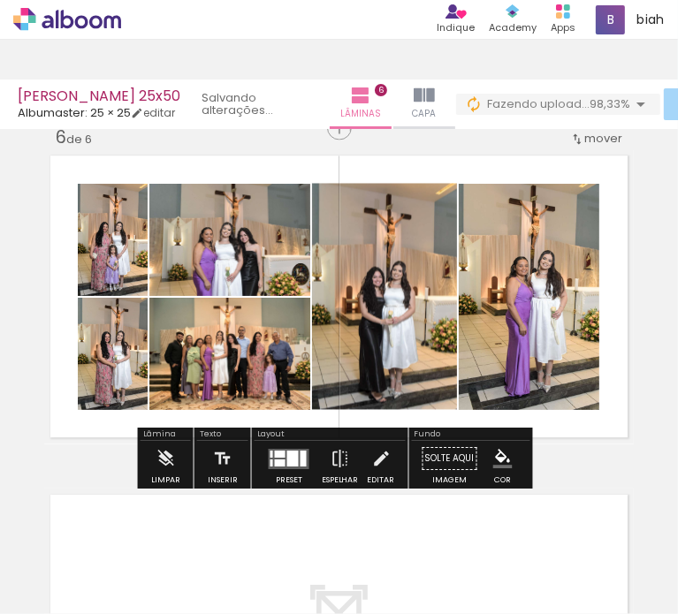
click at [293, 460] on div at bounding box center [292, 459] width 11 height 16
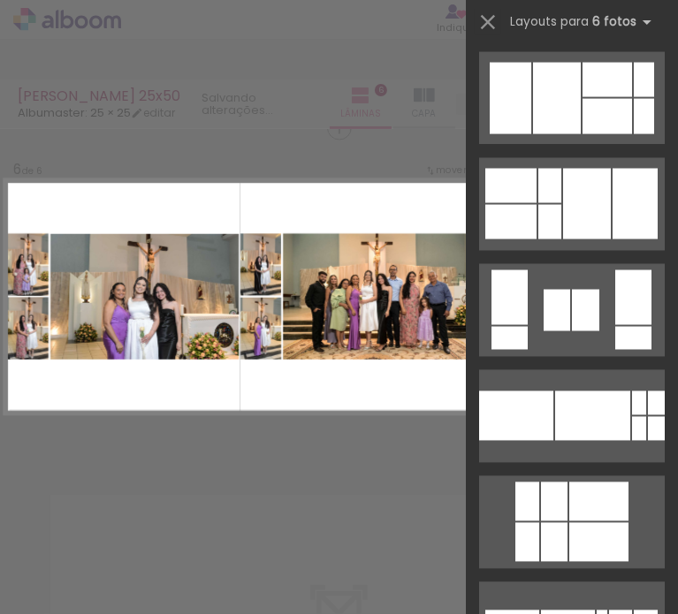
scroll to position [1821, 0]
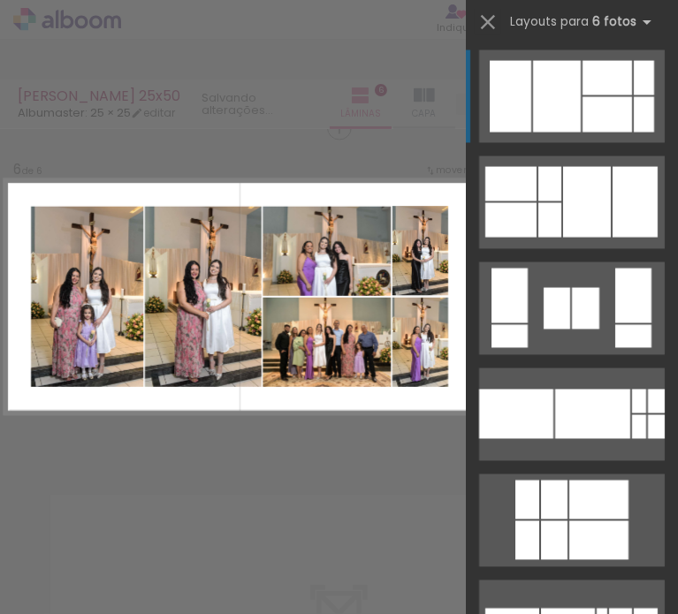
scroll to position [1379, 0]
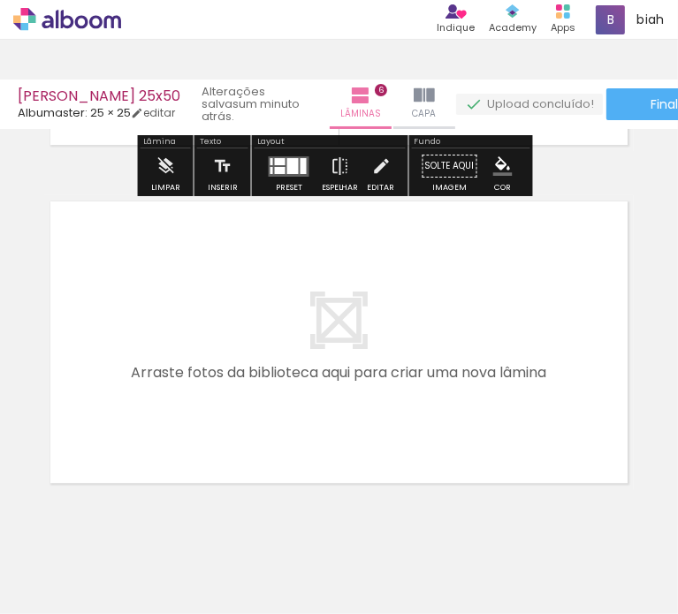
scroll to position [2023, 0]
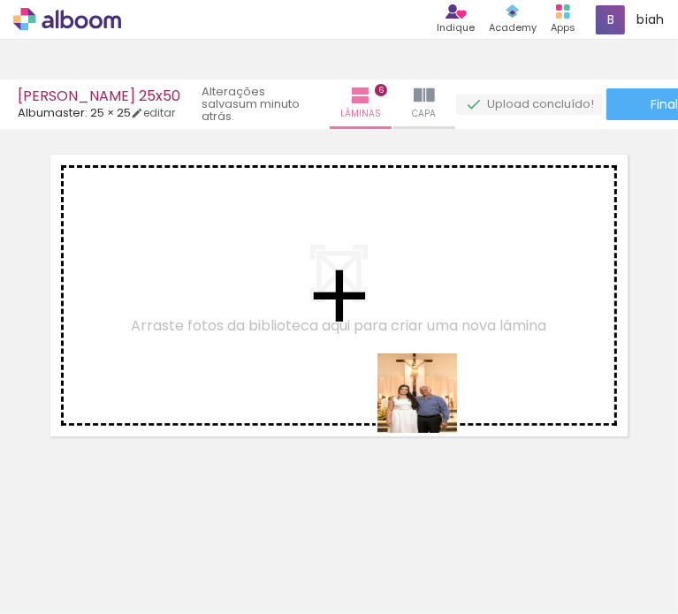
drag, startPoint x: 474, startPoint y: 542, endPoint x: 420, endPoint y: 385, distance: 166.3
click at [420, 385] on quentale-workspace at bounding box center [339, 307] width 678 height 614
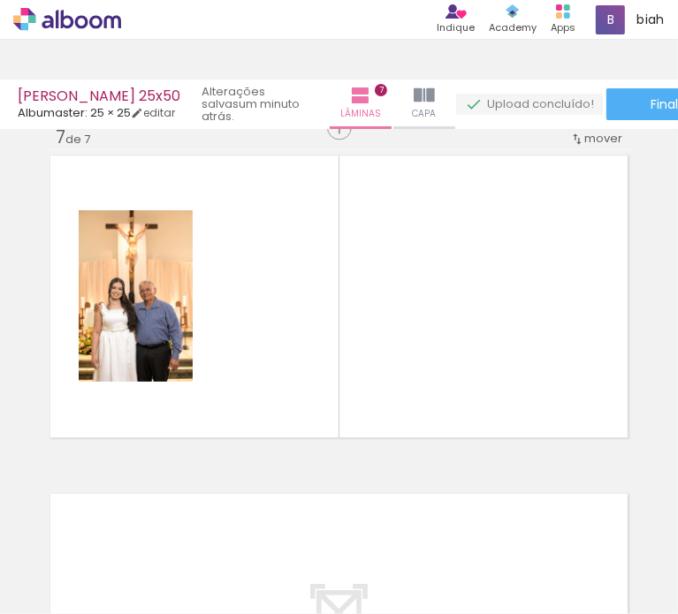
scroll to position [0, 4528]
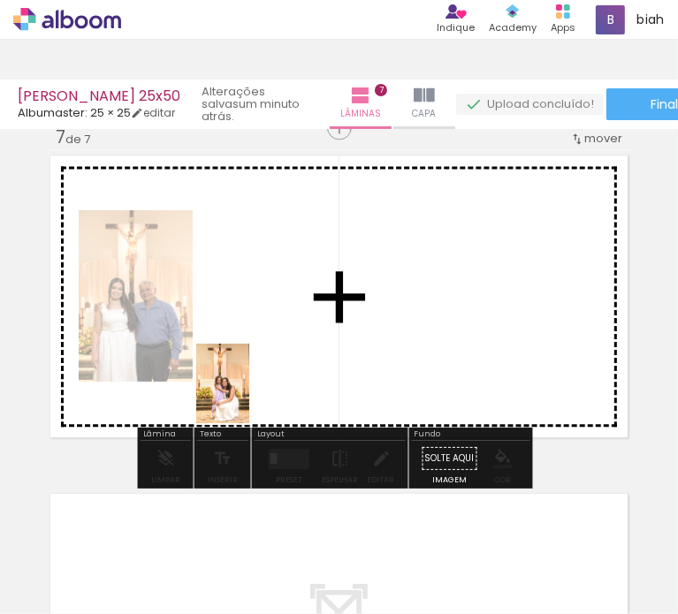
drag, startPoint x: 510, startPoint y: 567, endPoint x: 249, endPoint y: 396, distance: 312.1
click at [249, 396] on quentale-workspace at bounding box center [339, 307] width 678 height 614
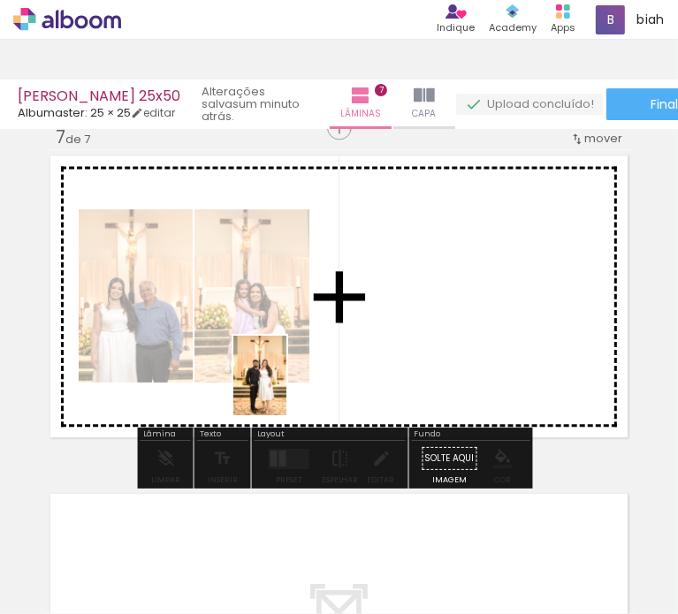
drag, startPoint x: 417, startPoint y: 570, endPoint x: 284, endPoint y: 392, distance: 222.9
click at [284, 392] on quentale-workspace at bounding box center [339, 307] width 678 height 614
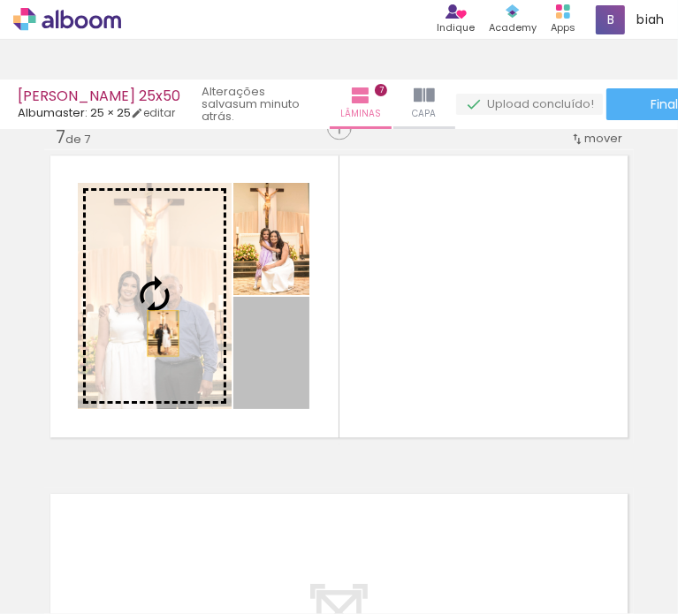
drag, startPoint x: 270, startPoint y: 386, endPoint x: 156, endPoint y: 333, distance: 125.8
click at [0, 0] on slot at bounding box center [0, 0] width 0 height 0
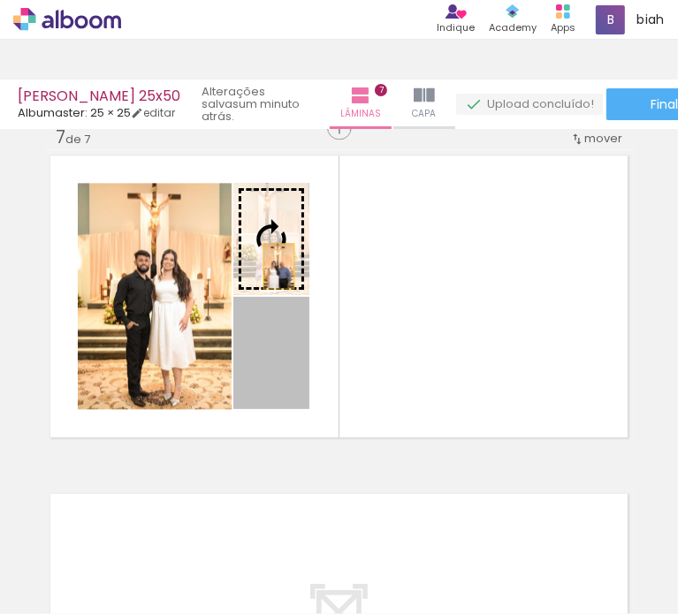
drag, startPoint x: 276, startPoint y: 384, endPoint x: 270, endPoint y: 250, distance: 133.6
click at [0, 0] on slot at bounding box center [0, 0] width 0 height 0
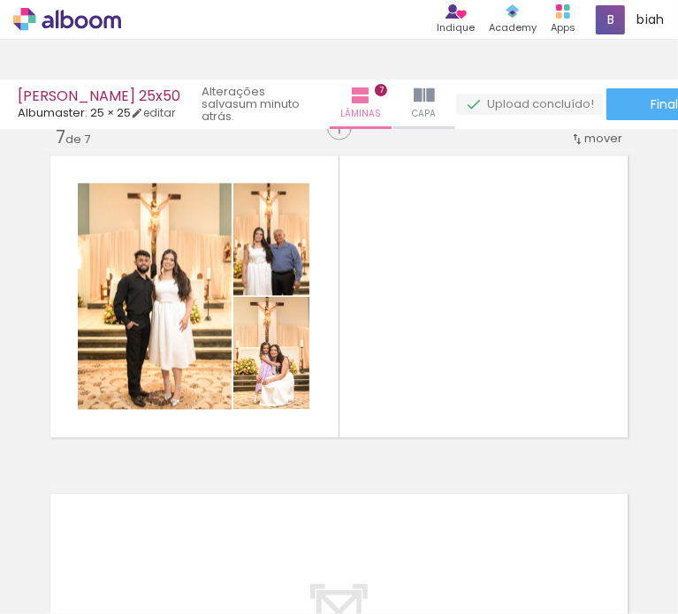
scroll to position [0, 4296]
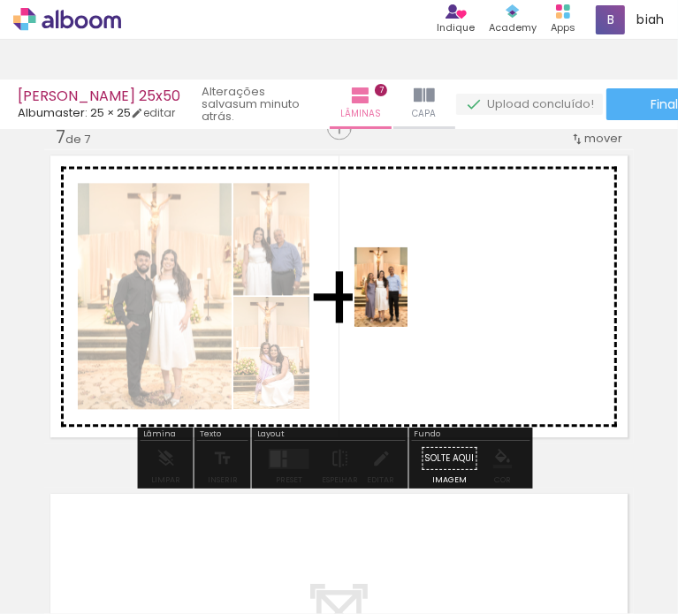
drag, startPoint x: 343, startPoint y: 561, endPoint x: 407, endPoint y: 301, distance: 268.6
click at [407, 301] on quentale-workspace at bounding box center [339, 307] width 678 height 614
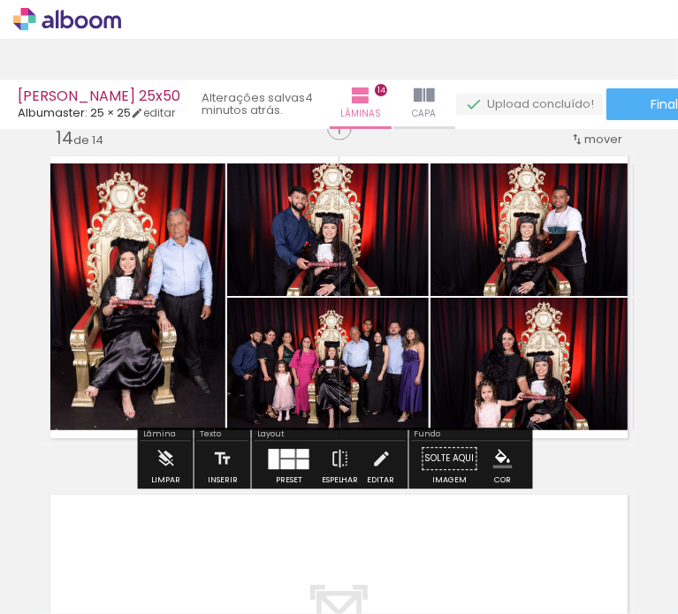
scroll to position [0, 2088]
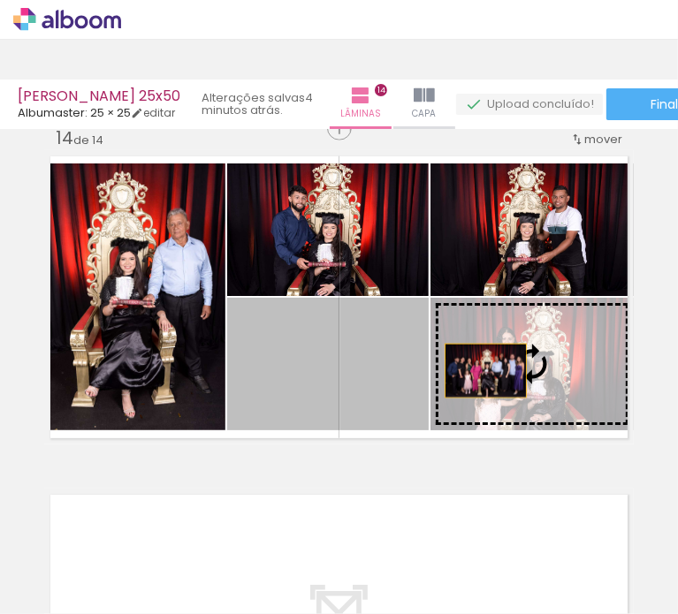
drag, startPoint x: 357, startPoint y: 360, endPoint x: 480, endPoint y: 367, distance: 123.1
click at [0, 0] on slot at bounding box center [0, 0] width 0 height 0
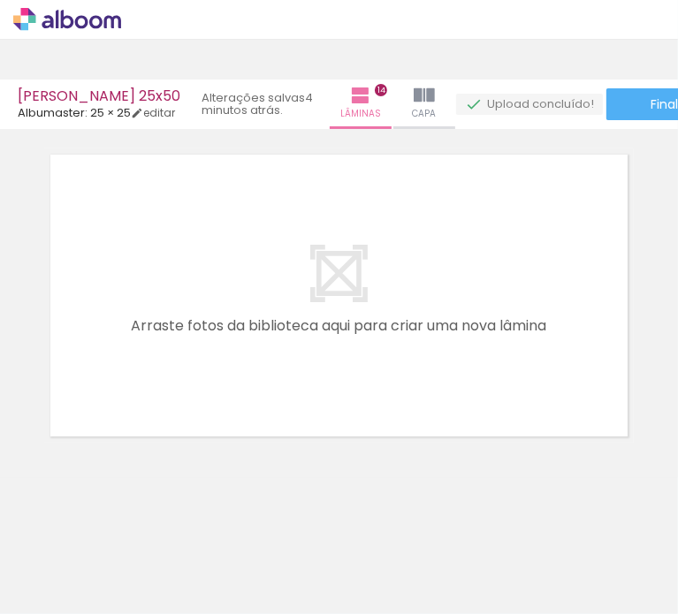
scroll to position [0, 2582]
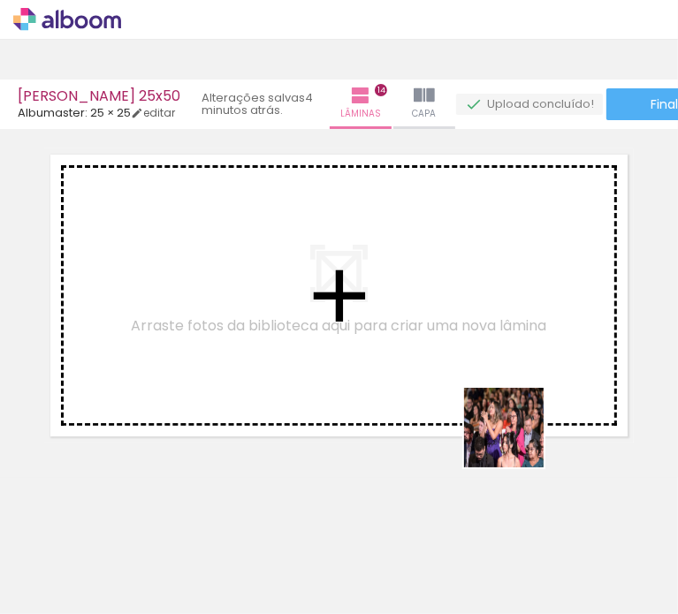
drag, startPoint x: 580, startPoint y: 560, endPoint x: 488, endPoint y: 384, distance: 198.5
click at [488, 384] on quentale-workspace at bounding box center [339, 307] width 678 height 614
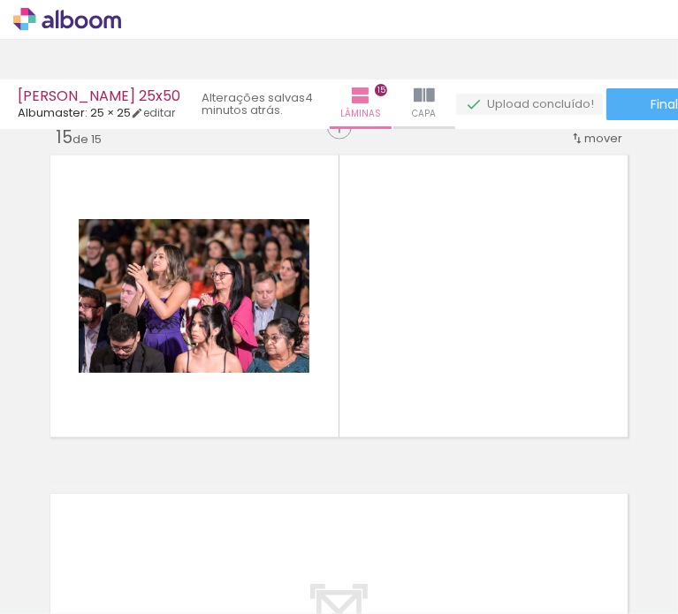
scroll to position [4731, 0]
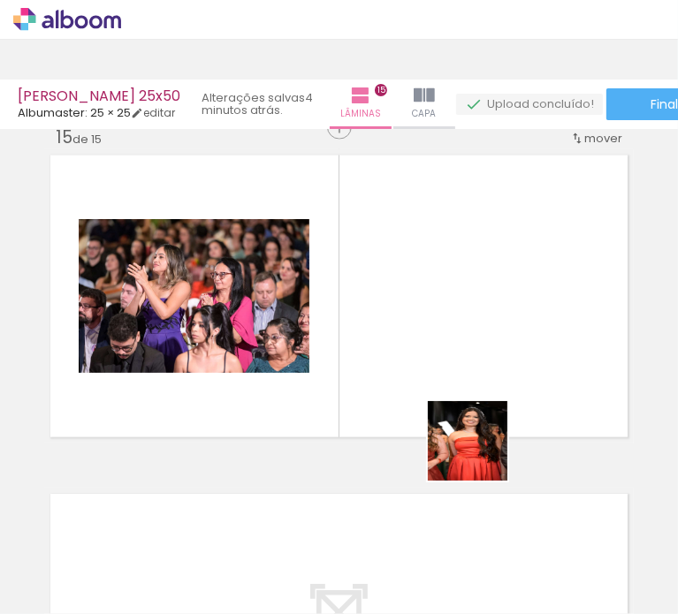
drag, startPoint x: 484, startPoint y: 529, endPoint x: 463, endPoint y: 377, distance: 152.5
click at [468, 360] on quentale-workspace at bounding box center [339, 307] width 678 height 614
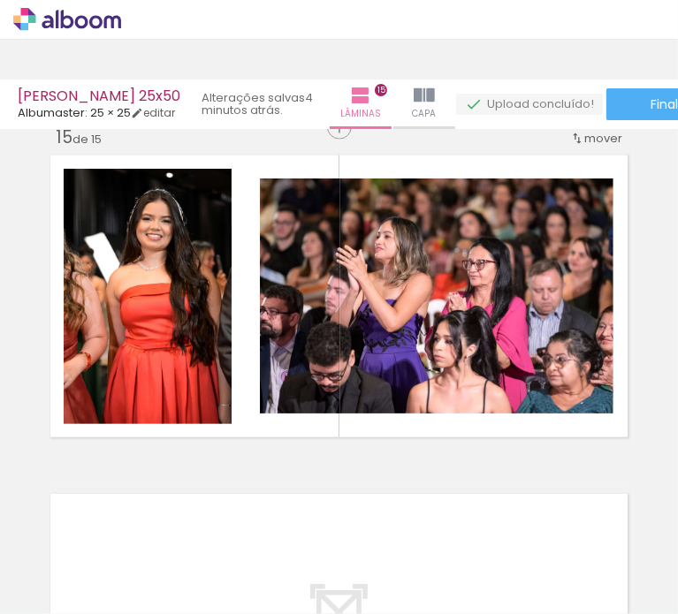
scroll to position [0, 718]
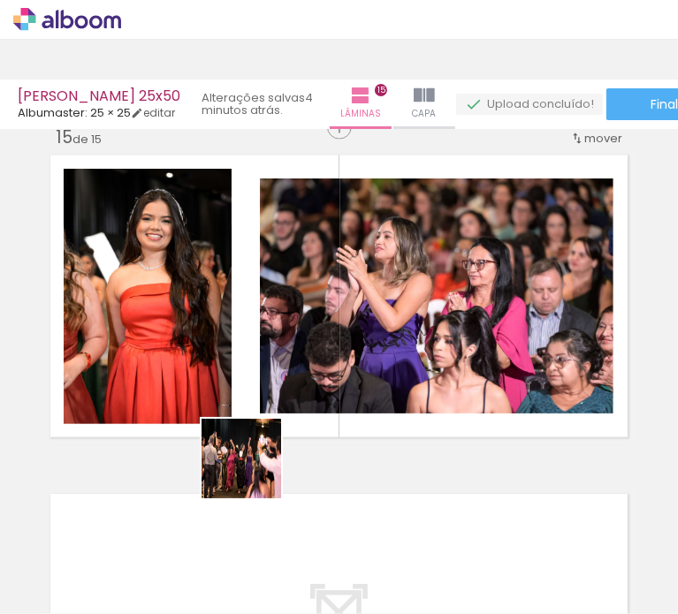
drag, startPoint x: 276, startPoint y: 568, endPoint x: 308, endPoint y: 448, distance: 124.6
click at [248, 354] on quentale-workspace at bounding box center [339, 307] width 678 height 614
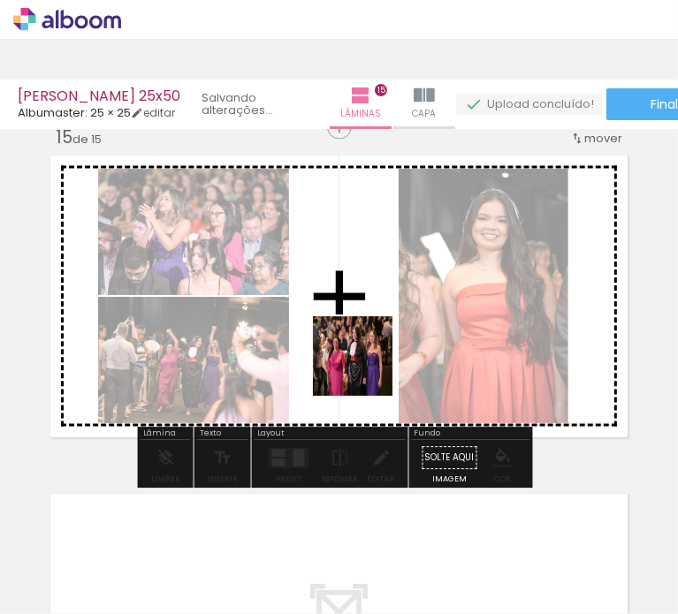
drag, startPoint x: 377, startPoint y: 552, endPoint x: 354, endPoint y: 282, distance: 271.5
click at [361, 295] on quentale-workspace at bounding box center [339, 307] width 678 height 614
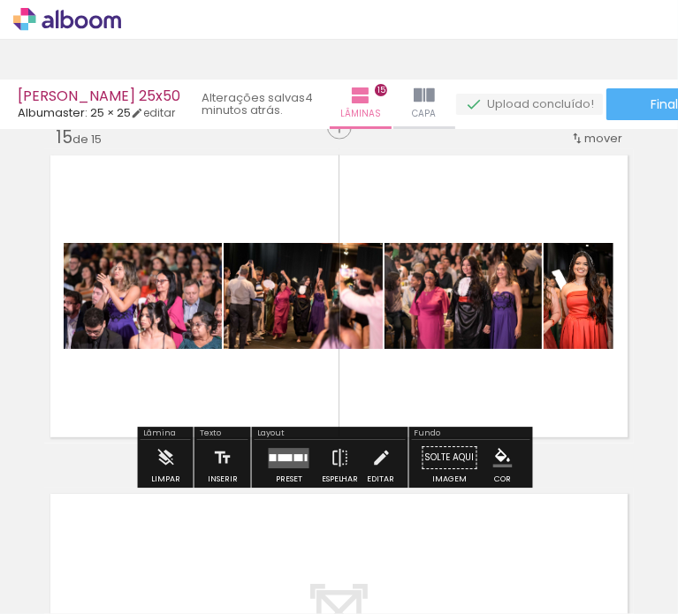
click at [287, 448] on quentale-layouter at bounding box center [289, 458] width 41 height 20
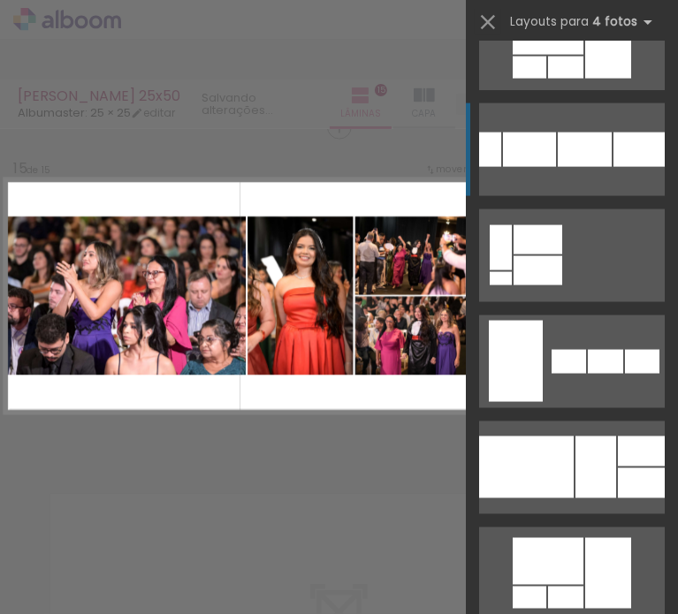
scroll to position [1414, 0]
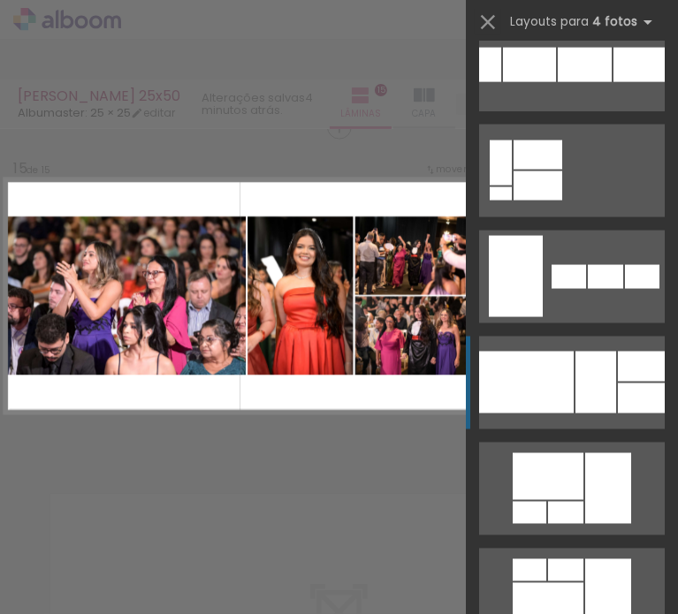
click at [575, 363] on div at bounding box center [595, 383] width 41 height 62
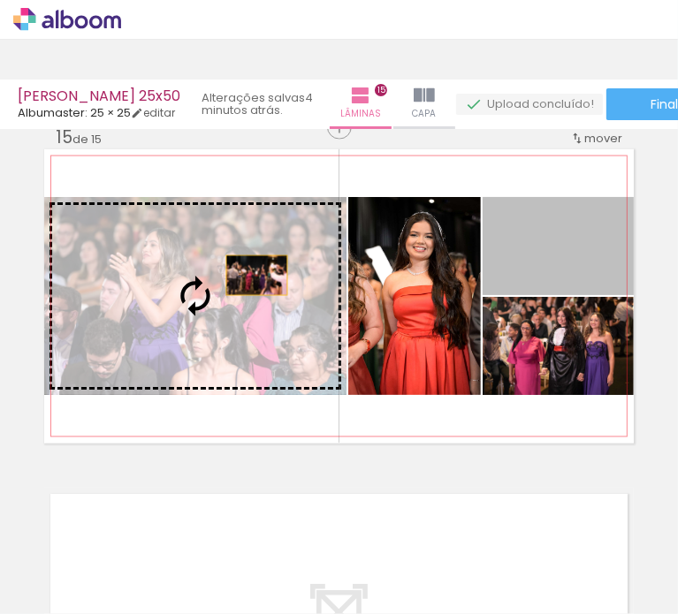
drag, startPoint x: 566, startPoint y: 268, endPoint x: 250, endPoint y: 276, distance: 315.7
click at [0, 0] on slot at bounding box center [0, 0] width 0 height 0
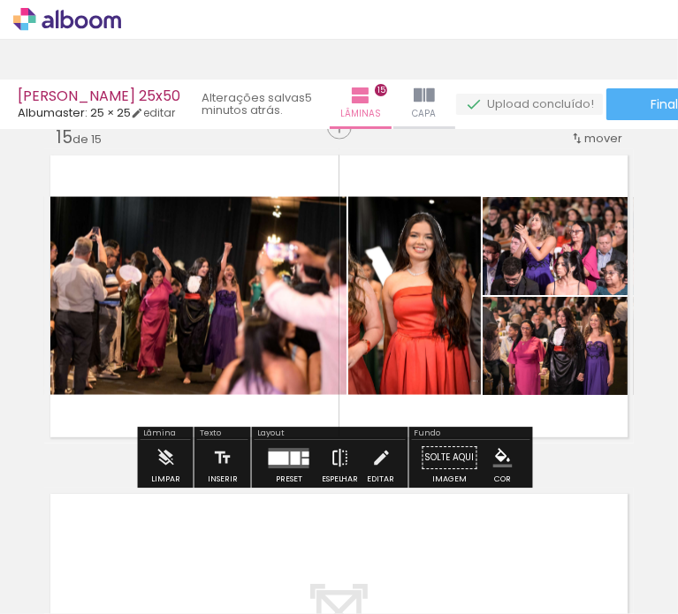
click at [333, 457] on iron-icon at bounding box center [340, 458] width 19 height 35
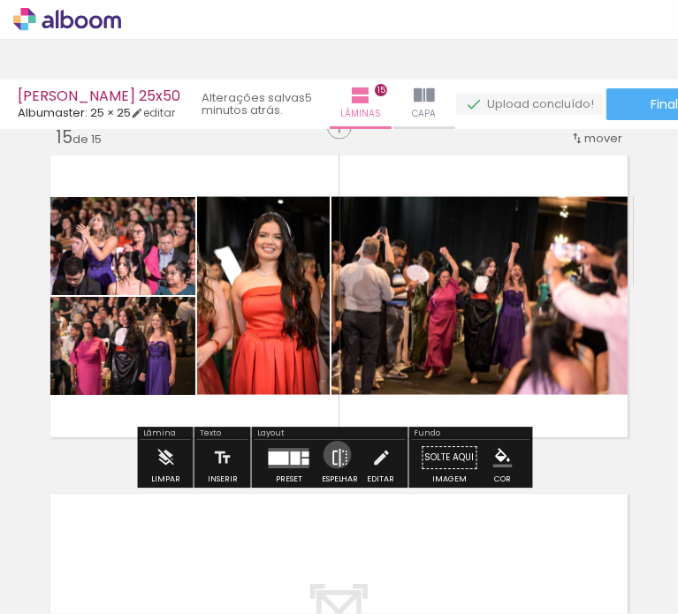
click at [333, 455] on iron-icon at bounding box center [340, 458] width 19 height 35
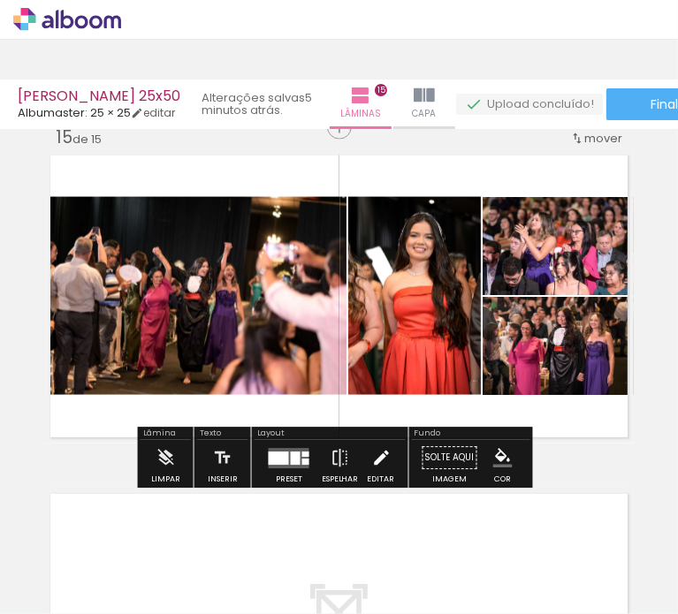
click at [378, 464] on iron-icon at bounding box center [380, 458] width 19 height 35
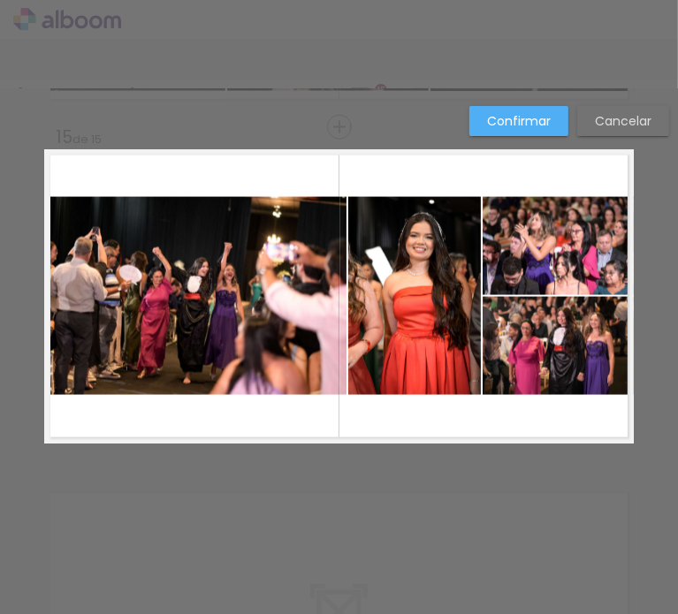
click at [446, 320] on quentale-photo at bounding box center [414, 296] width 133 height 198
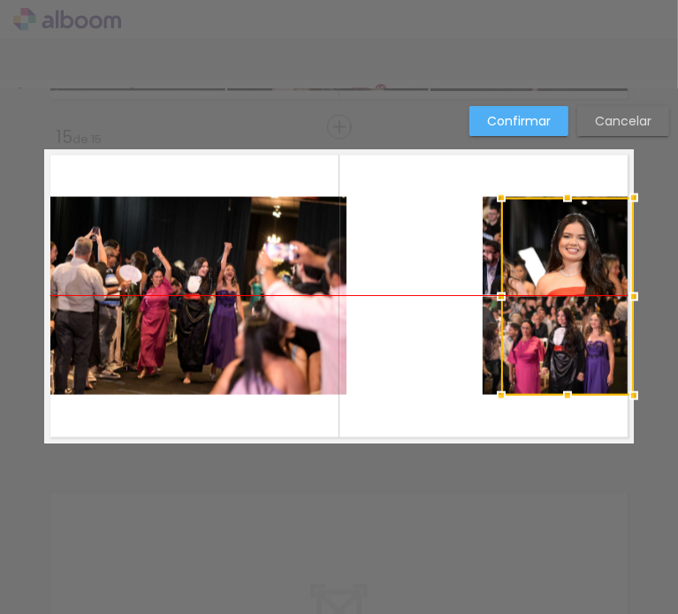
drag, startPoint x: 442, startPoint y: 303, endPoint x: 631, endPoint y: 295, distance: 189.3
click at [634, 297] on div at bounding box center [567, 297] width 133 height 198
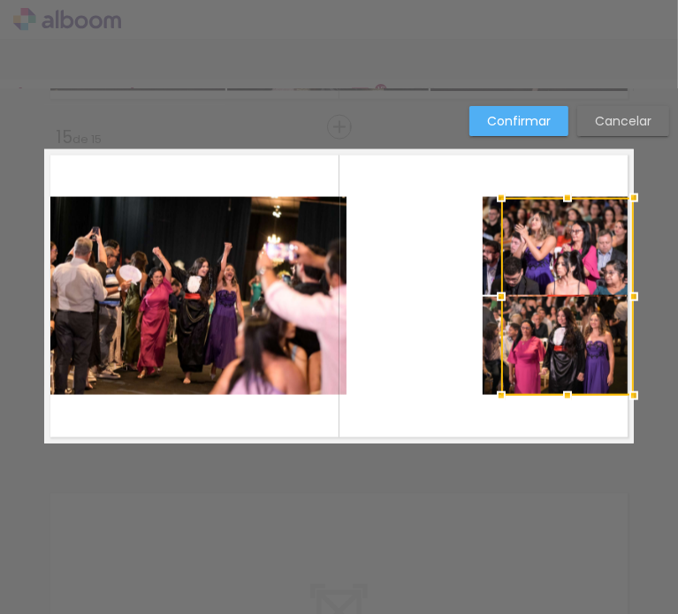
click at [484, 272] on quentale-photo at bounding box center [558, 246] width 151 height 98
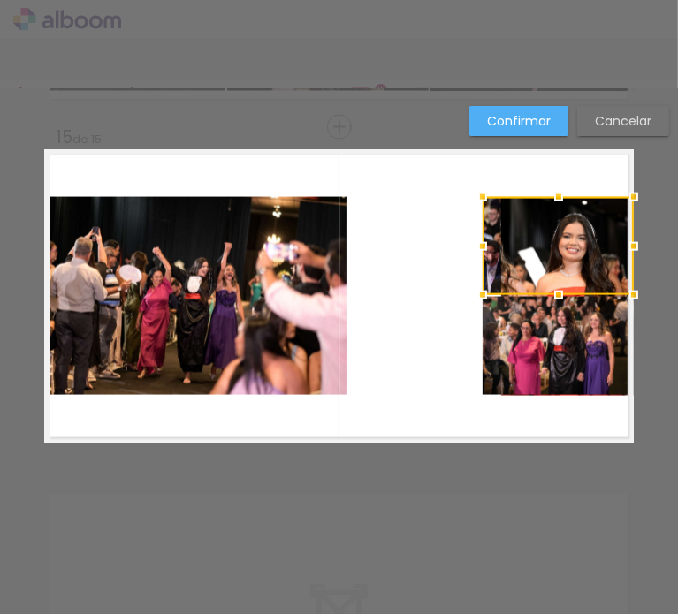
drag, startPoint x: 491, startPoint y: 272, endPoint x: 459, endPoint y: 268, distance: 33.0
click at [459, 268] on album-spread "15 de 15" at bounding box center [339, 296] width 590 height 294
click at [486, 264] on div at bounding box center [558, 246] width 151 height 98
drag, startPoint x: 484, startPoint y: 268, endPoint x: 424, endPoint y: 264, distance: 60.2
click at [417, 267] on album-spread "15 de 15" at bounding box center [339, 296] width 590 height 294
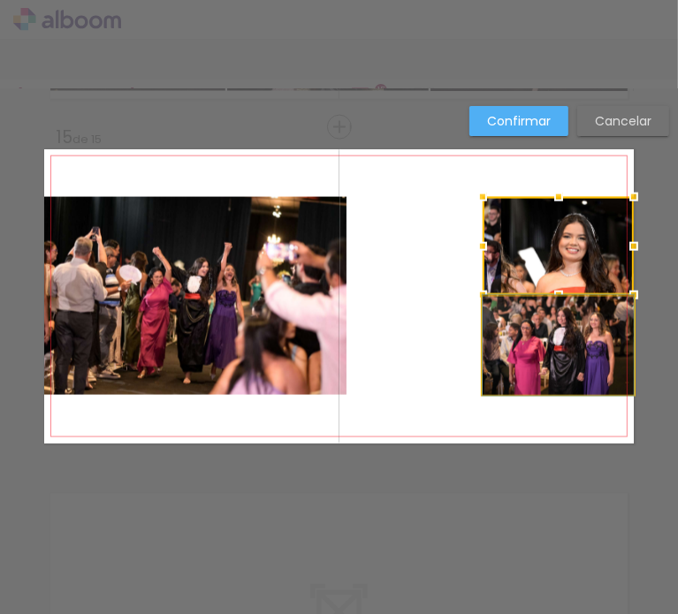
click at [493, 335] on quentale-photo at bounding box center [558, 346] width 151 height 98
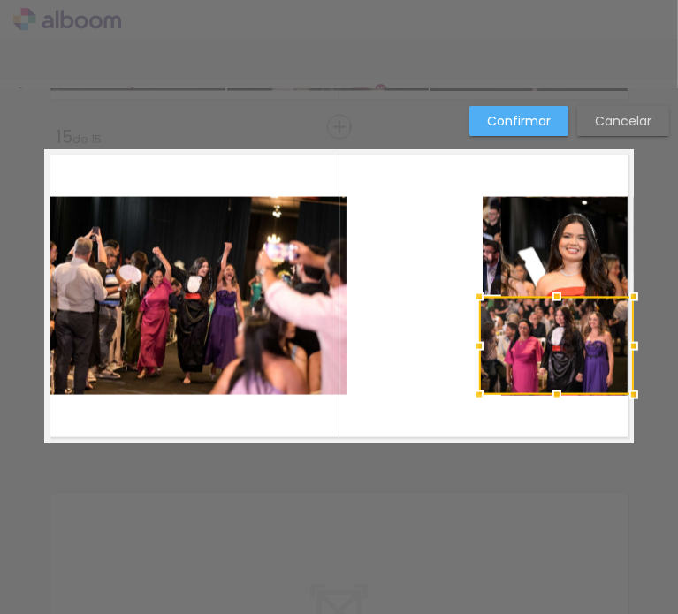
drag, startPoint x: 491, startPoint y: 333, endPoint x: 446, endPoint y: 302, distance: 54.7
click at [440, 326] on album-spread "15 de 15" at bounding box center [339, 296] width 590 height 294
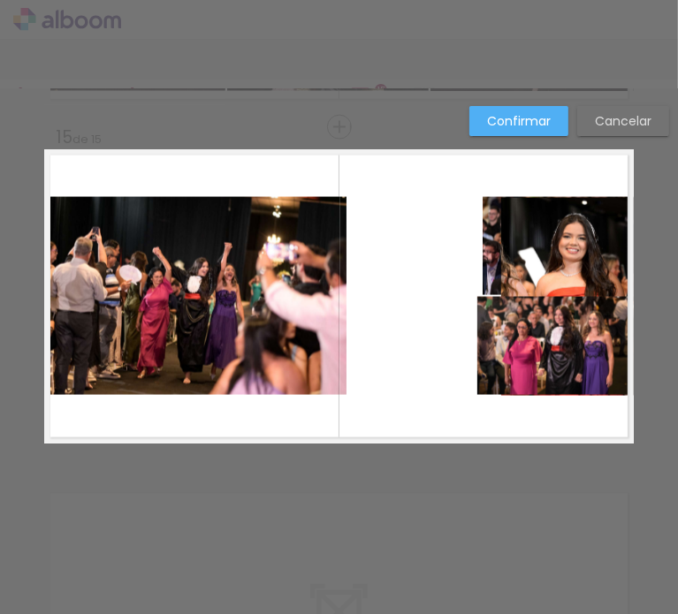
click at [0, 0] on slot "Cancelar" at bounding box center [0, 0] width 0 height 0
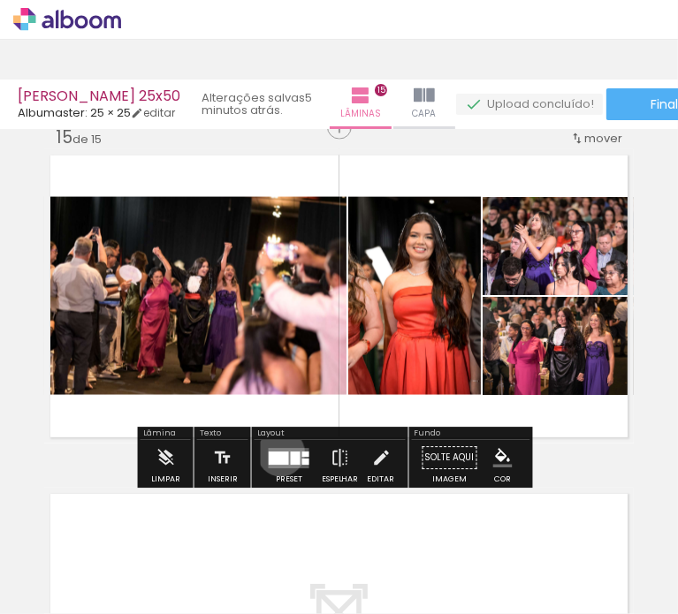
click at [277, 453] on div at bounding box center [279, 458] width 20 height 13
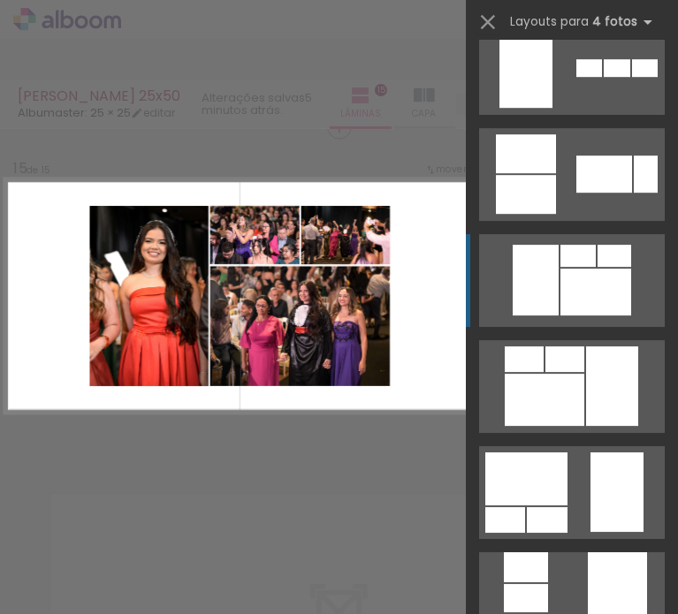
scroll to position [2935, 0]
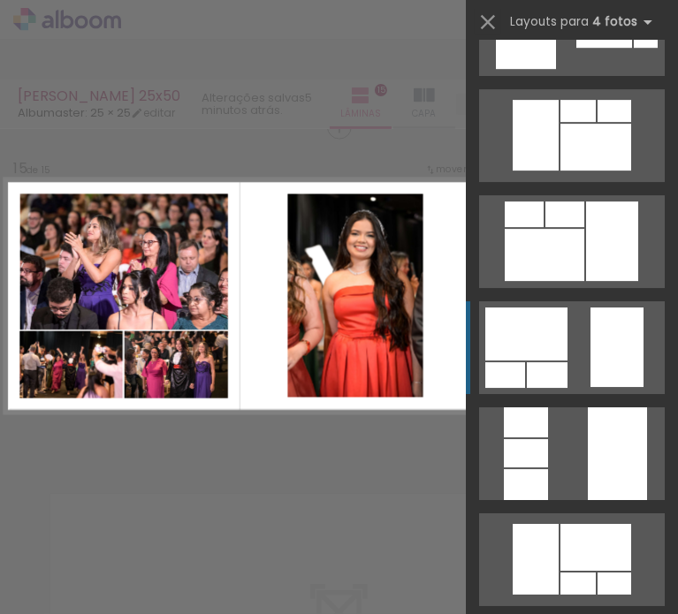
click at [600, 356] on div at bounding box center [616, 348] width 53 height 80
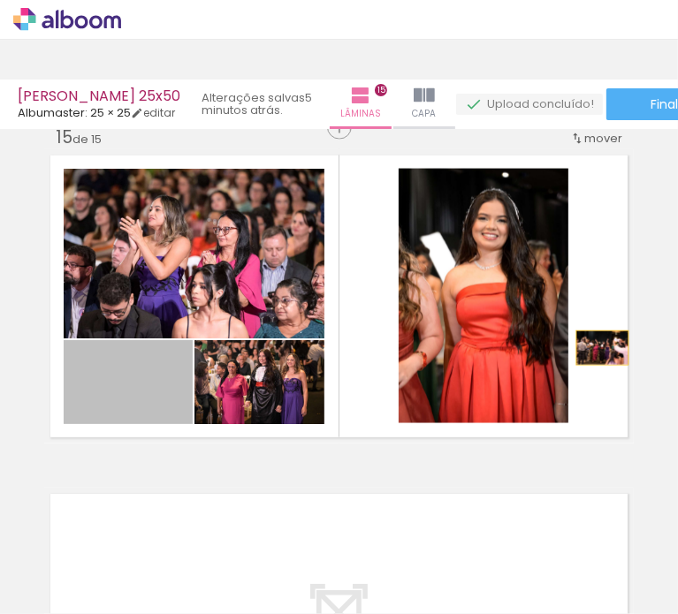
drag, startPoint x: 167, startPoint y: 392, endPoint x: 598, endPoint y: 343, distance: 433.2
click at [597, 348] on quentale-layouter at bounding box center [339, 296] width 590 height 294
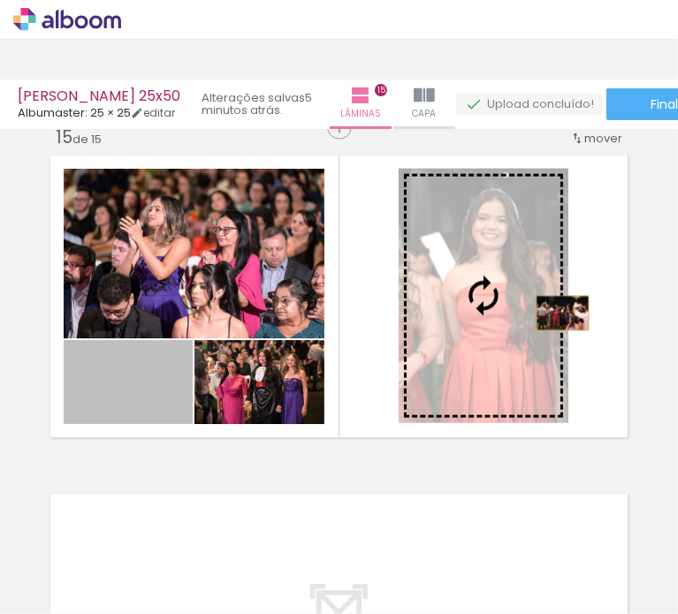
drag, startPoint x: 160, startPoint y: 400, endPoint x: 556, endPoint y: 314, distance: 405.2
click at [0, 0] on slot at bounding box center [0, 0] width 0 height 0
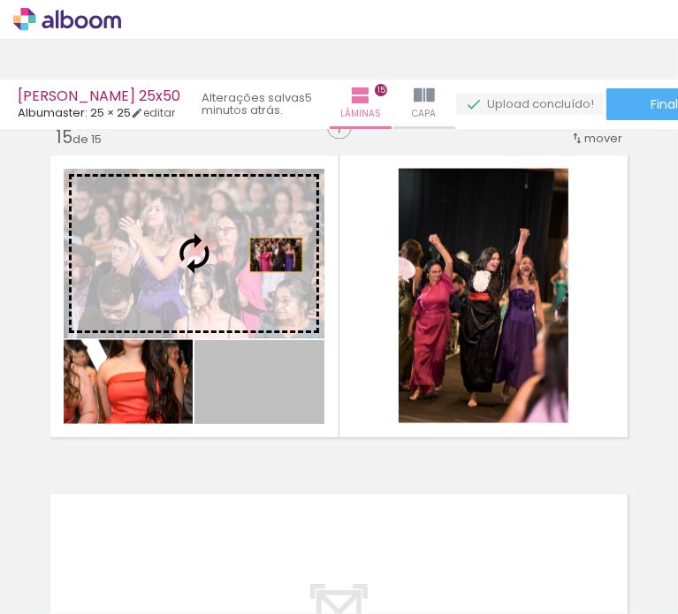
drag, startPoint x: 272, startPoint y: 391, endPoint x: 269, endPoint y: 254, distance: 137.1
click at [0, 0] on slot at bounding box center [0, 0] width 0 height 0
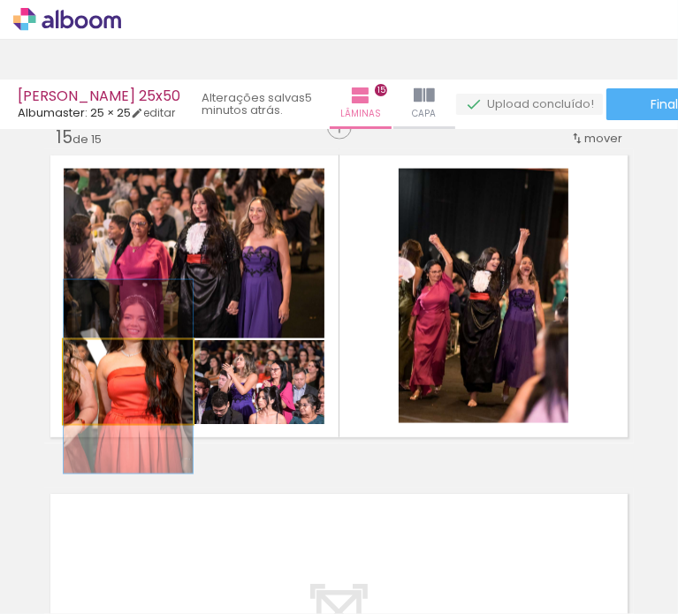
drag, startPoint x: 141, startPoint y: 386, endPoint x: 138, endPoint y: 369, distance: 17.2
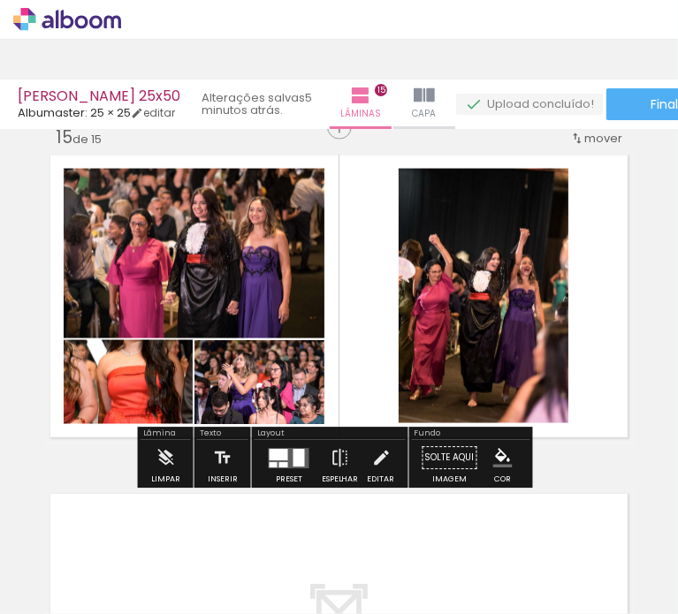
drag, startPoint x: 275, startPoint y: 282, endPoint x: 274, endPoint y: 272, distance: 9.8
click at [275, 282] on quentale-photo at bounding box center [194, 254] width 261 height 170
click at [315, 329] on quentale-photo at bounding box center [194, 254] width 261 height 170
click at [311, 310] on quentale-photo at bounding box center [194, 254] width 261 height 170
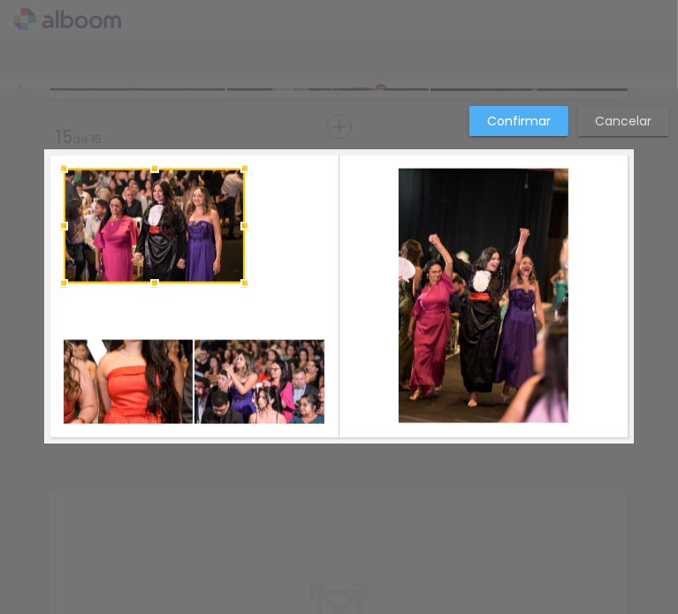
drag, startPoint x: 317, startPoint y: 332, endPoint x: 238, endPoint y: 278, distance: 96.1
click at [238, 278] on div at bounding box center [244, 283] width 35 height 35
click at [120, 393] on quentale-photo at bounding box center [128, 382] width 129 height 84
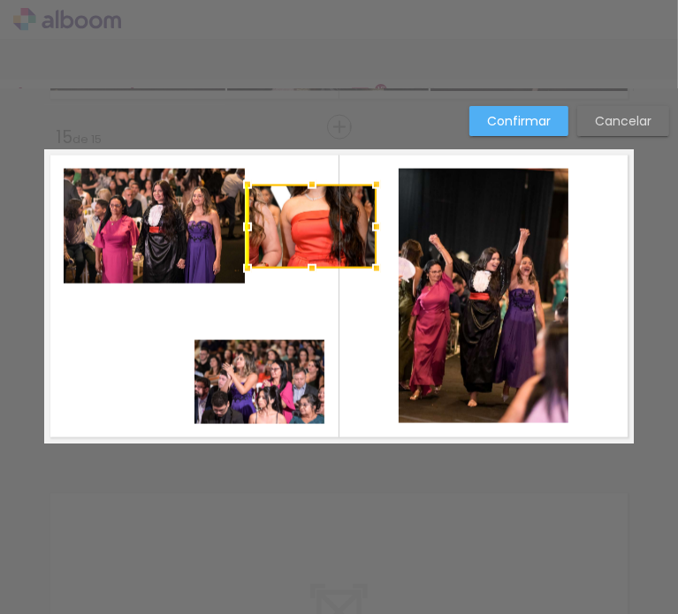
drag, startPoint x: 145, startPoint y: 388, endPoint x: 333, endPoint y: 223, distance: 250.5
click at [312, 201] on div at bounding box center [312, 227] width 129 height 84
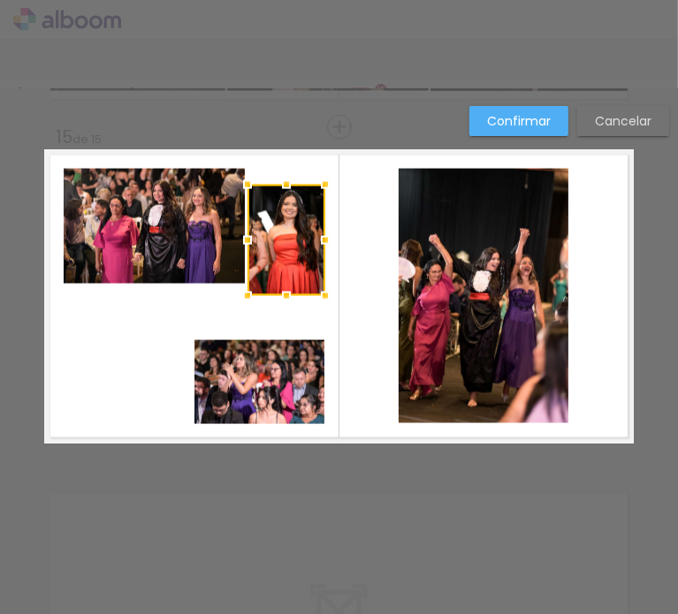
drag, startPoint x: 367, startPoint y: 268, endPoint x: 332, endPoint y: 325, distance: 67.0
click at [332, 325] on album-spread "15 de 15" at bounding box center [339, 296] width 590 height 294
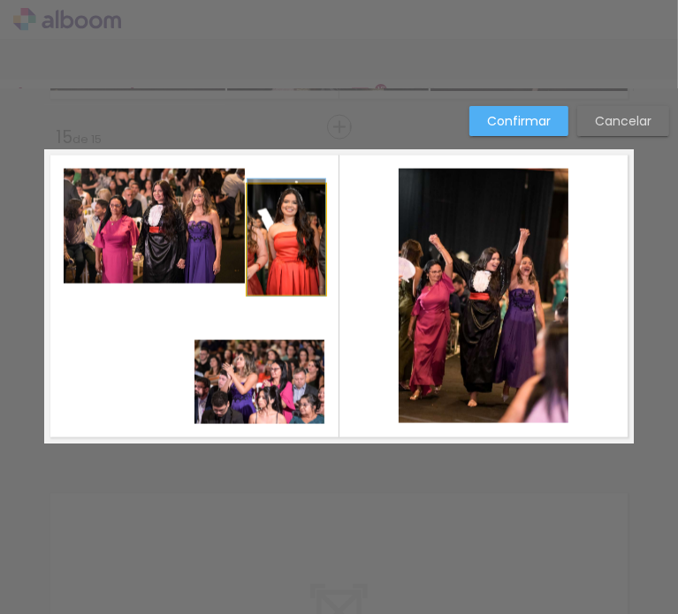
drag, startPoint x: 299, startPoint y: 254, endPoint x: 301, endPoint y: 219, distance: 34.6
drag, startPoint x: 301, startPoint y: 235, endPoint x: 301, endPoint y: 202, distance: 33.6
click at [301, 202] on div at bounding box center [287, 240] width 78 height 111
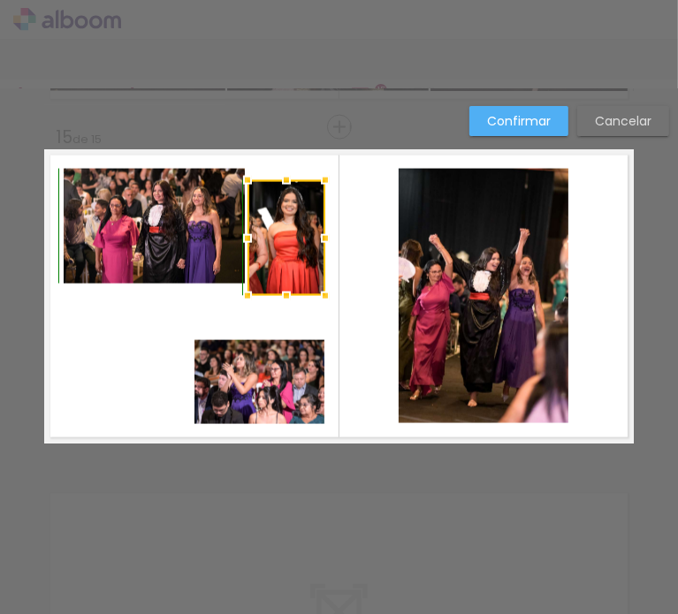
click at [293, 185] on div at bounding box center [286, 180] width 35 height 35
drag, startPoint x: 294, startPoint y: 179, endPoint x: 292, endPoint y: 165, distance: 14.4
click at [292, 165] on div at bounding box center [286, 171] width 35 height 35
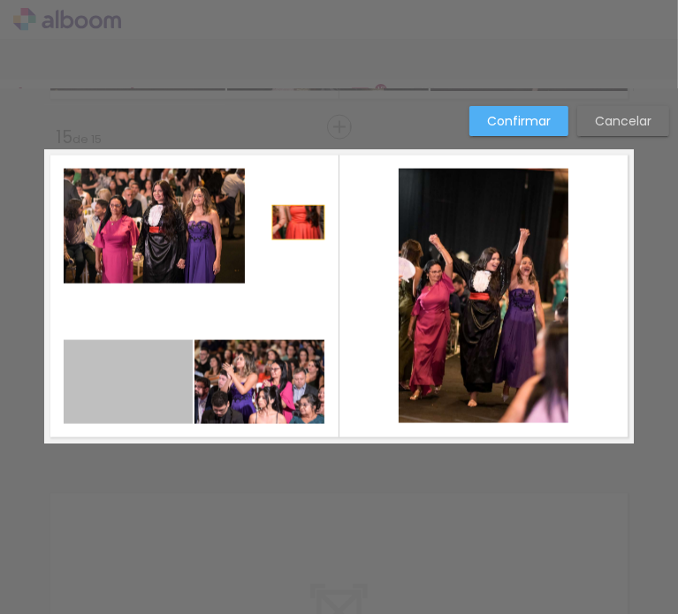
drag, startPoint x: 144, startPoint y: 372, endPoint x: 282, endPoint y: 205, distance: 216.6
click at [283, 204] on album-spread "15 de 15" at bounding box center [339, 296] width 590 height 294
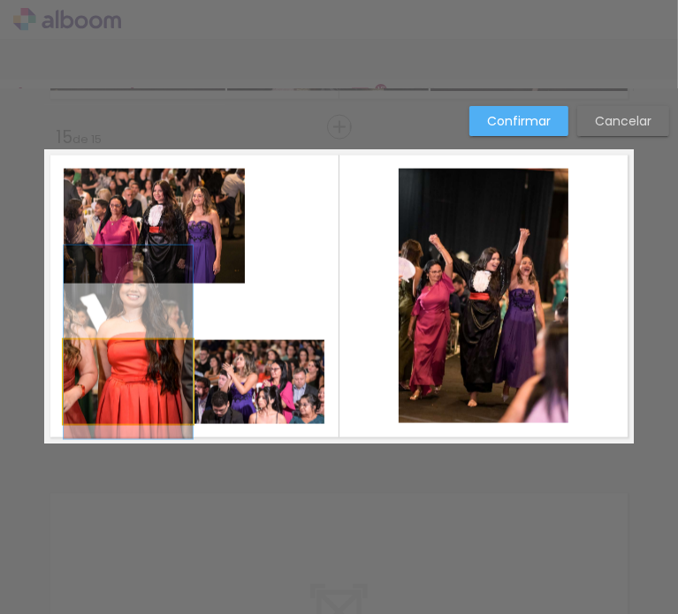
click at [133, 377] on quentale-photo at bounding box center [128, 382] width 129 height 84
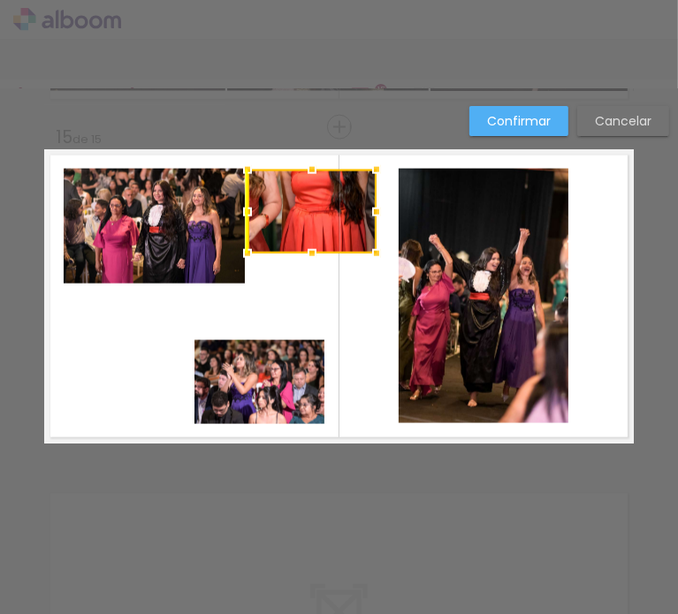
drag, startPoint x: 145, startPoint y: 370, endPoint x: 325, endPoint y: 200, distance: 248.2
click at [325, 200] on div at bounding box center [312, 212] width 129 height 84
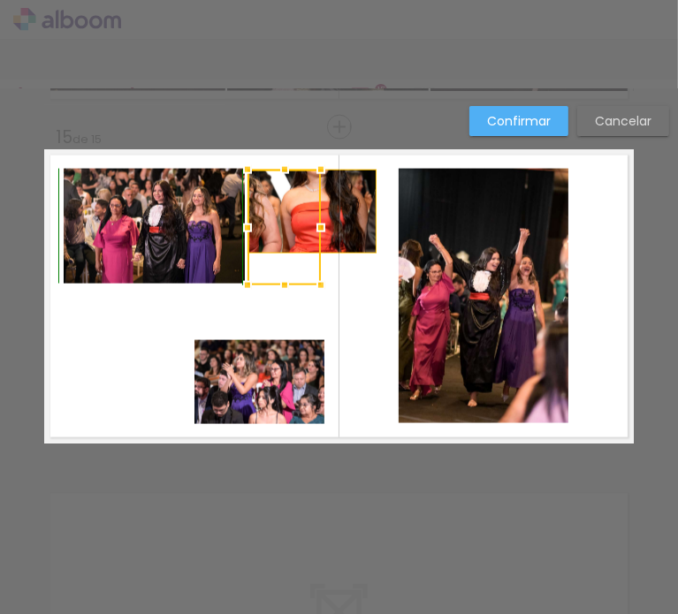
drag, startPoint x: 368, startPoint y: 254, endPoint x: 316, endPoint y: 286, distance: 61.1
click at [316, 286] on div at bounding box center [320, 285] width 35 height 35
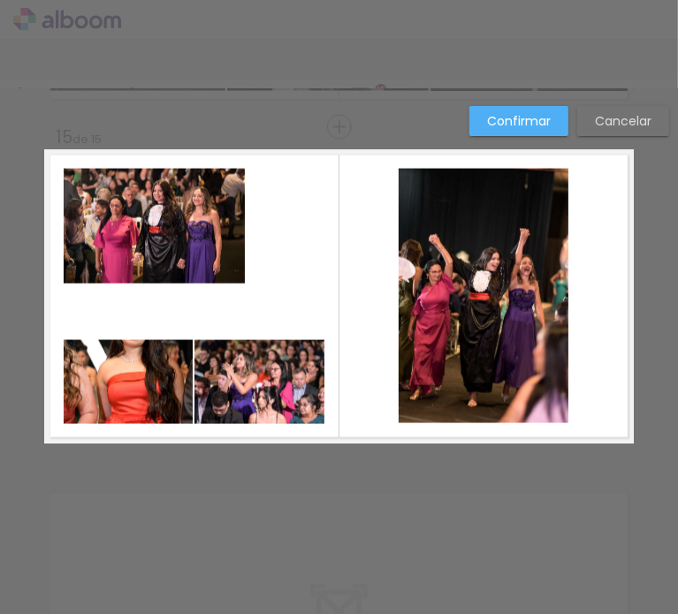
click at [316, 282] on quentale-layouter at bounding box center [339, 296] width 590 height 294
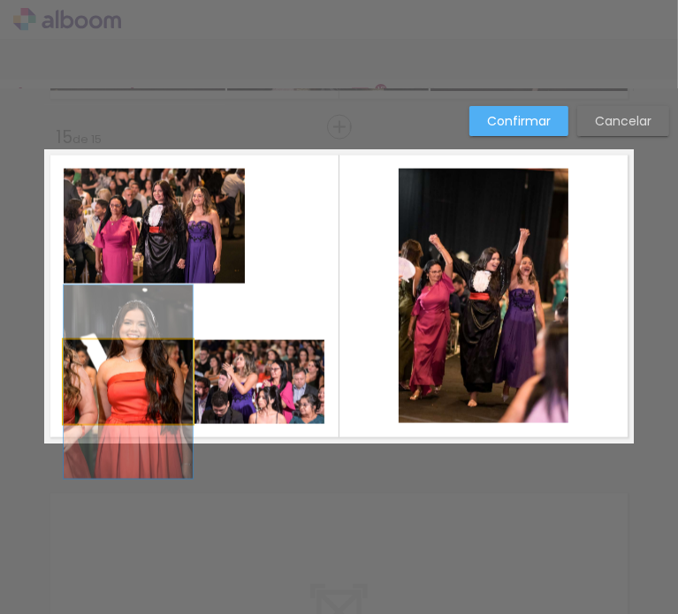
click at [155, 400] on quentale-photo at bounding box center [128, 382] width 129 height 84
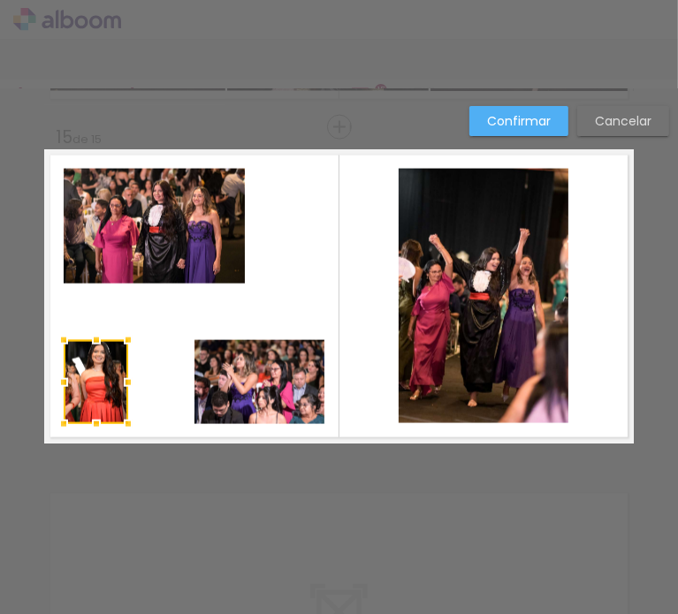
drag, startPoint x: 187, startPoint y: 382, endPoint x: 124, endPoint y: 390, distance: 64.1
click at [124, 390] on div at bounding box center [127, 382] width 35 height 35
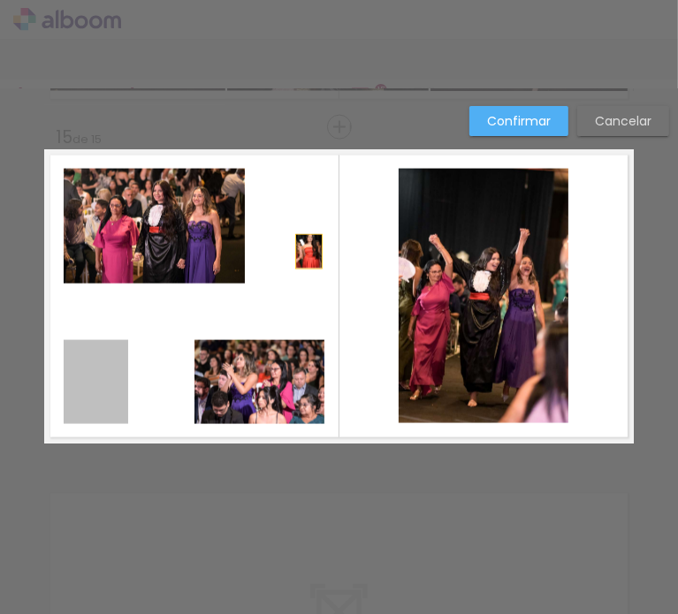
drag, startPoint x: 99, startPoint y: 391, endPoint x: 190, endPoint y: 197, distance: 213.9
click at [0, 0] on slot at bounding box center [0, 0] width 0 height 0
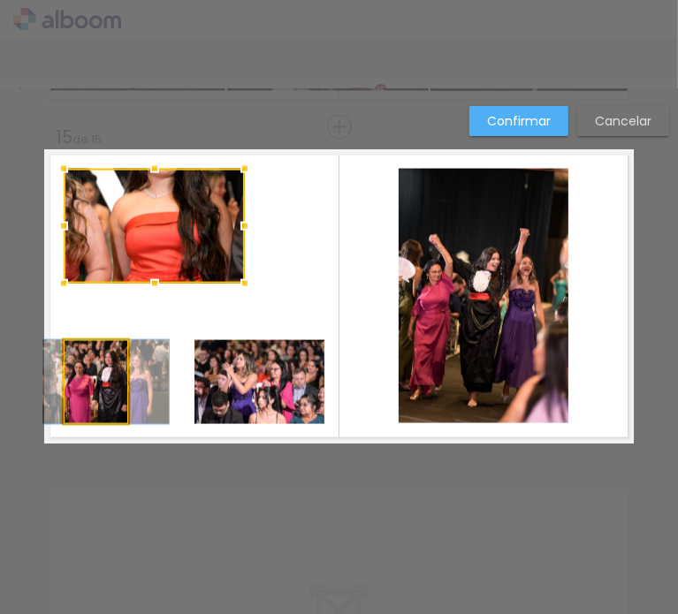
drag, startPoint x: 88, startPoint y: 367, endPoint x: 180, endPoint y: 199, distance: 191.9
click at [180, 199] on album-spread "15 de 15" at bounding box center [339, 296] width 590 height 294
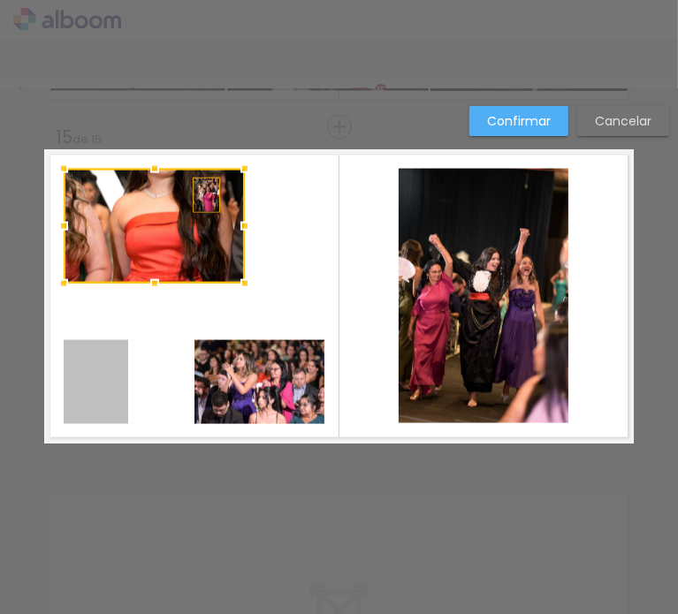
drag, startPoint x: 104, startPoint y: 380, endPoint x: 200, endPoint y: 194, distance: 208.7
click at [200, 194] on album-spread "15 de 15" at bounding box center [339, 296] width 590 height 294
drag, startPoint x: 92, startPoint y: 375, endPoint x: 134, endPoint y: 203, distance: 176.7
click at [134, 203] on album-spread "15 de 15" at bounding box center [339, 296] width 590 height 294
drag, startPoint x: 88, startPoint y: 385, endPoint x: 94, endPoint y: 217, distance: 168.9
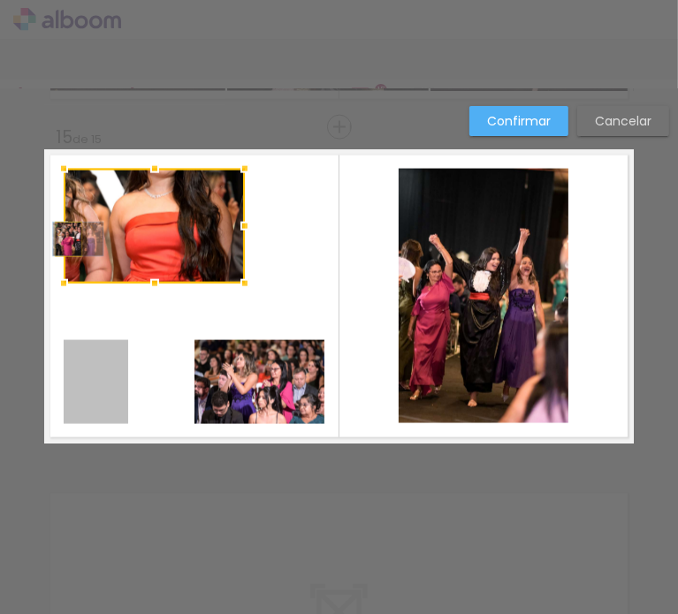
click at [94, 217] on album-spread "15 de 15" at bounding box center [339, 296] width 590 height 294
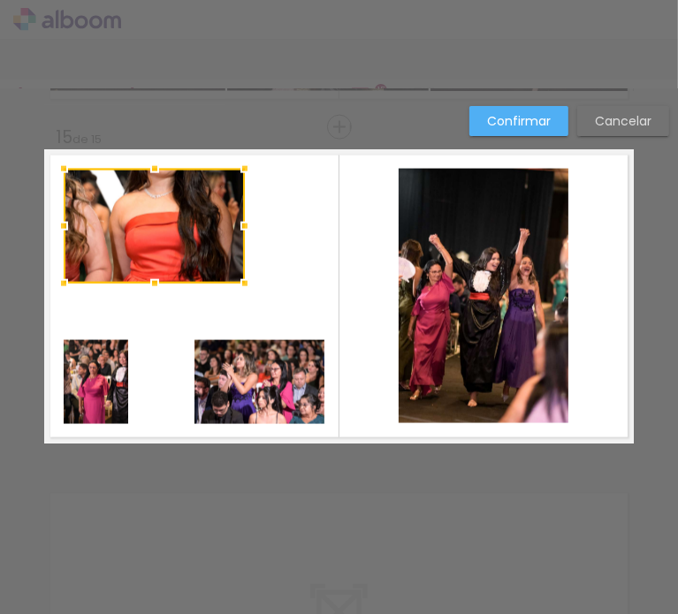
click at [132, 332] on quentale-layouter at bounding box center [339, 296] width 590 height 294
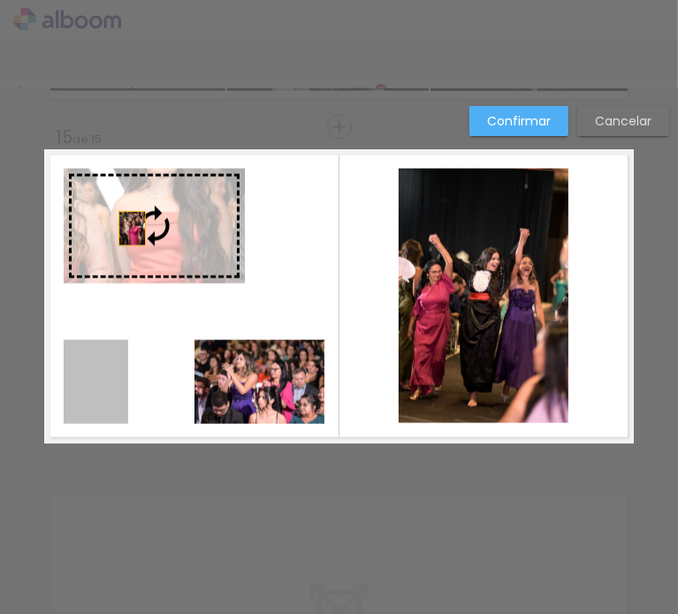
drag, startPoint x: 89, startPoint y: 381, endPoint x: 133, endPoint y: 217, distance: 170.0
click at [0, 0] on slot at bounding box center [0, 0] width 0 height 0
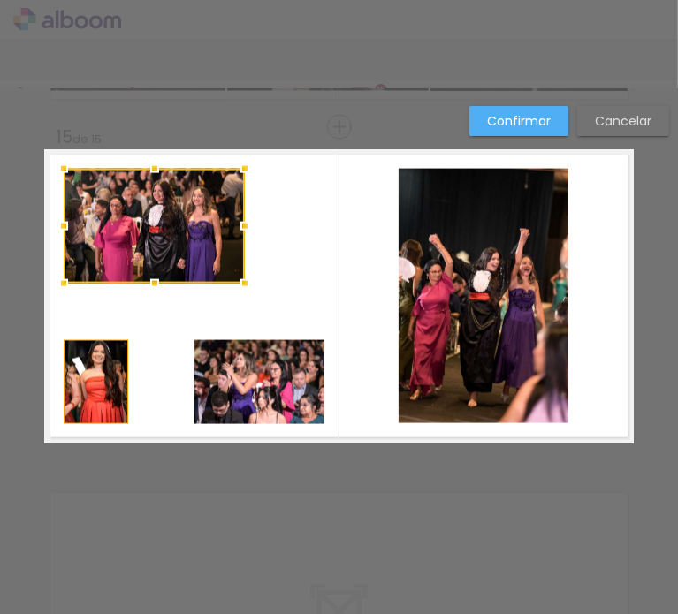
click at [97, 374] on quentale-photo at bounding box center [96, 382] width 65 height 84
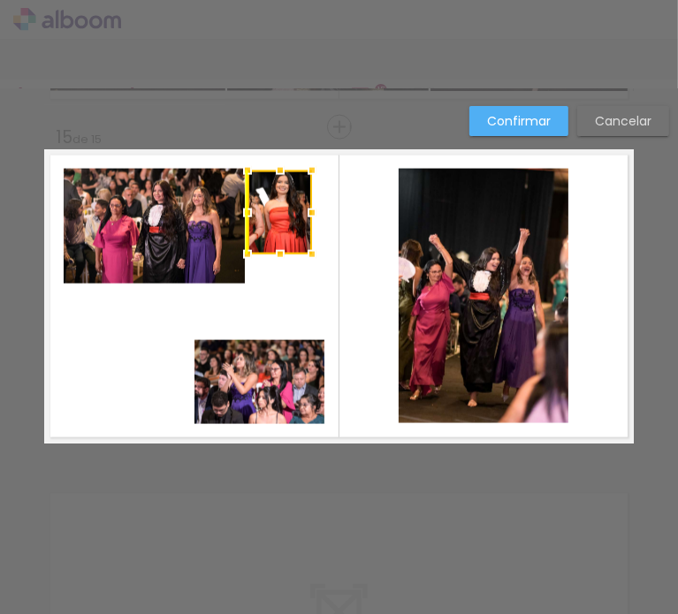
drag, startPoint x: 88, startPoint y: 388, endPoint x: 276, endPoint y: 218, distance: 252.8
click at [276, 218] on div at bounding box center [280, 213] width 65 height 84
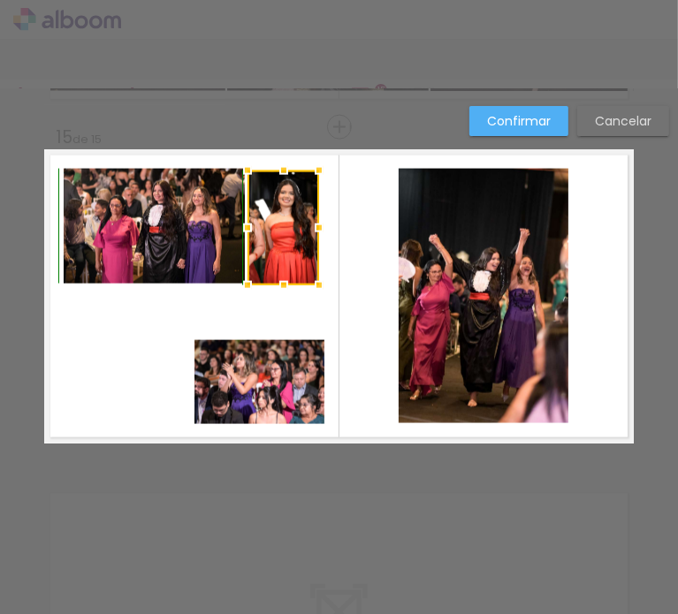
drag, startPoint x: 306, startPoint y: 257, endPoint x: 310, endPoint y: 289, distance: 32.1
click at [310, 289] on div at bounding box center [318, 285] width 35 height 35
click at [280, 382] on quentale-photo at bounding box center [259, 382] width 130 height 84
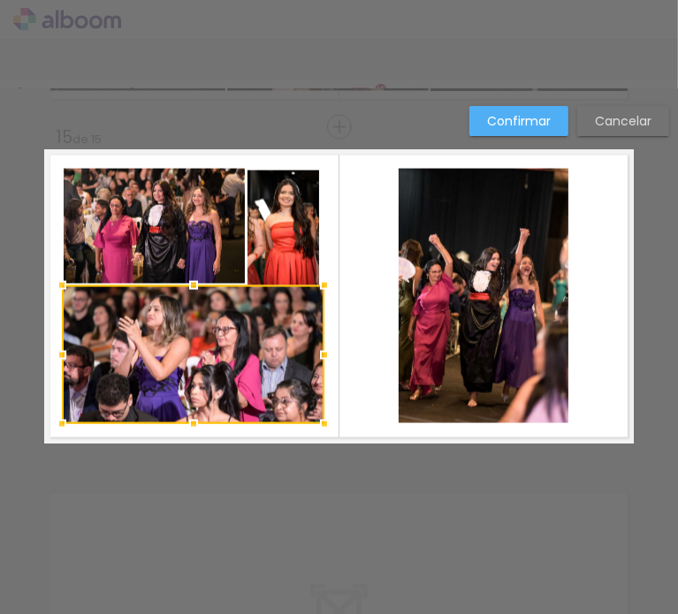
drag, startPoint x: 187, startPoint y: 337, endPoint x: 54, endPoint y: 285, distance: 142.5
click at [54, 285] on div at bounding box center [61, 285] width 35 height 35
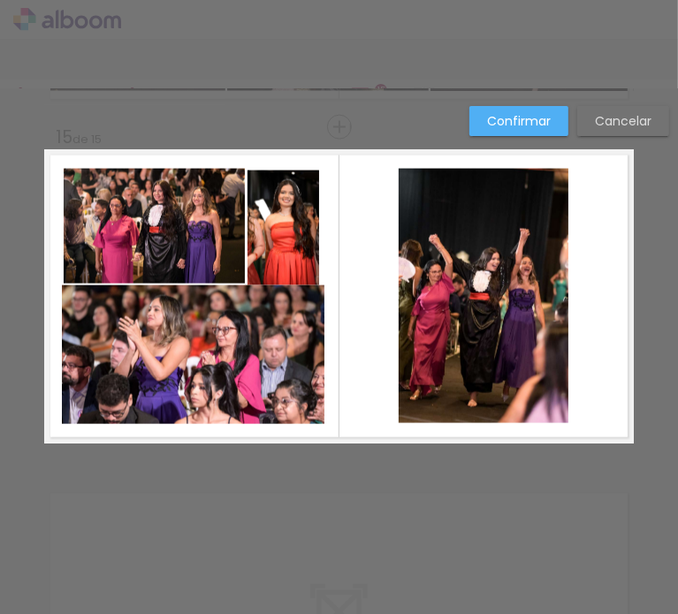
click at [296, 308] on quentale-photo at bounding box center [193, 355] width 263 height 139
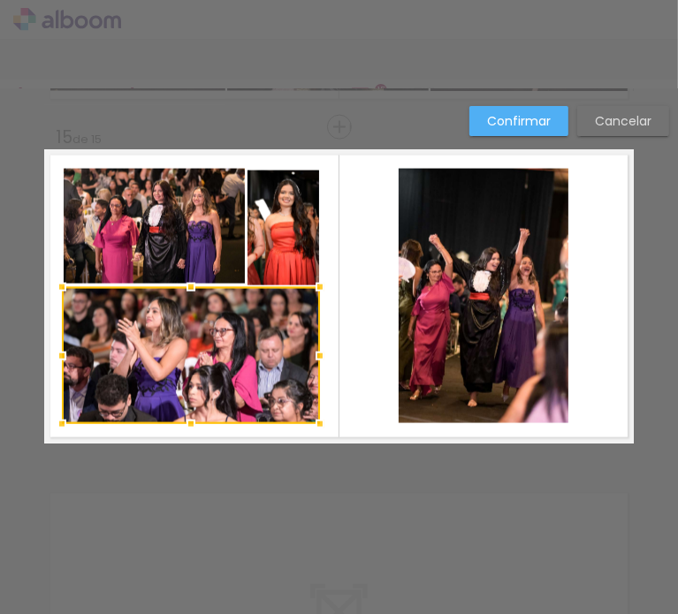
click at [317, 288] on div at bounding box center [319, 287] width 35 height 35
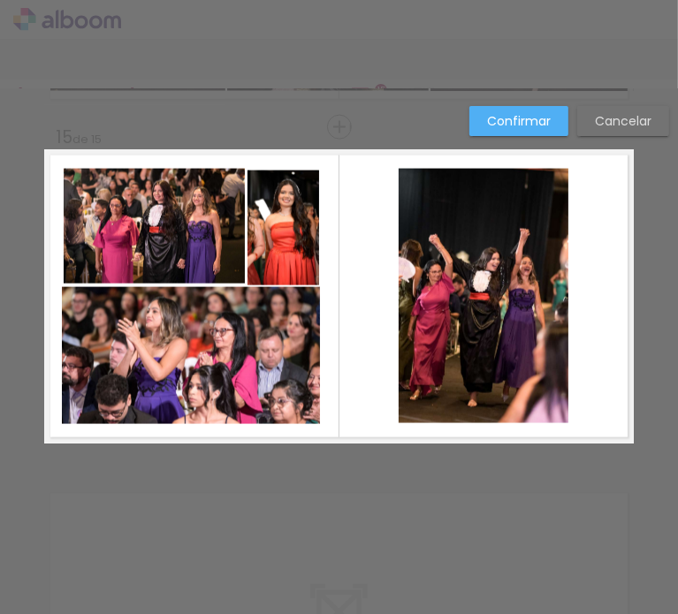
click at [347, 271] on quentale-layouter at bounding box center [339, 296] width 590 height 294
click at [284, 263] on quentale-photo at bounding box center [284, 228] width 72 height 115
click at [315, 281] on div at bounding box center [319, 286] width 35 height 35
click at [331, 255] on quentale-layouter at bounding box center [339, 296] width 590 height 294
click at [428, 261] on quentale-photo at bounding box center [484, 296] width 170 height 255
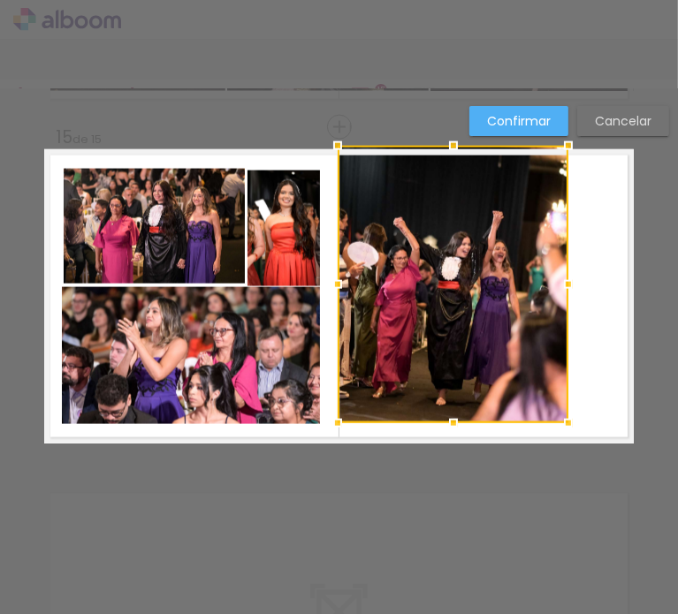
drag, startPoint x: 399, startPoint y: 169, endPoint x: 338, endPoint y: 147, distance: 64.9
click at [338, 147] on div at bounding box center [337, 145] width 35 height 35
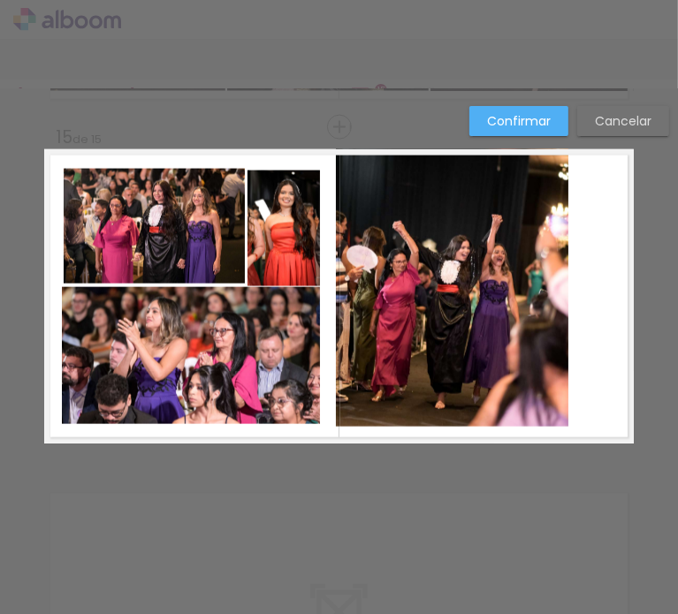
click at [574, 415] on quentale-layouter at bounding box center [339, 296] width 590 height 294
click at [555, 407] on quentale-photo at bounding box center [452, 288] width 232 height 278
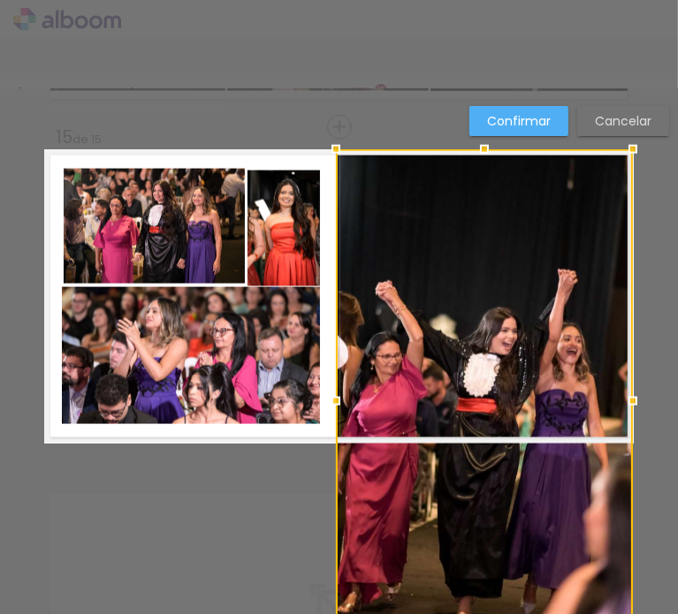
drag, startPoint x: 562, startPoint y: 424, endPoint x: 638, endPoint y: 422, distance: 76.1
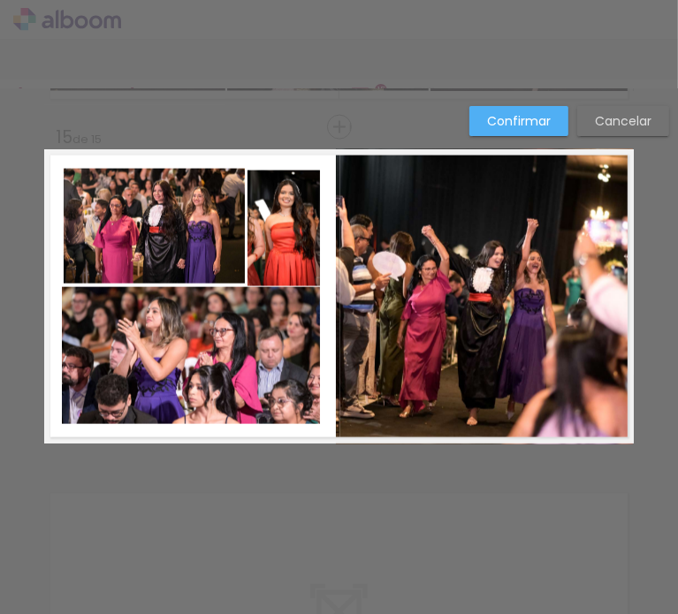
click at [0, 0] on slot "Confirmar" at bounding box center [0, 0] width 0 height 0
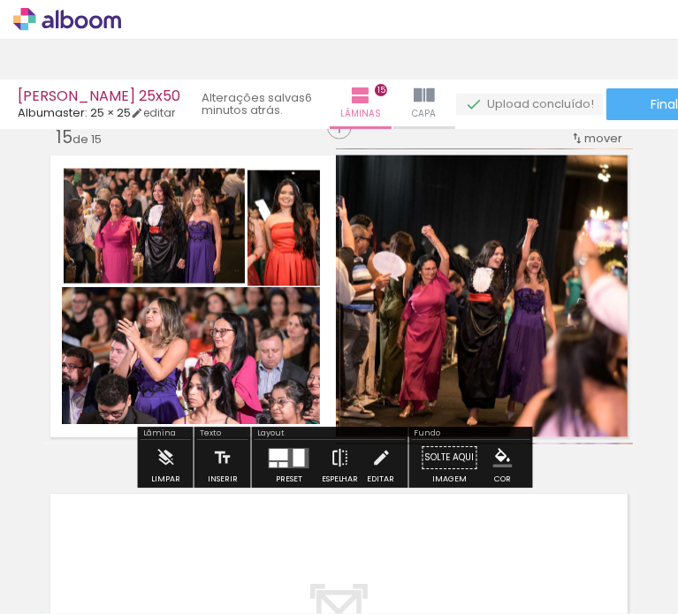
click at [336, 455] on iron-icon at bounding box center [340, 458] width 19 height 35
click at [333, 468] on iron-icon at bounding box center [340, 458] width 19 height 35
click at [331, 458] on iron-icon at bounding box center [340, 458] width 19 height 35
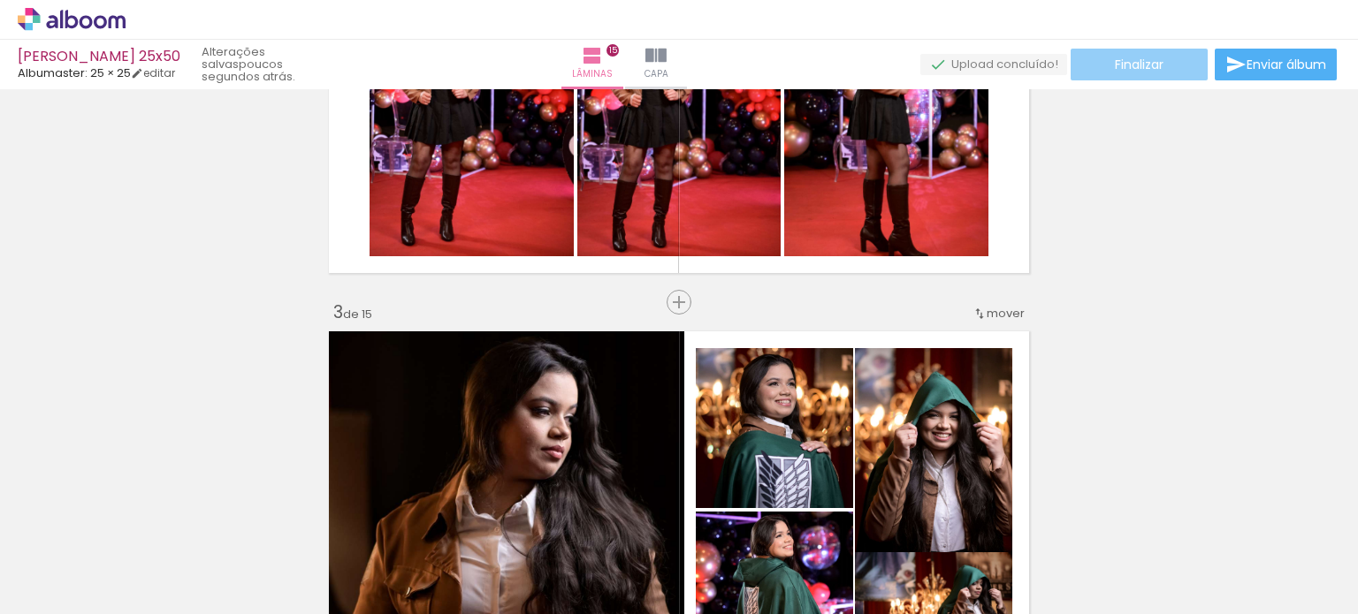
scroll to position [417, 0]
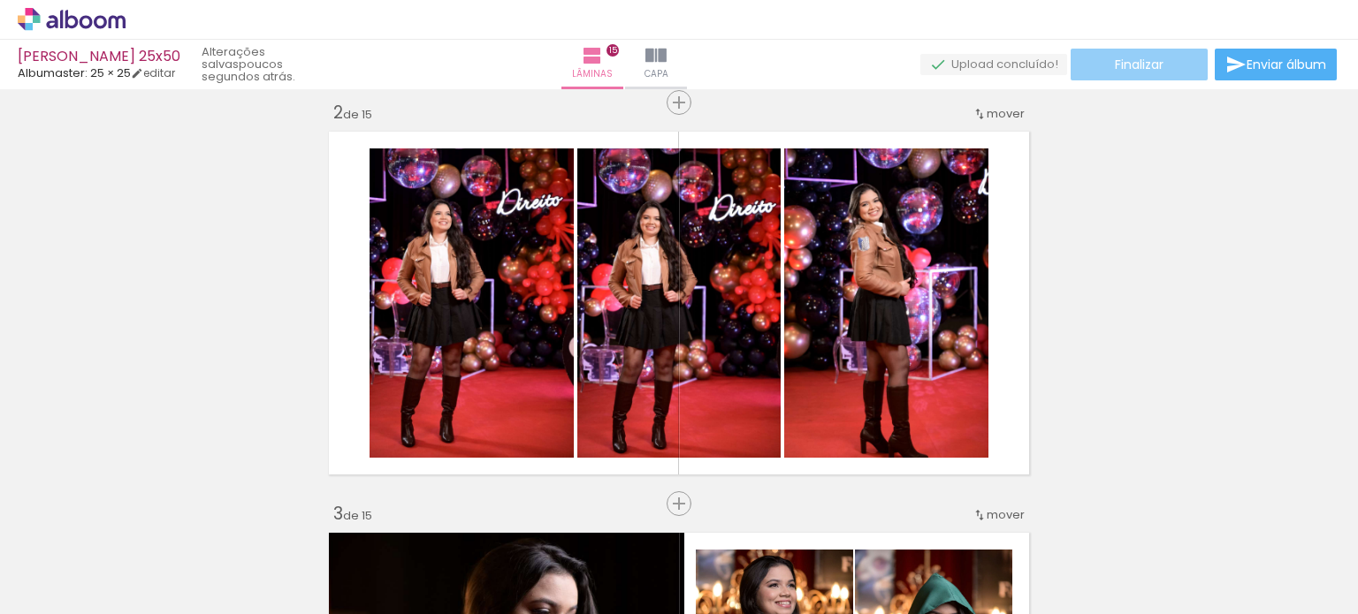
click at [677, 61] on span "Finalizar" at bounding box center [1139, 64] width 49 height 12
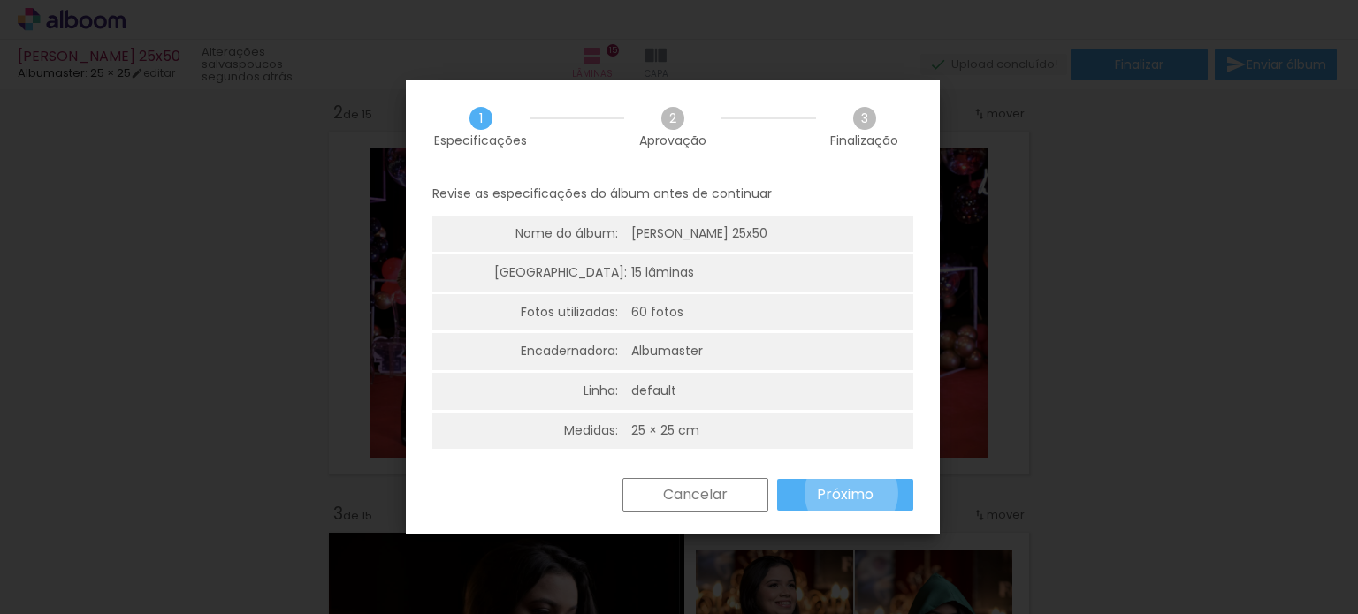
click at [0, 0] on slot "Próximo" at bounding box center [0, 0] width 0 height 0
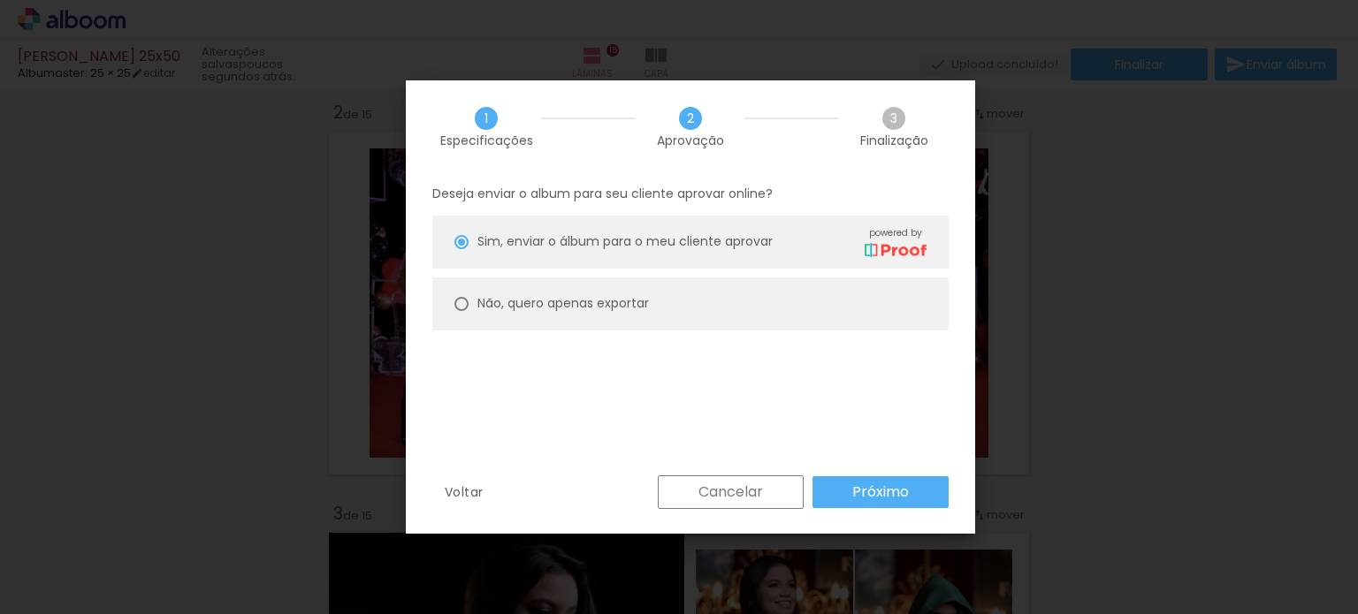
click at [0, 0] on slot "Não, quero apenas exportar" at bounding box center [0, 0] width 0 height 0
type paper-radio-button "on"
click at [0, 0] on slot "Próximo" at bounding box center [0, 0] width 0 height 0
type input "Alta, 300 DPI"
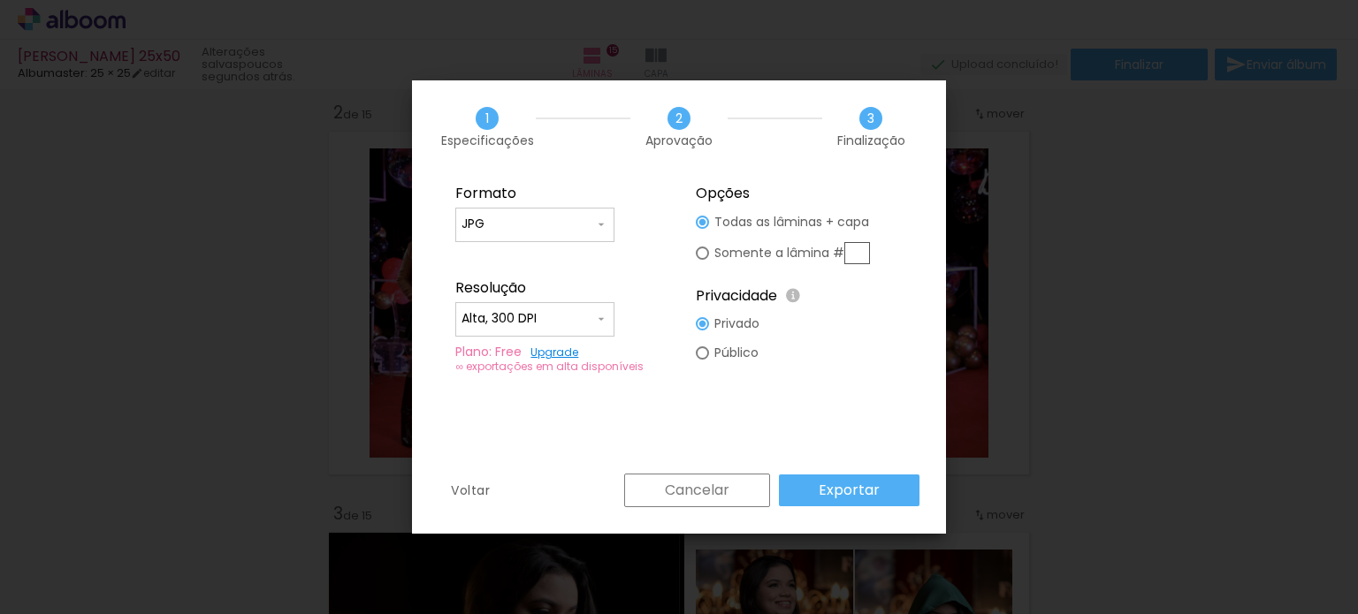
click at [573, 225] on input "JPG" at bounding box center [527, 225] width 133 height 18
click at [593, 313] on input "Alta, 300 DPI" at bounding box center [527, 319] width 133 height 18
click at [593, 313] on paper-item "Alta, 300 DPI" at bounding box center [534, 315] width 159 height 35
click at [0, 0] on slot "Público" at bounding box center [0, 0] width 0 height 0
type paper-radio-button "on"
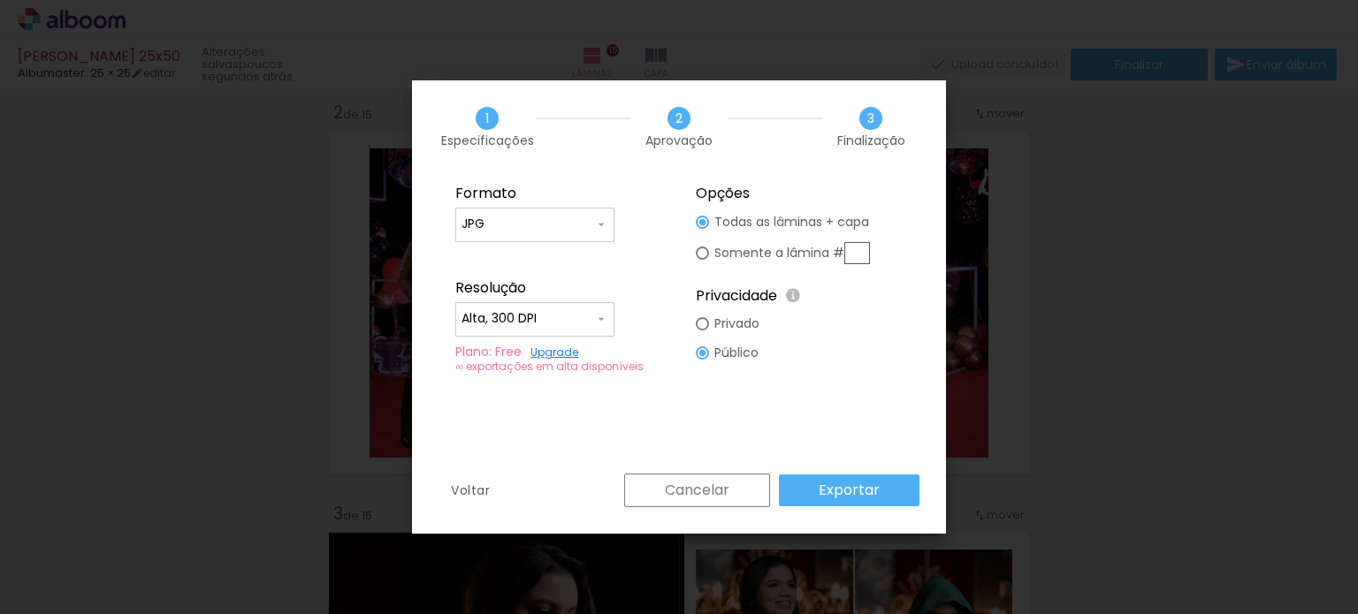
click at [622, 366] on div "∞ exportações em alta disponíveis" at bounding box center [558, 366] width 207 height 13
click at [584, 365] on div "∞ exportações em alta disponíveis" at bounding box center [558, 366] width 207 height 13
click at [560, 353] on link "Upgrade" at bounding box center [554, 352] width 48 height 15
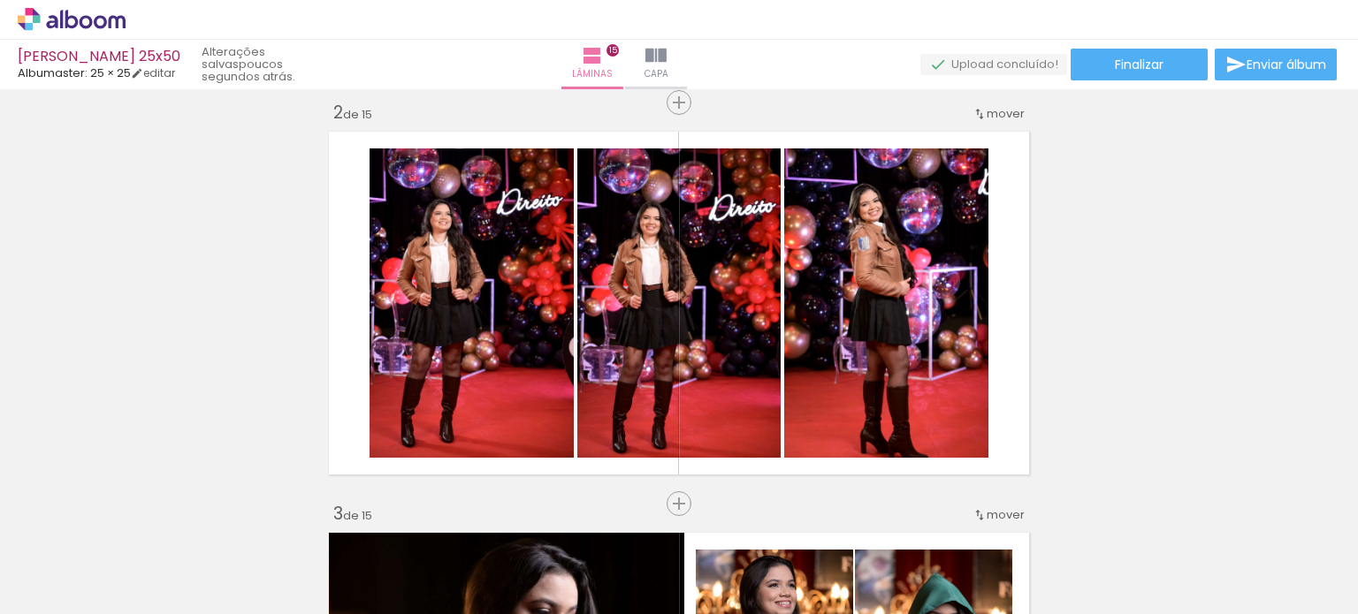
scroll to position [0, 718]
